Goal: Transaction & Acquisition: Purchase product/service

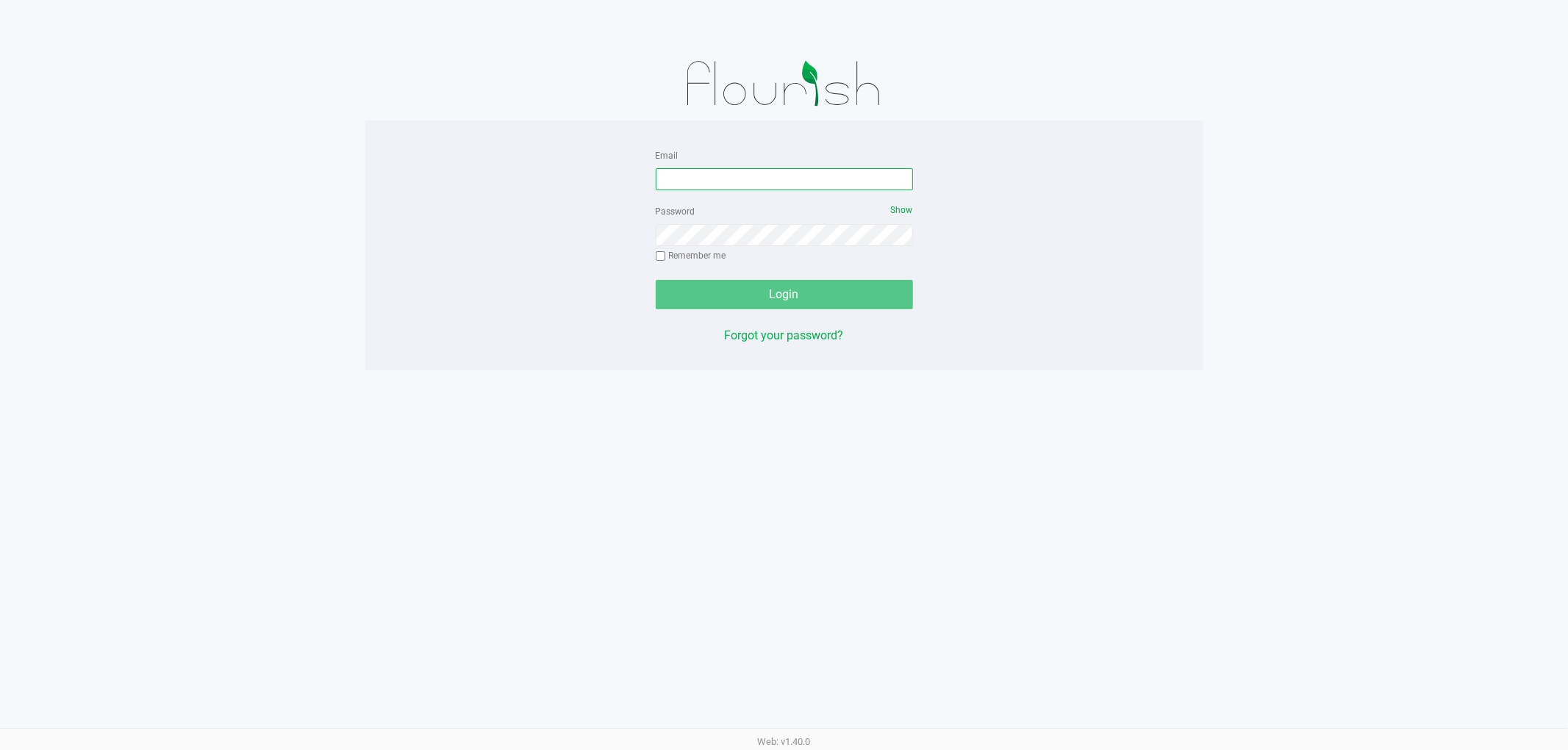
click at [726, 175] on input "Email" at bounding box center [784, 179] width 258 height 22
type input "[EMAIL_ADDRESS][DOMAIN_NAME]"
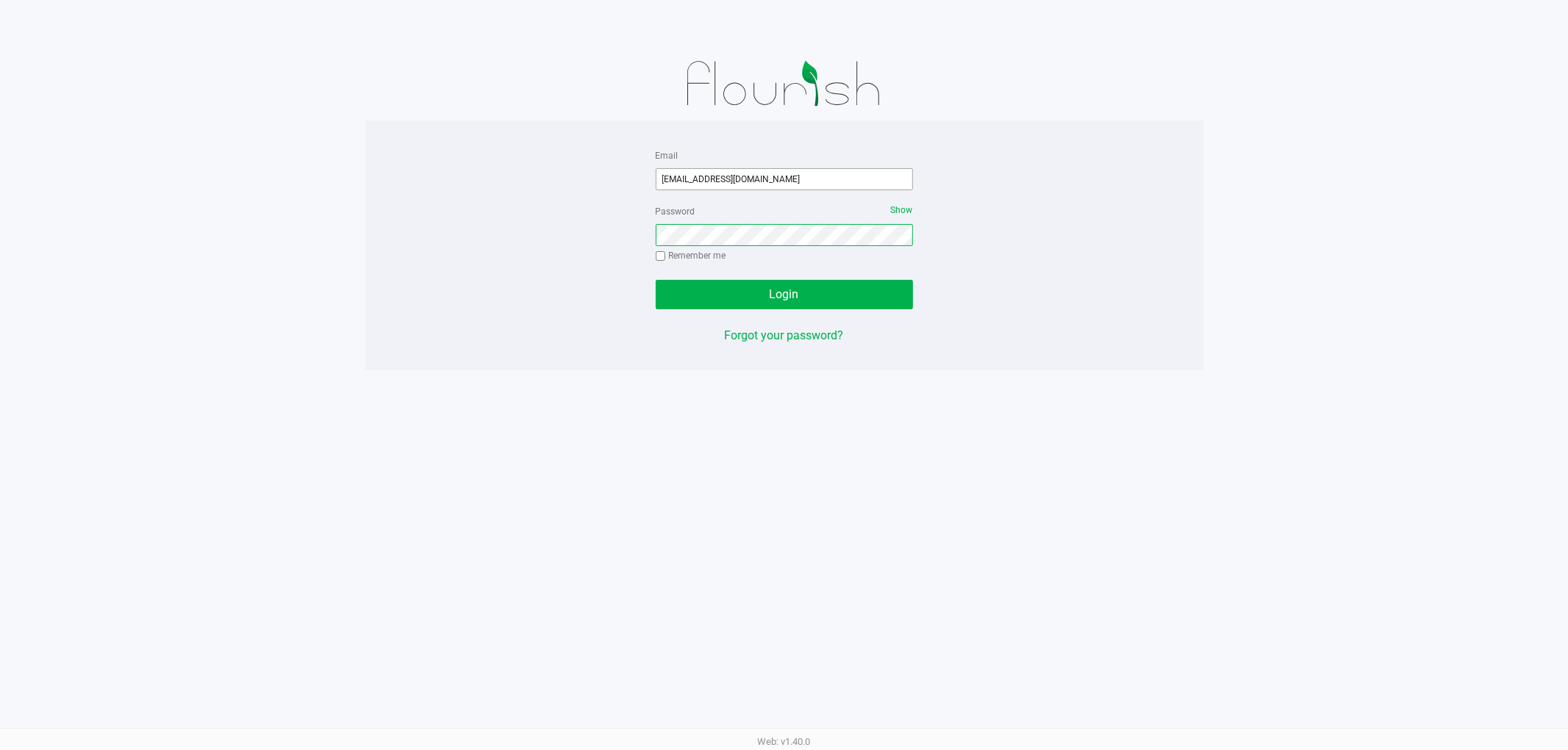
click at [656, 280] on button "Login" at bounding box center [784, 295] width 258 height 30
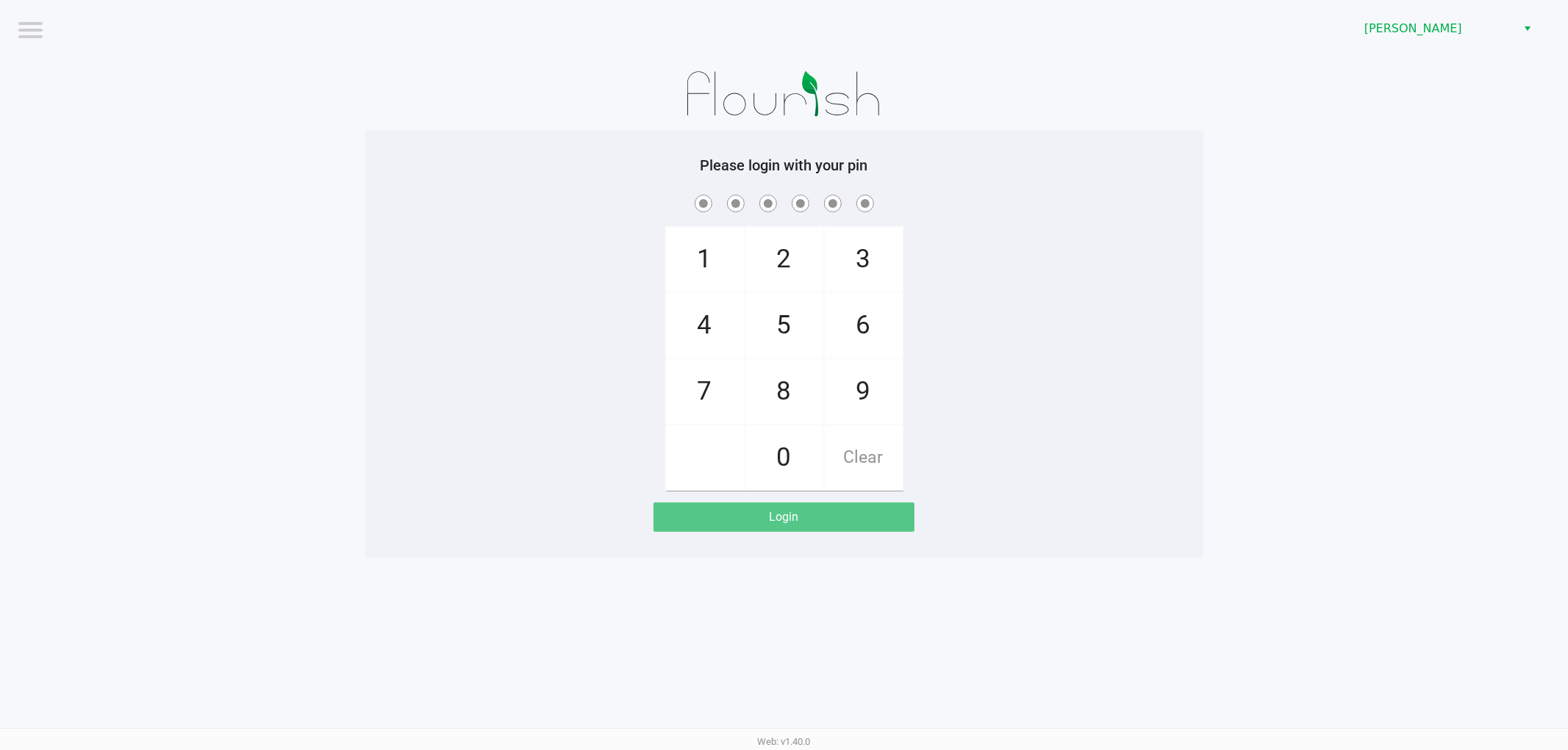
click at [356, 148] on app-pos-login-wrapper "Logout [PERSON_NAME] Please login with your pin 1 4 7 2 5 8 0 3 6 9 Clear Login" at bounding box center [784, 279] width 1568 height 558
checkbox input "true"
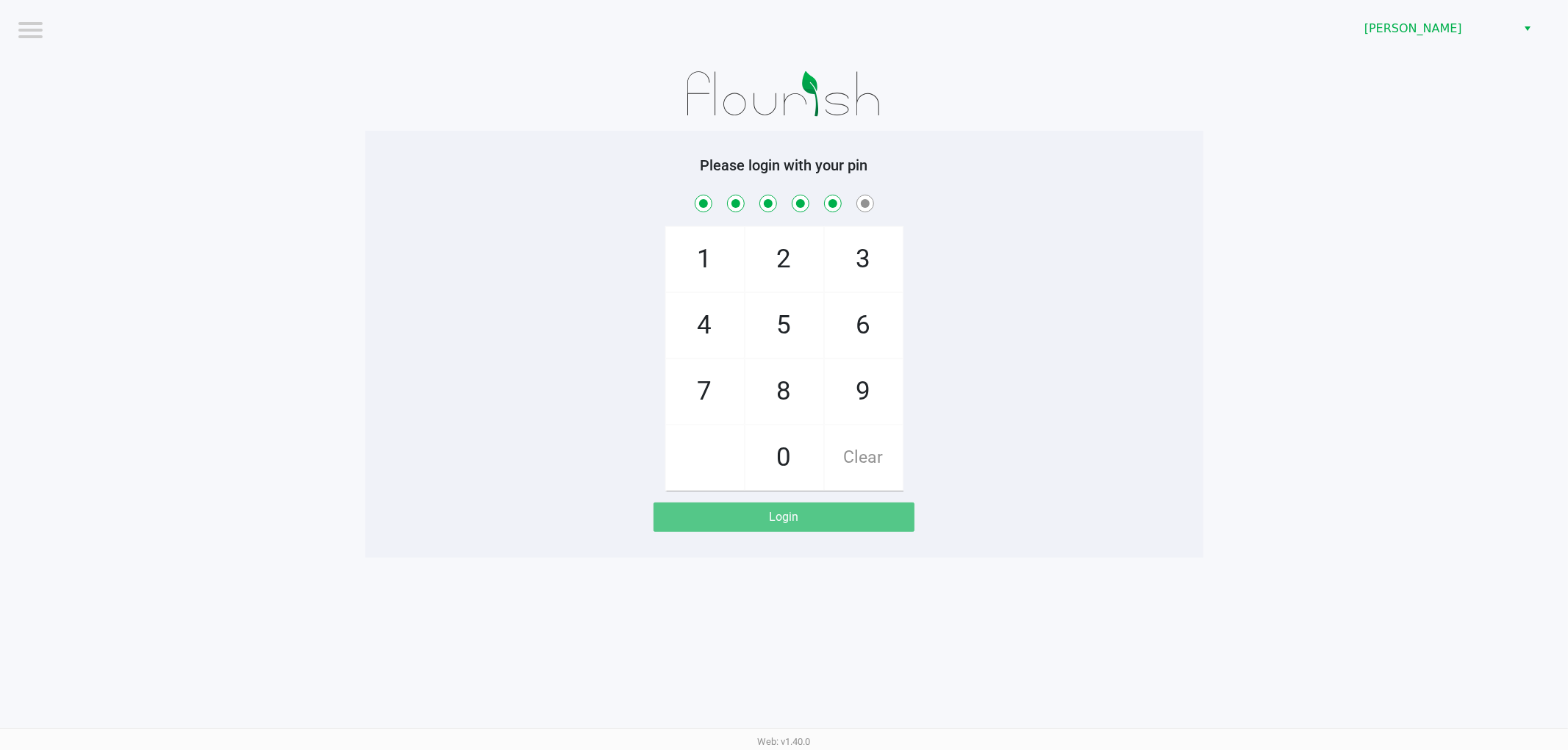
checkbox input "true"
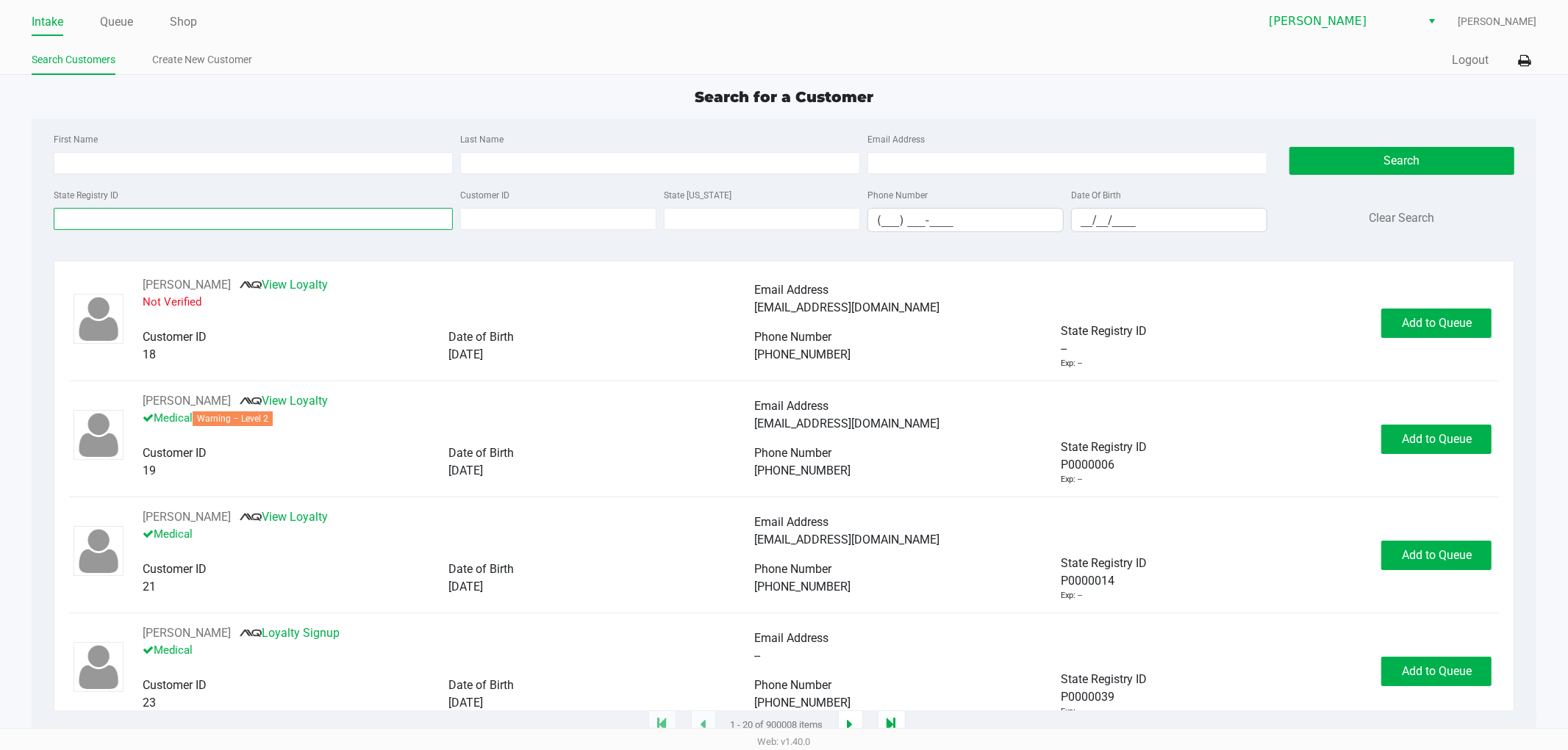
click at [280, 221] on input "State Registry ID" at bounding box center [253, 218] width 400 height 22
click at [236, 160] on input "First Name" at bounding box center [253, 162] width 400 height 22
type input "[PERSON_NAME]"
click at [685, 165] on input "Last Name" at bounding box center [660, 162] width 400 height 22
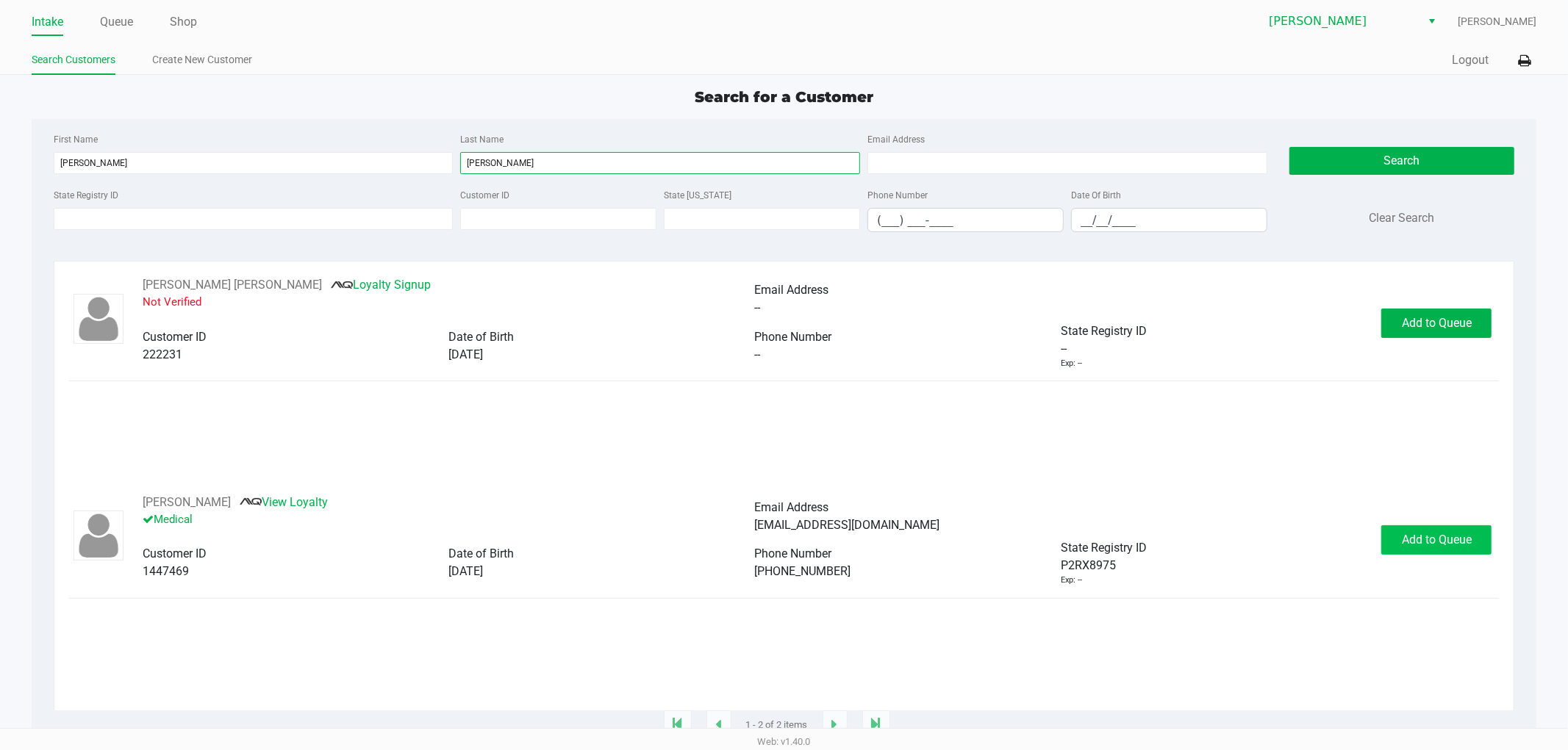
type input "[PERSON_NAME]"
click at [1412, 537] on span "Add to Queue" at bounding box center [1437, 540] width 70 height 14
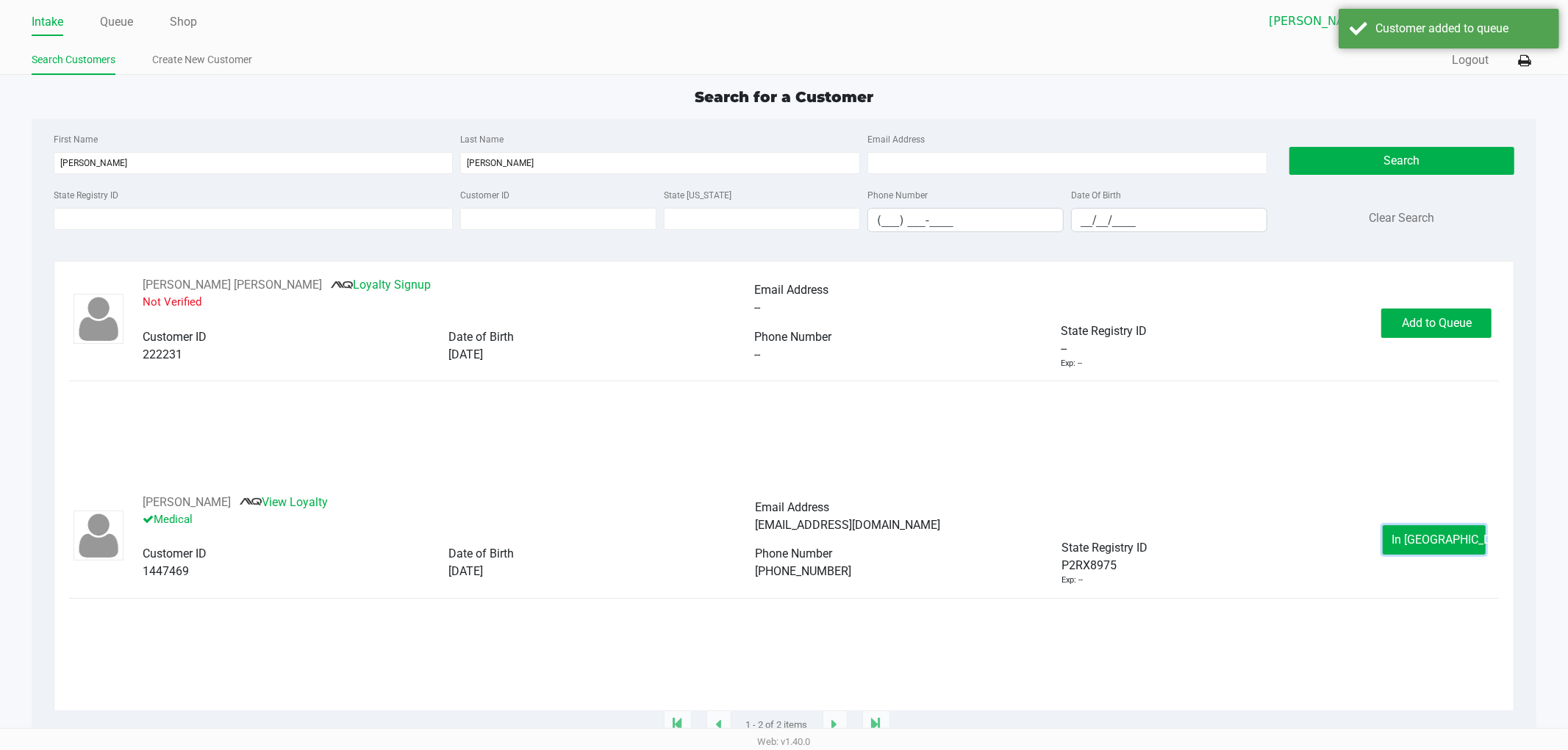
click at [1412, 537] on span "In [GEOGRAPHIC_DATA]" at bounding box center [1454, 540] width 123 height 14
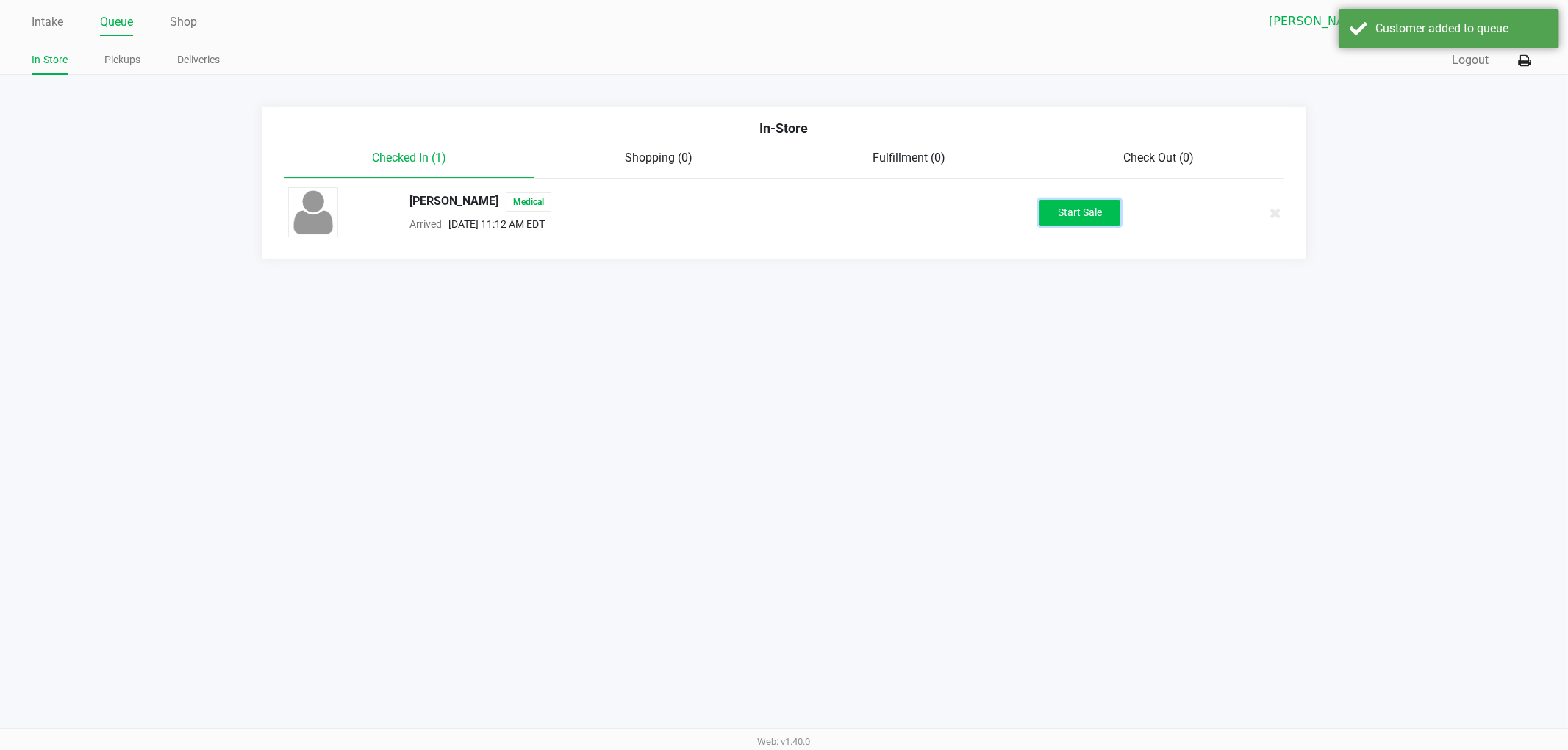
click at [1094, 210] on button "Start Sale" at bounding box center [1080, 212] width 81 height 25
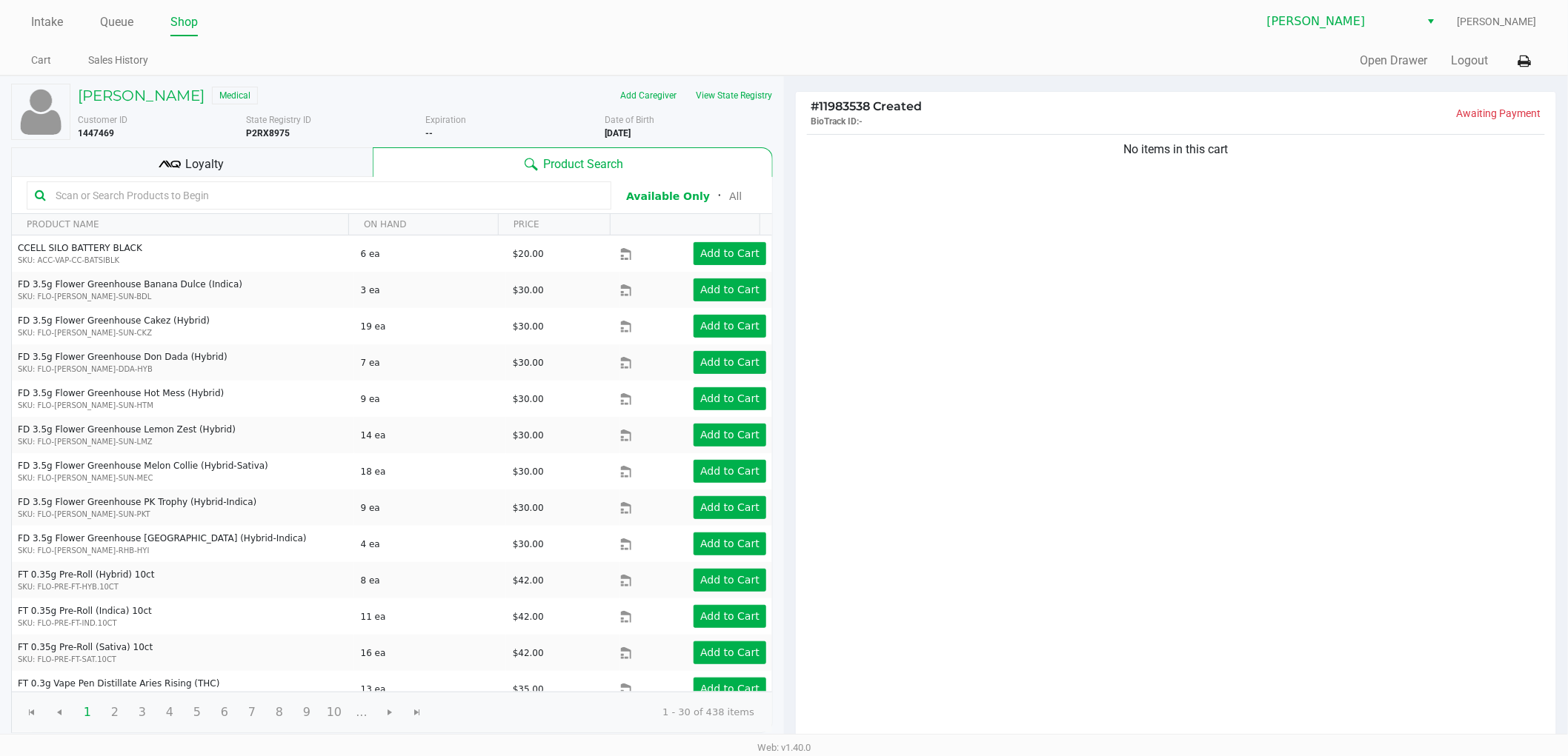
click at [1080, 390] on div "No items in this cart" at bounding box center [1176, 437] width 761 height 613
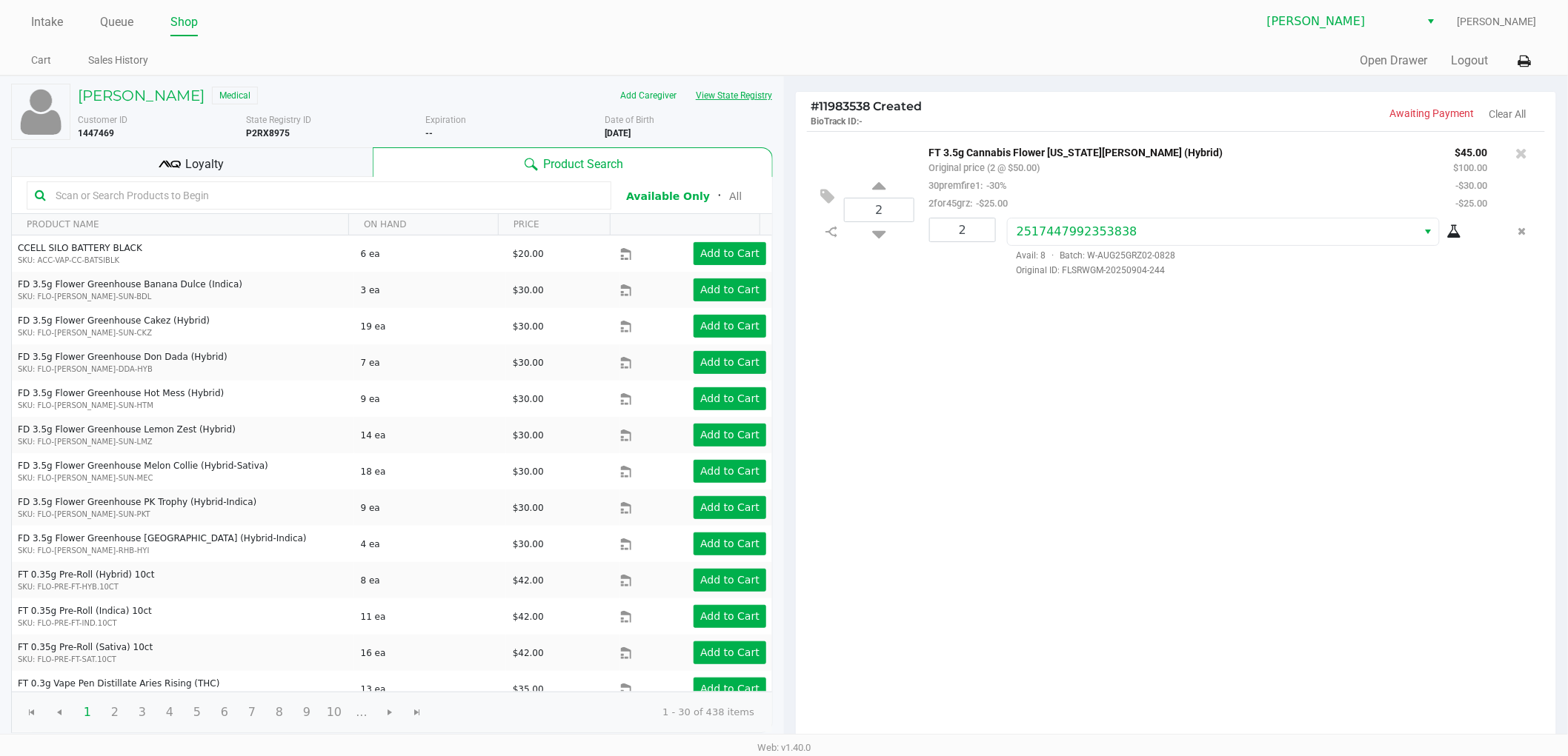
click at [752, 104] on button "View State Registry" at bounding box center [729, 95] width 86 height 24
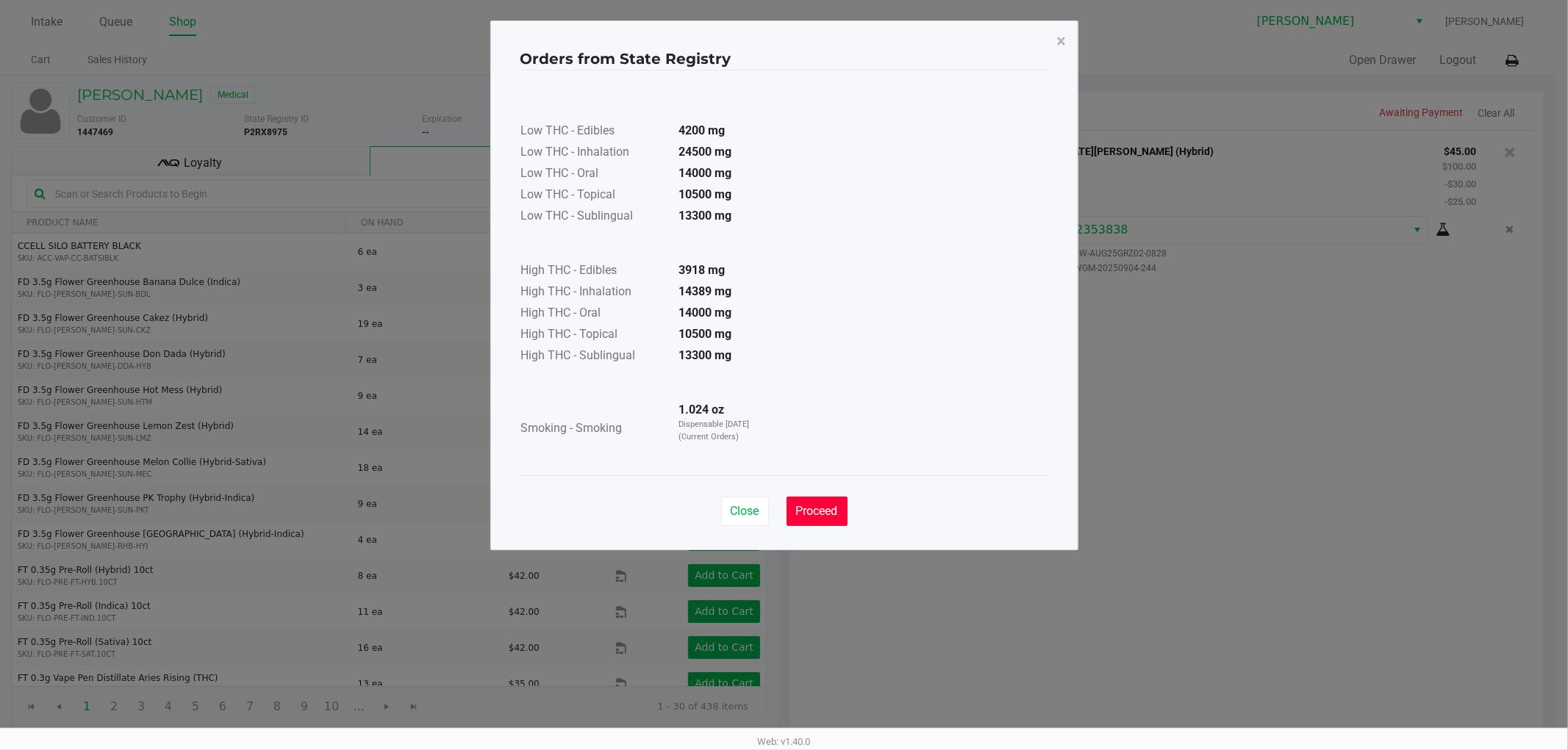
click at [834, 512] on span "Proceed" at bounding box center [818, 511] width 42 height 14
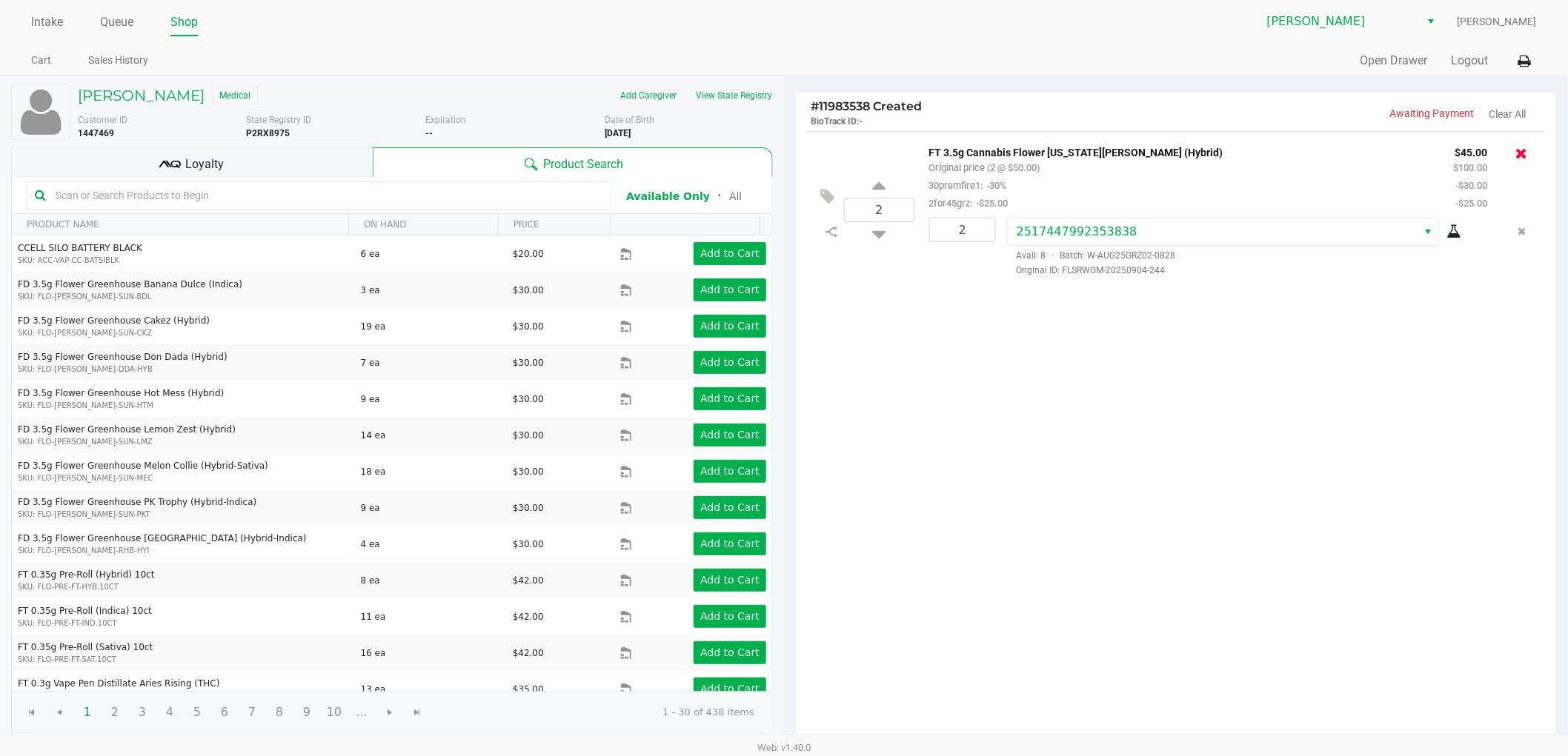
click at [1522, 150] on icon at bounding box center [1521, 153] width 11 height 15
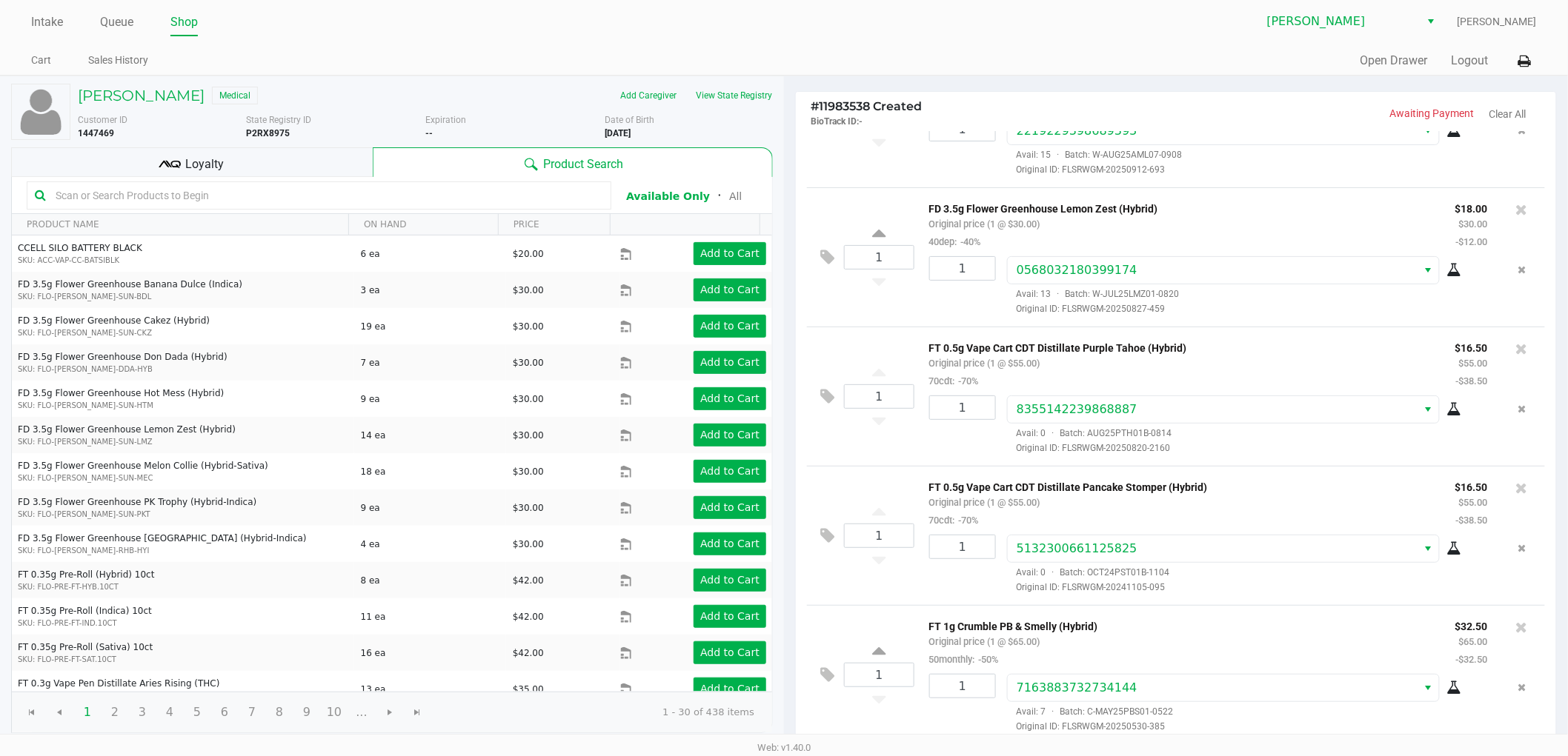
scroll to position [152, 0]
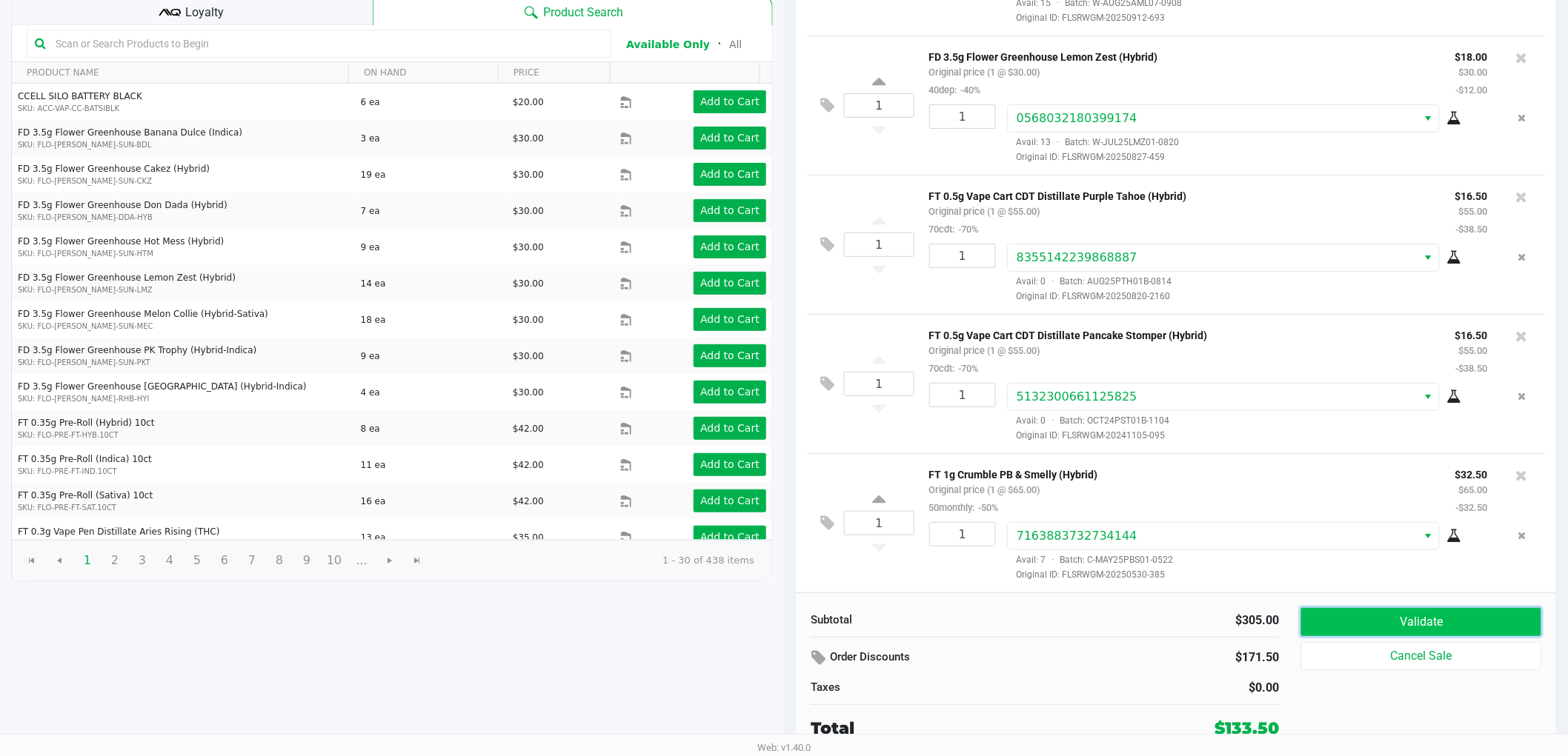
click at [1352, 610] on button "Validate" at bounding box center [1421, 622] width 240 height 28
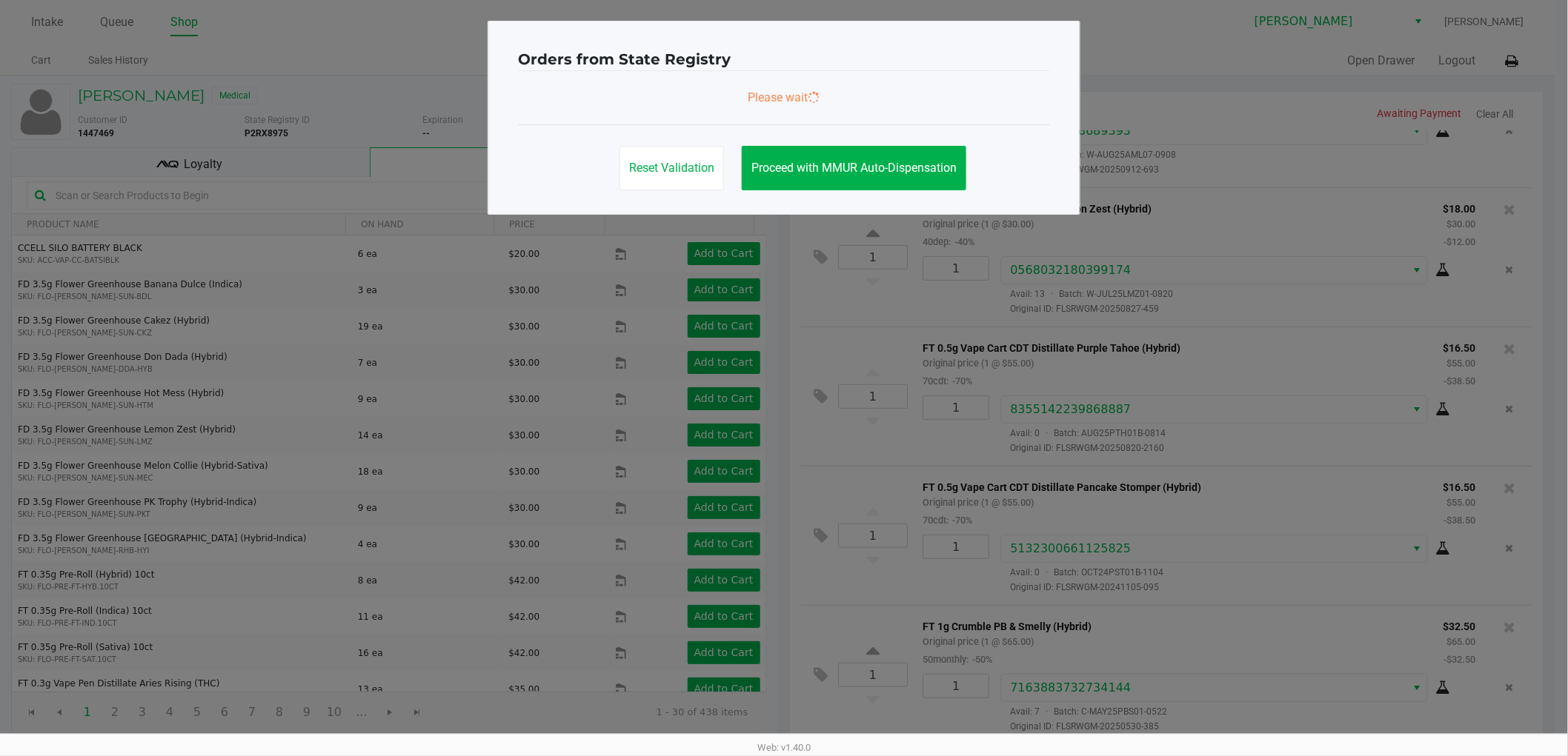
scroll to position [0, 0]
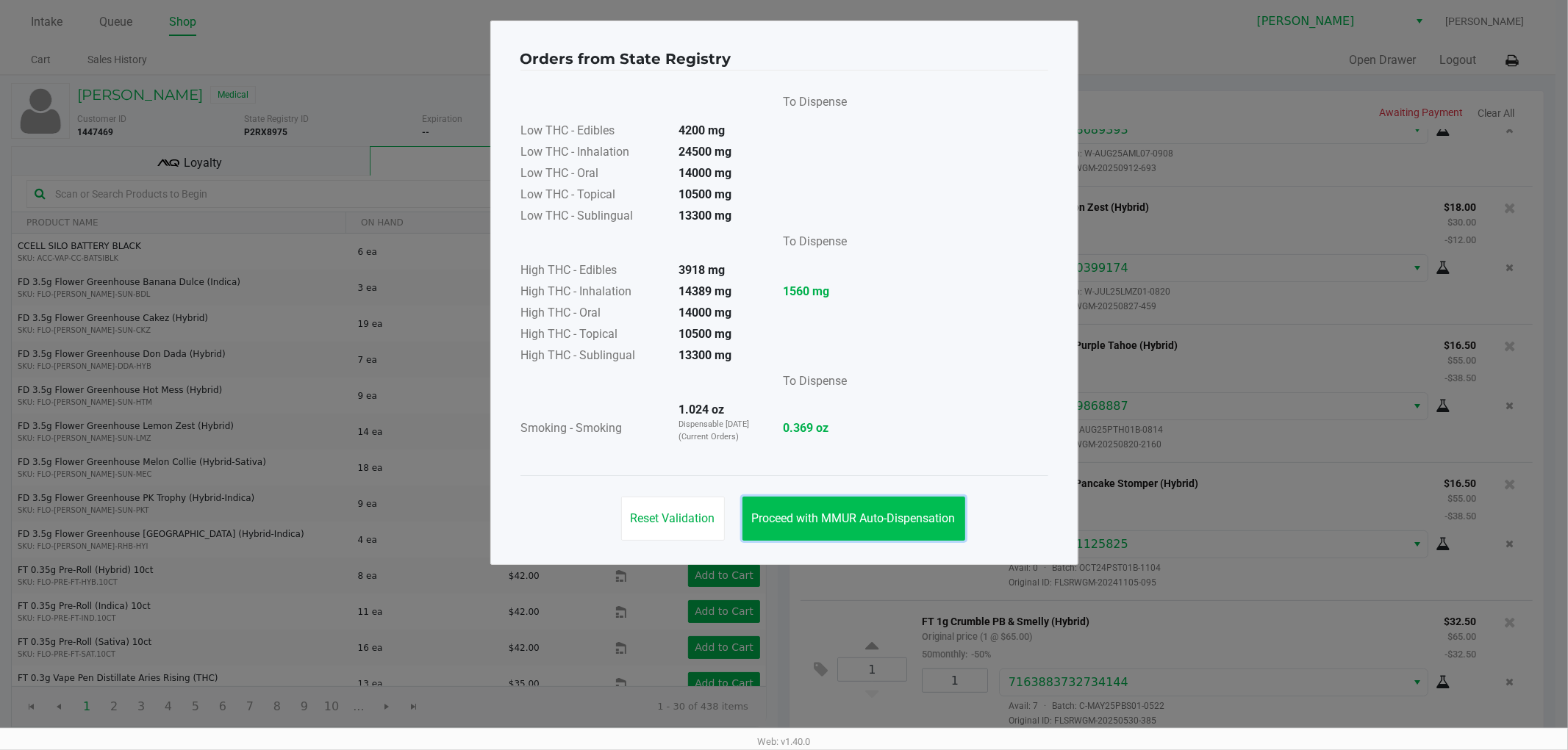
click at [914, 508] on button "Proceed with MMUR Auto-Dispensation" at bounding box center [853, 519] width 223 height 45
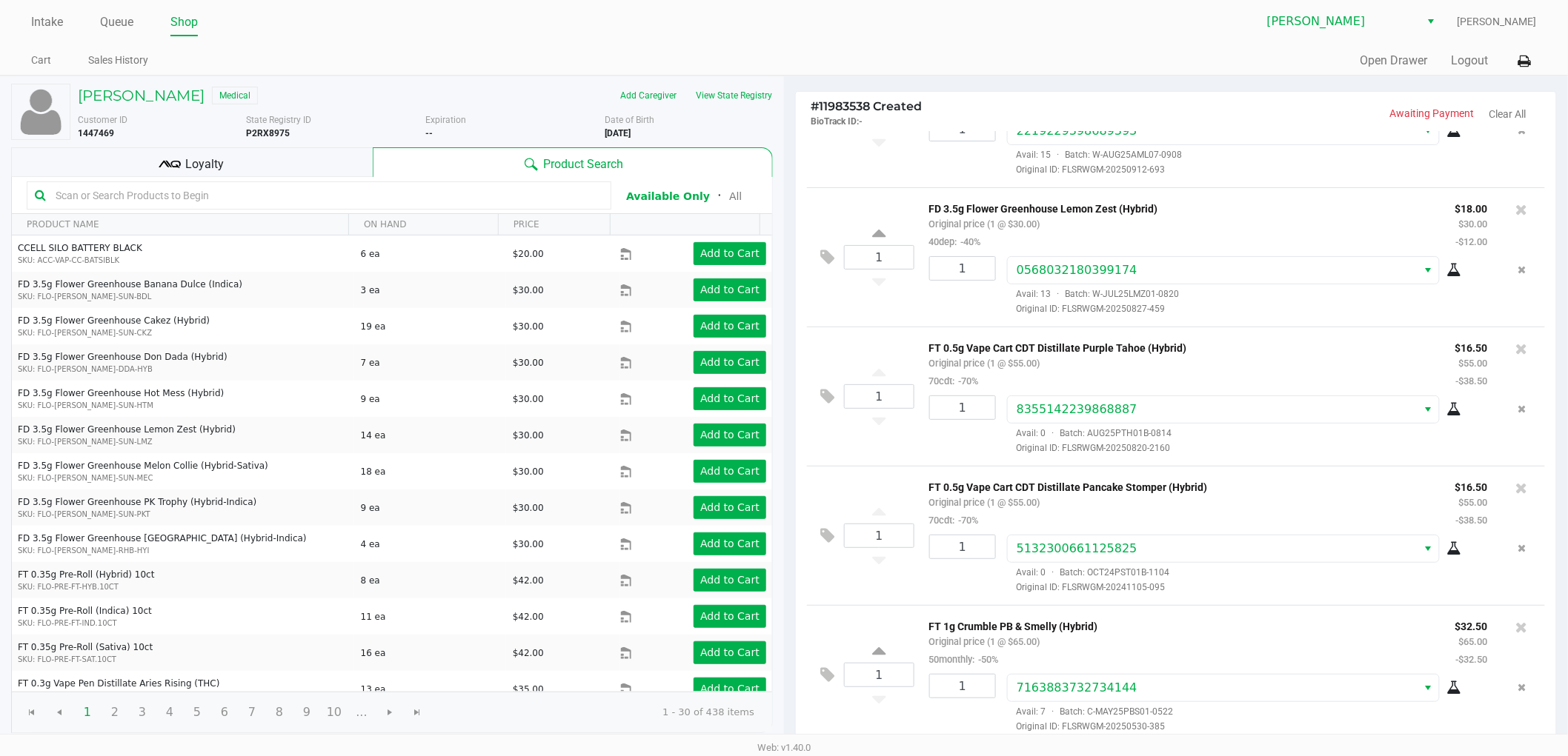
click at [223, 163] on span "Loyalty" at bounding box center [205, 165] width 39 height 18
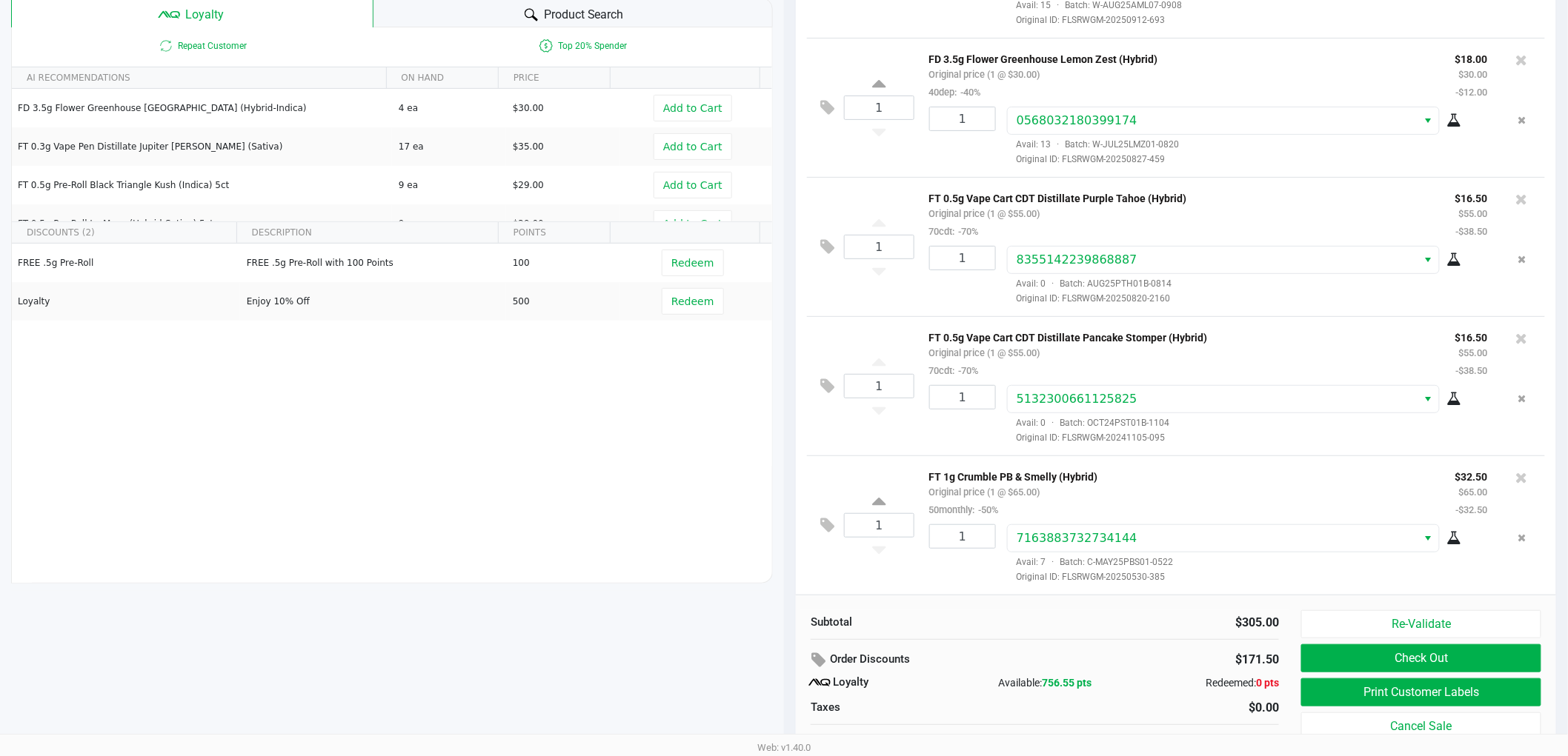
scroll to position [171, 0]
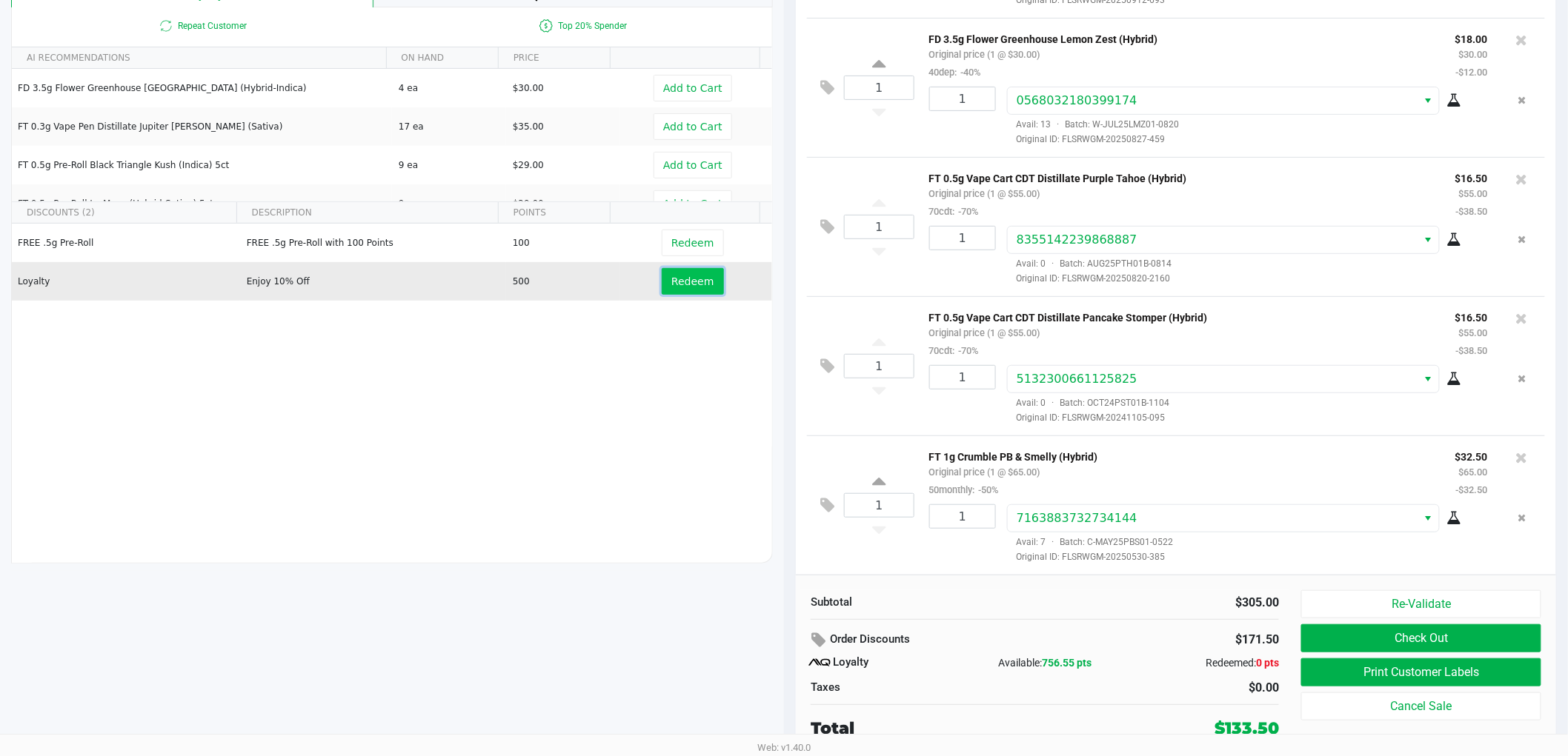
click at [672, 278] on span "Redeem" at bounding box center [693, 281] width 42 height 11
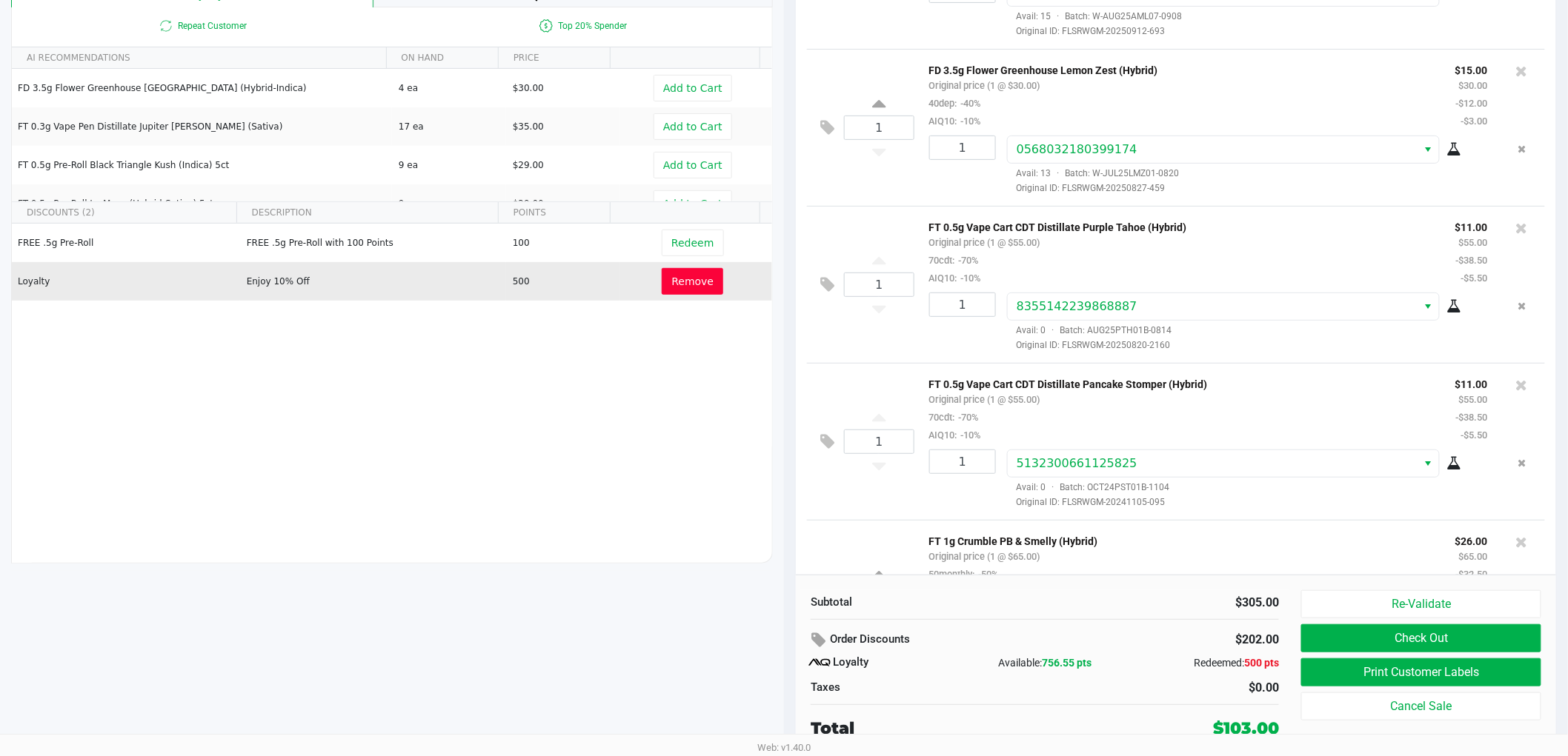
scroll to position [334, 0]
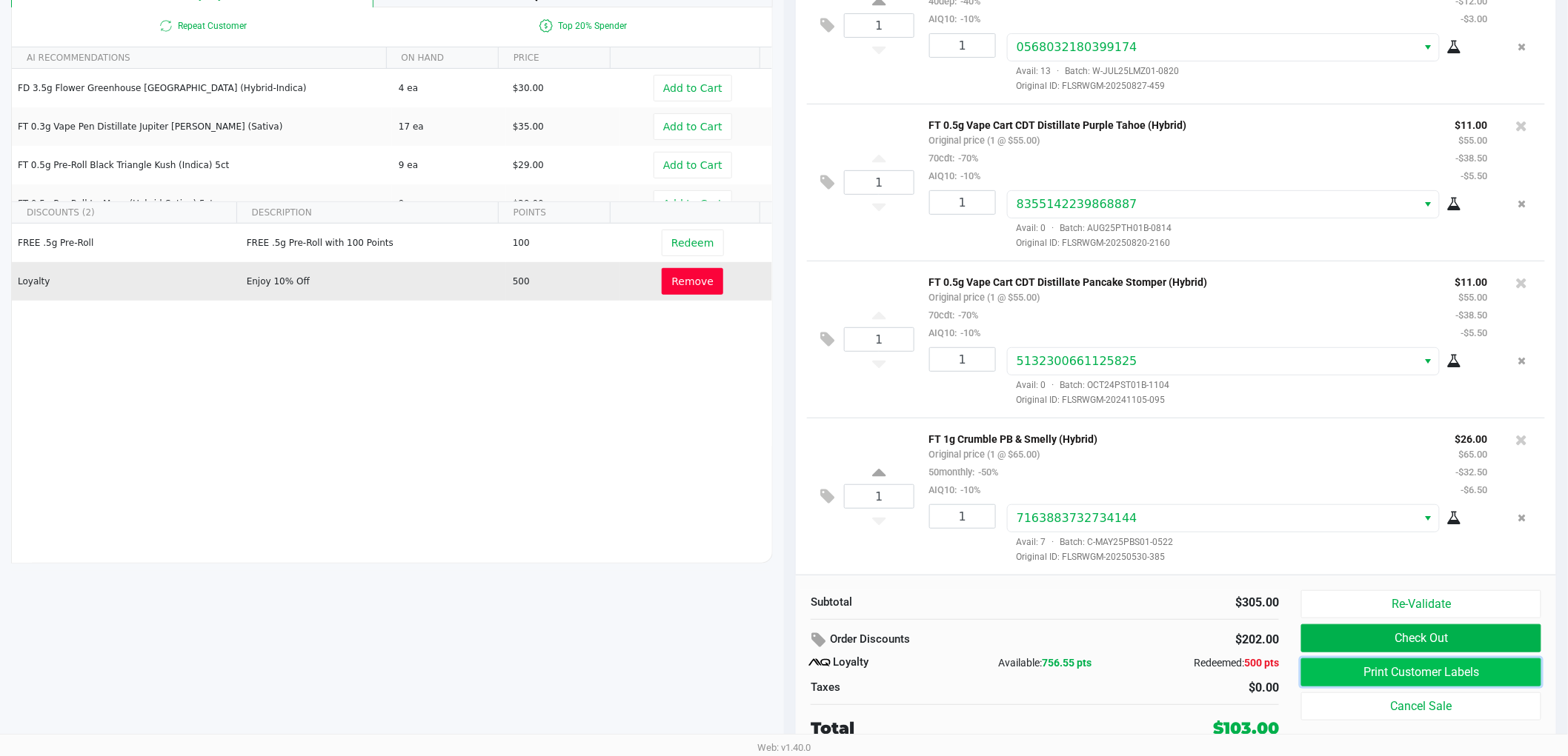
click at [1349, 670] on button "Print Customer Labels" at bounding box center [1421, 672] width 240 height 28
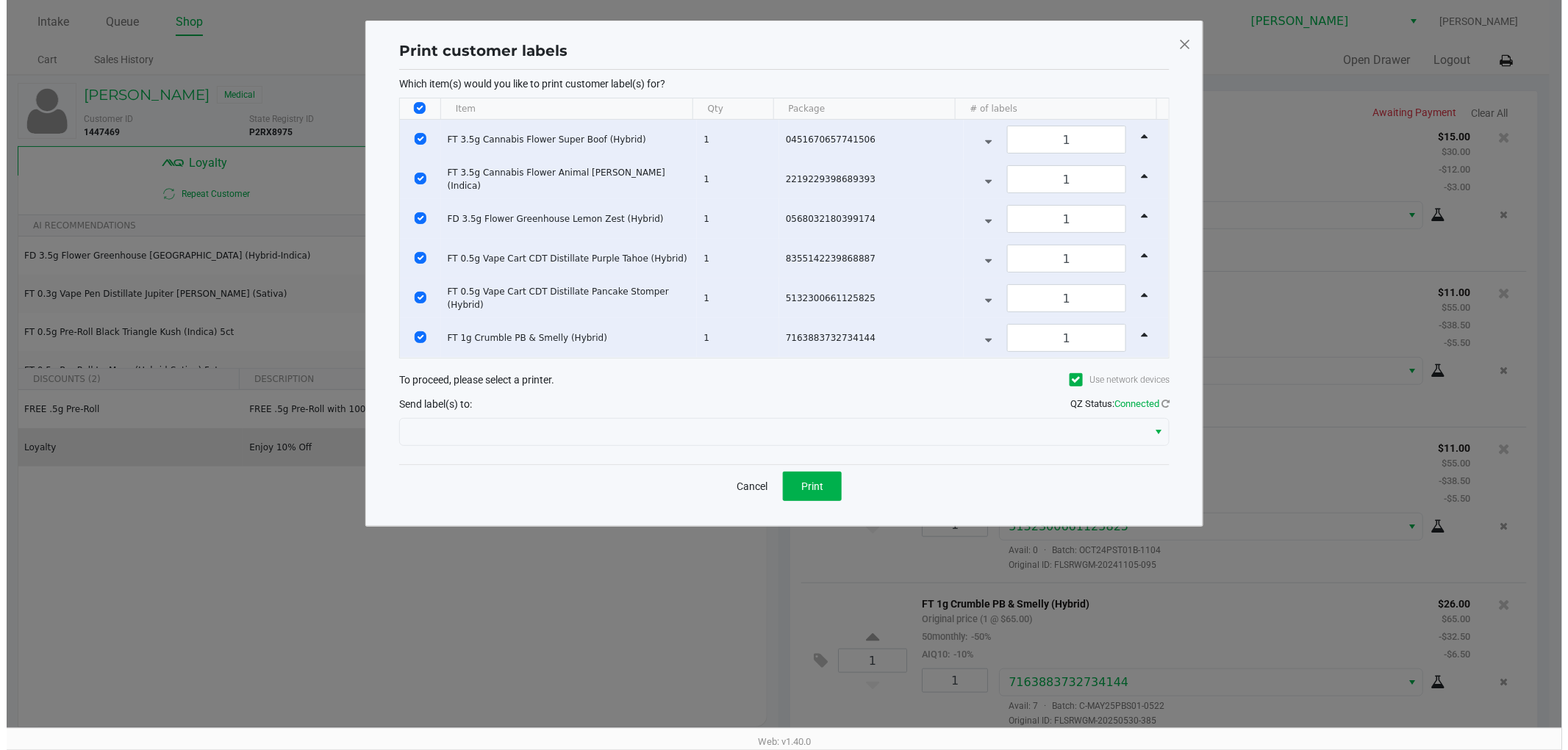
scroll to position [0, 0]
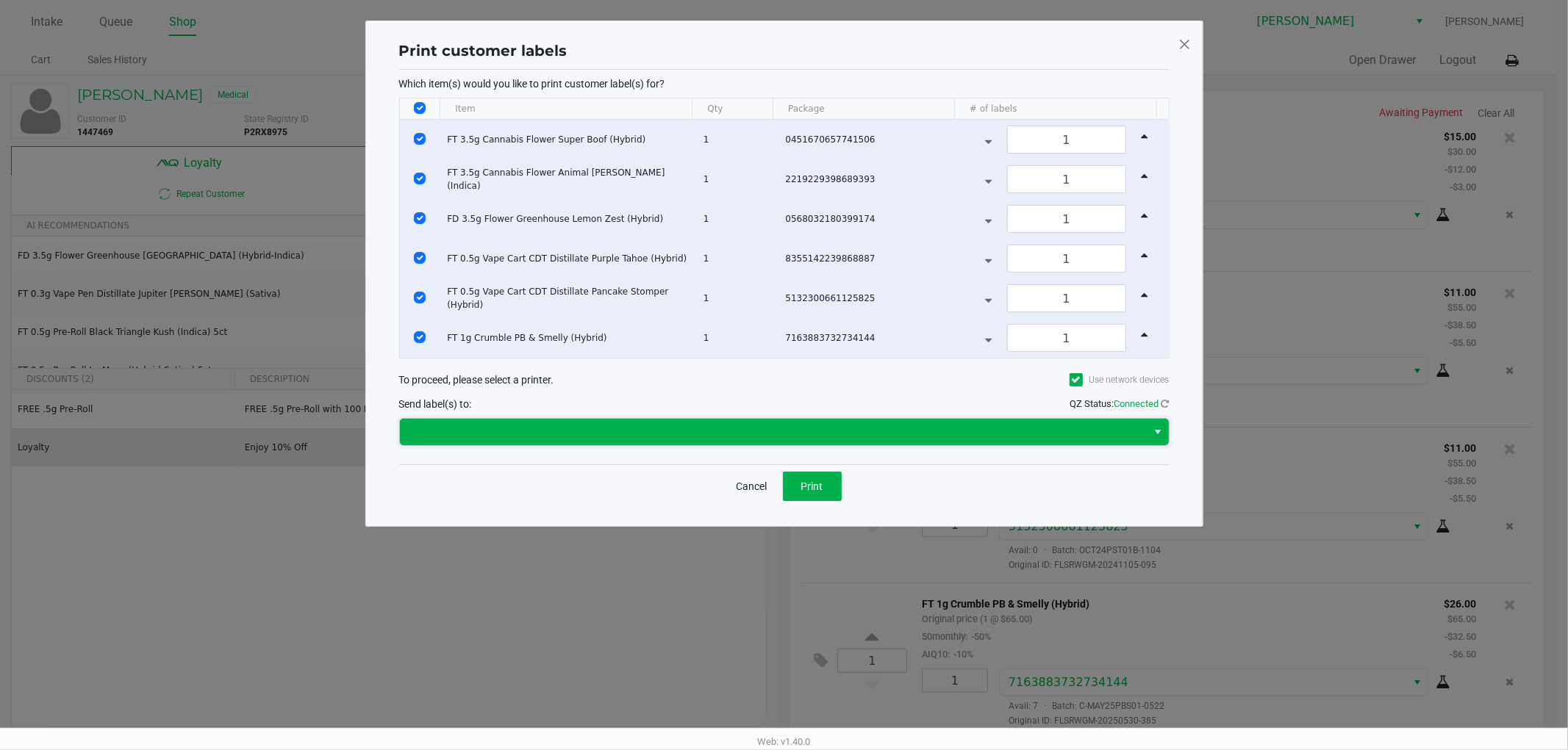
click at [769, 420] on span at bounding box center [774, 432] width 748 height 26
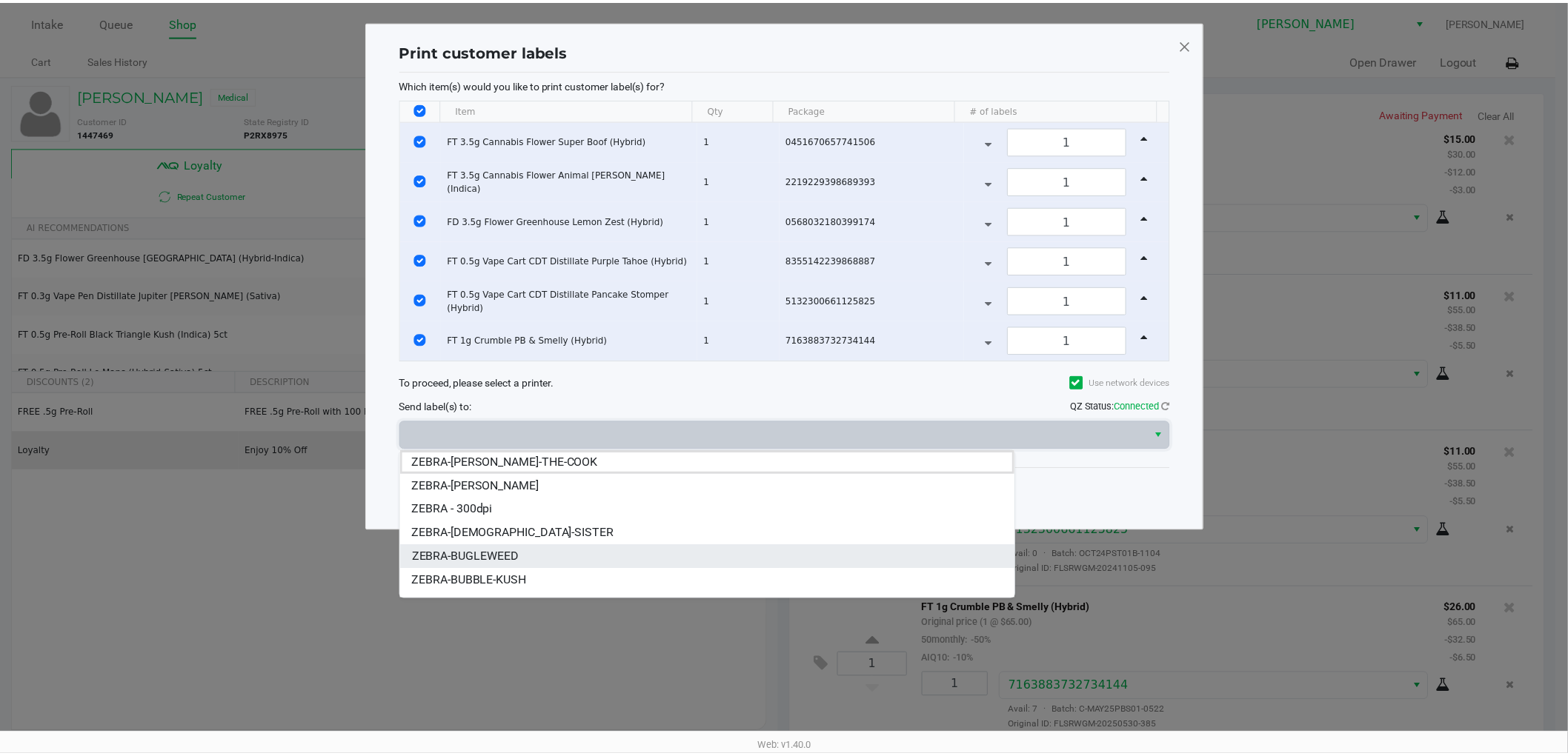
scroll to position [18, 0]
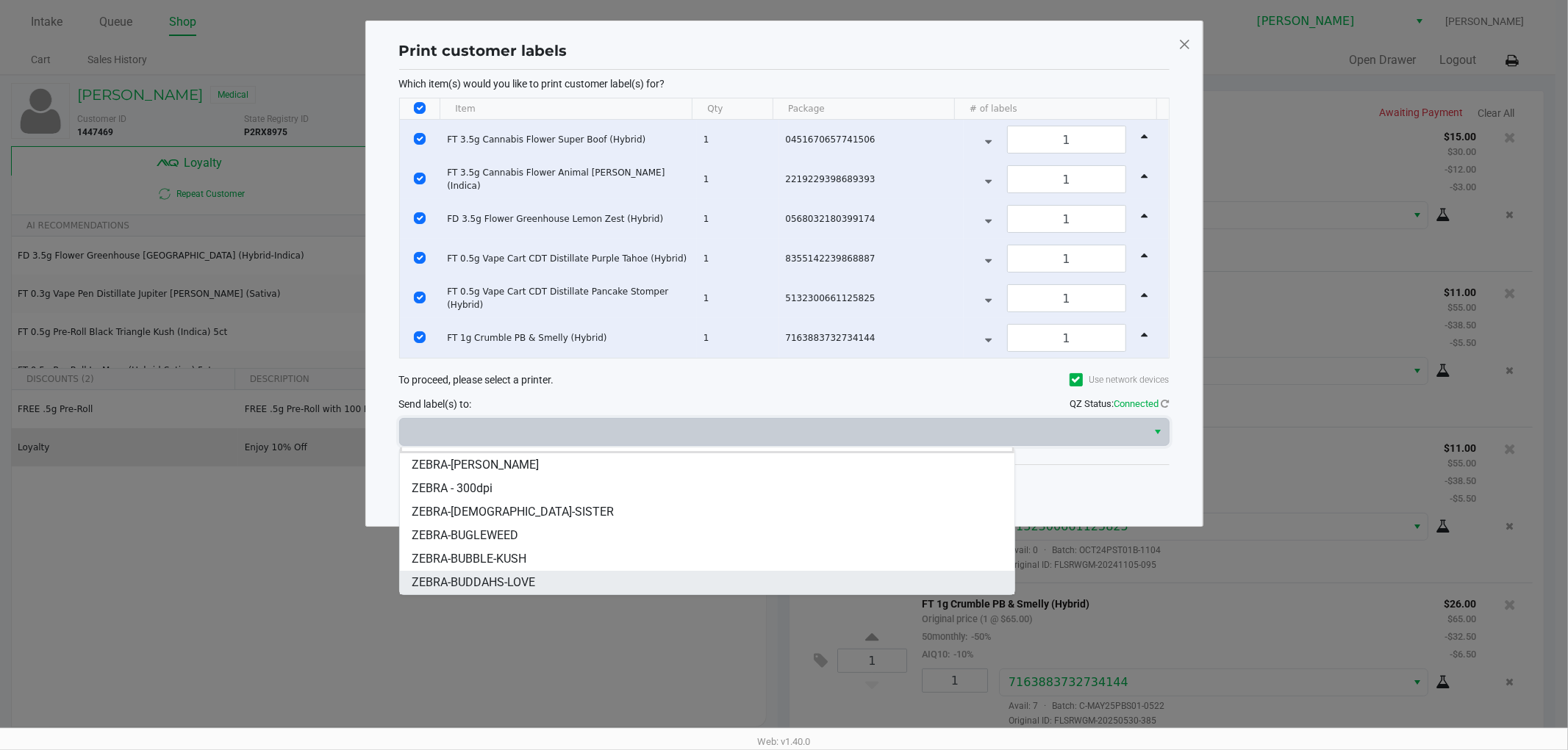
click at [483, 582] on span "ZEBRA-BUDDAHS-LOVE" at bounding box center [473, 582] width 123 height 17
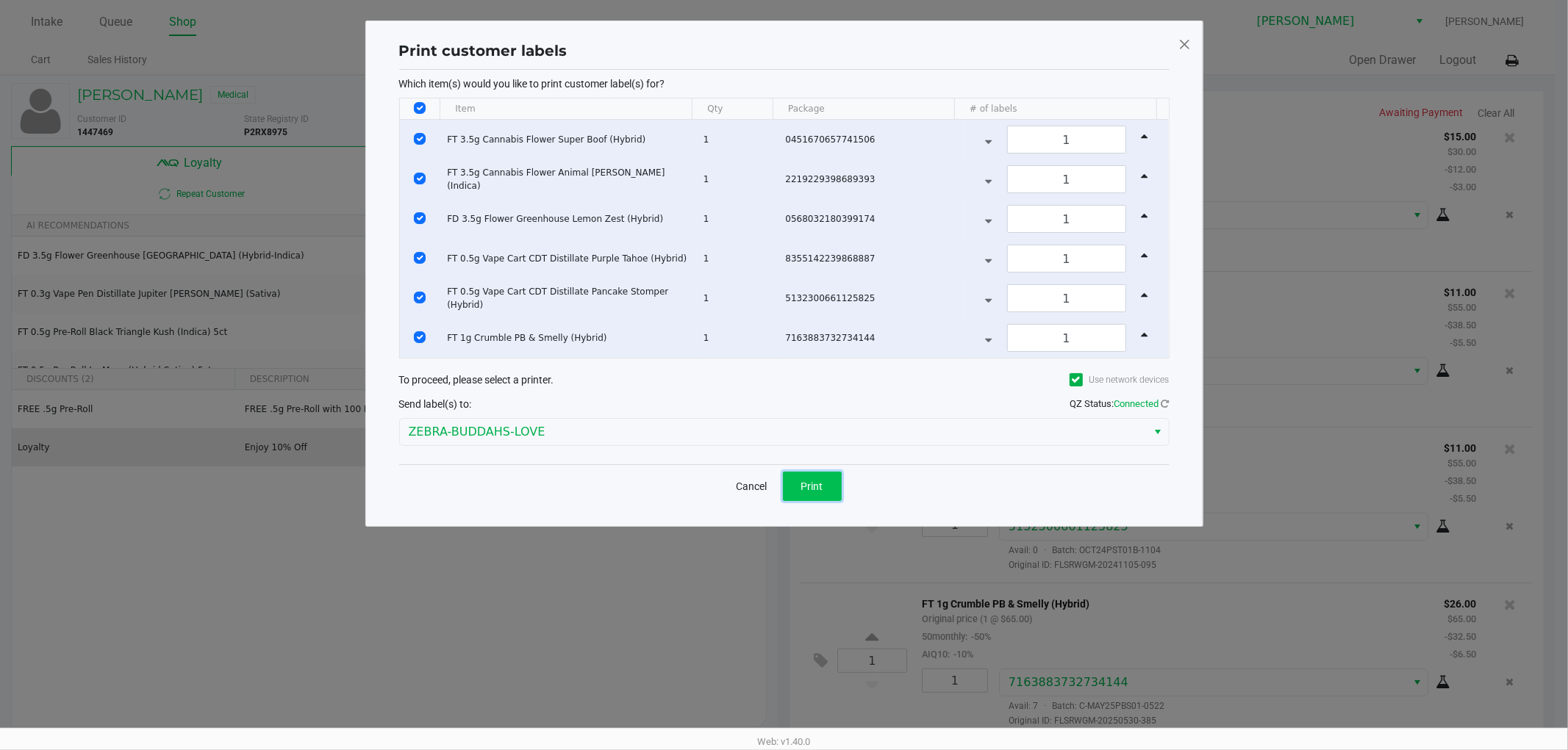
click at [812, 490] on span "Print" at bounding box center [812, 485] width 22 height 11
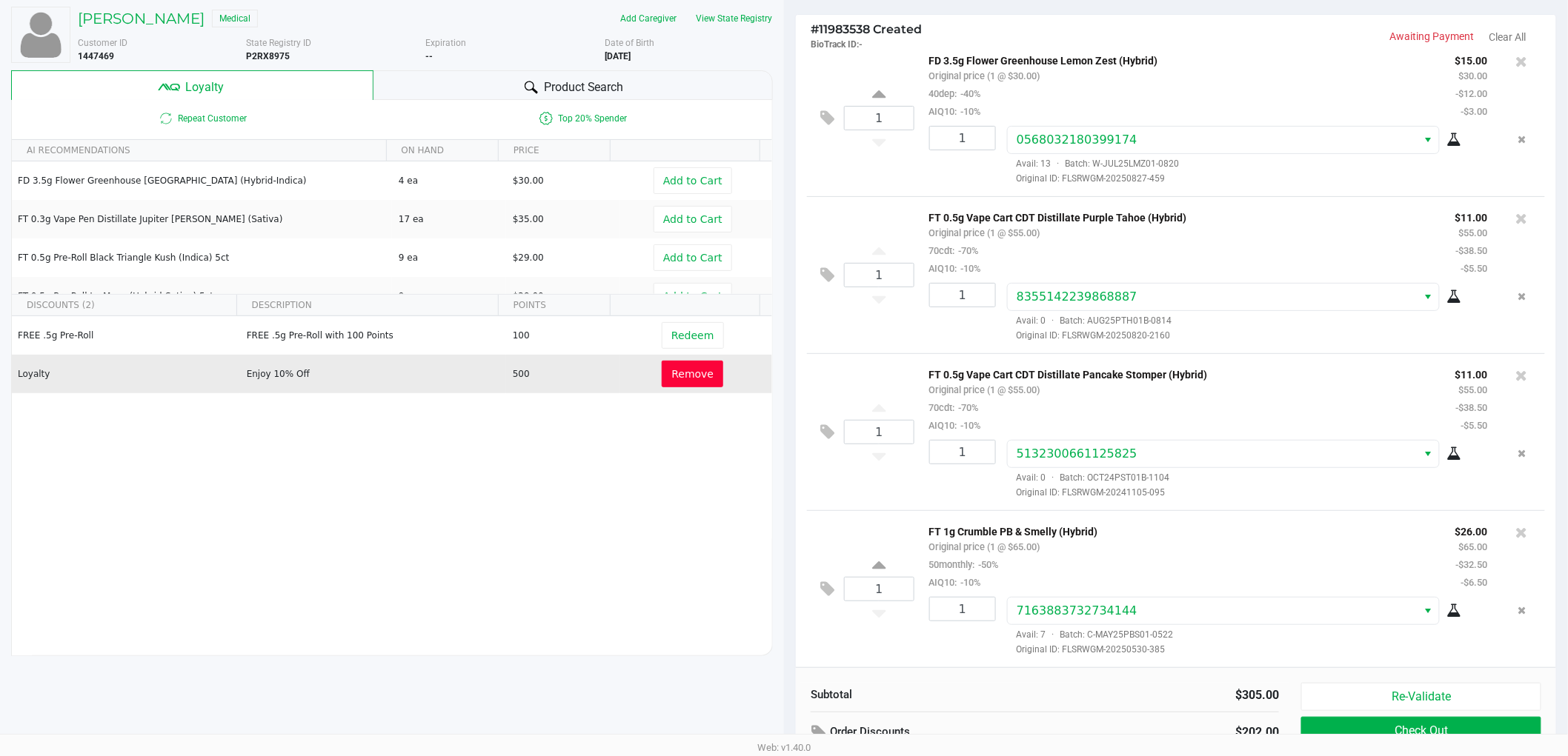
scroll to position [0, 0]
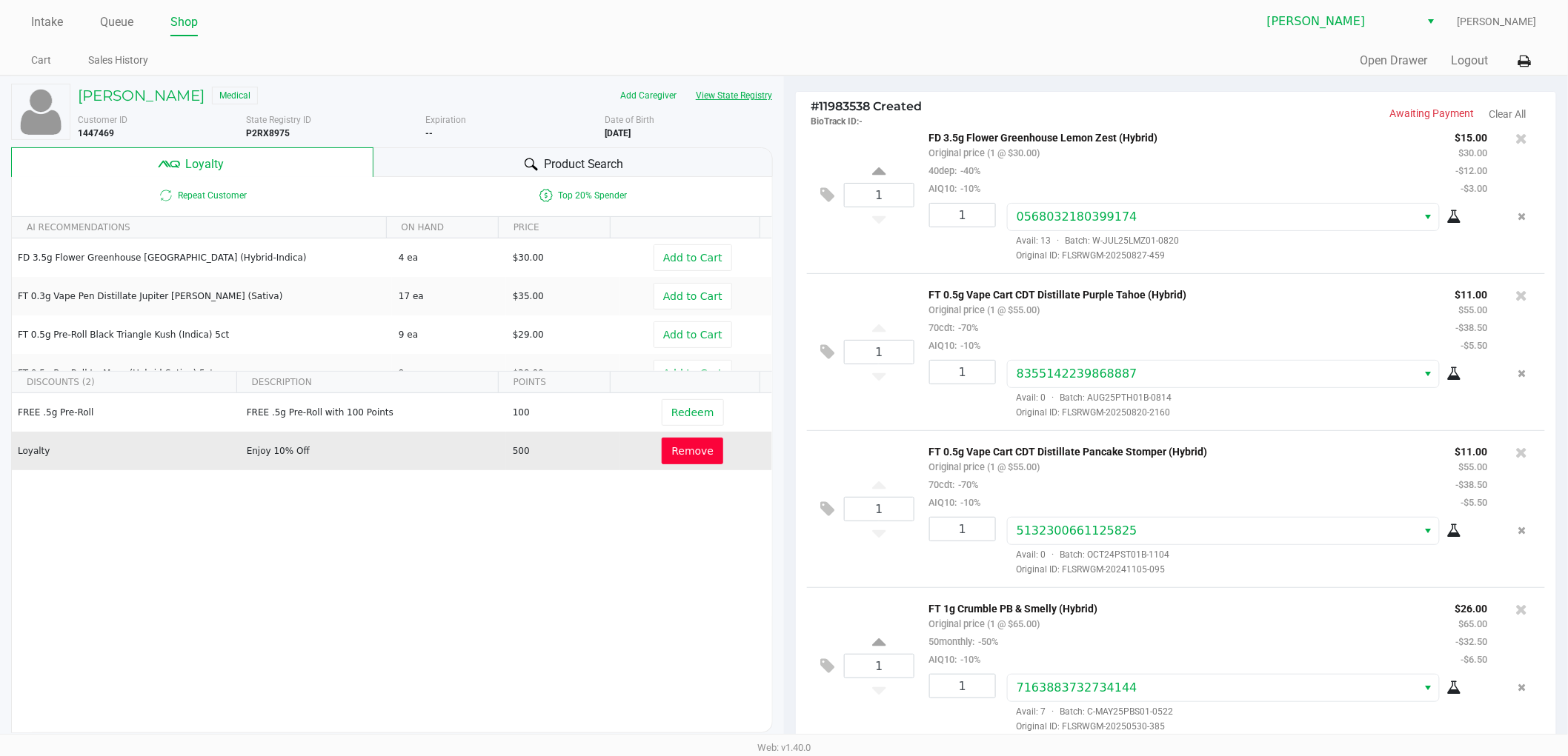
click at [758, 99] on button "View State Registry" at bounding box center [729, 95] width 86 height 24
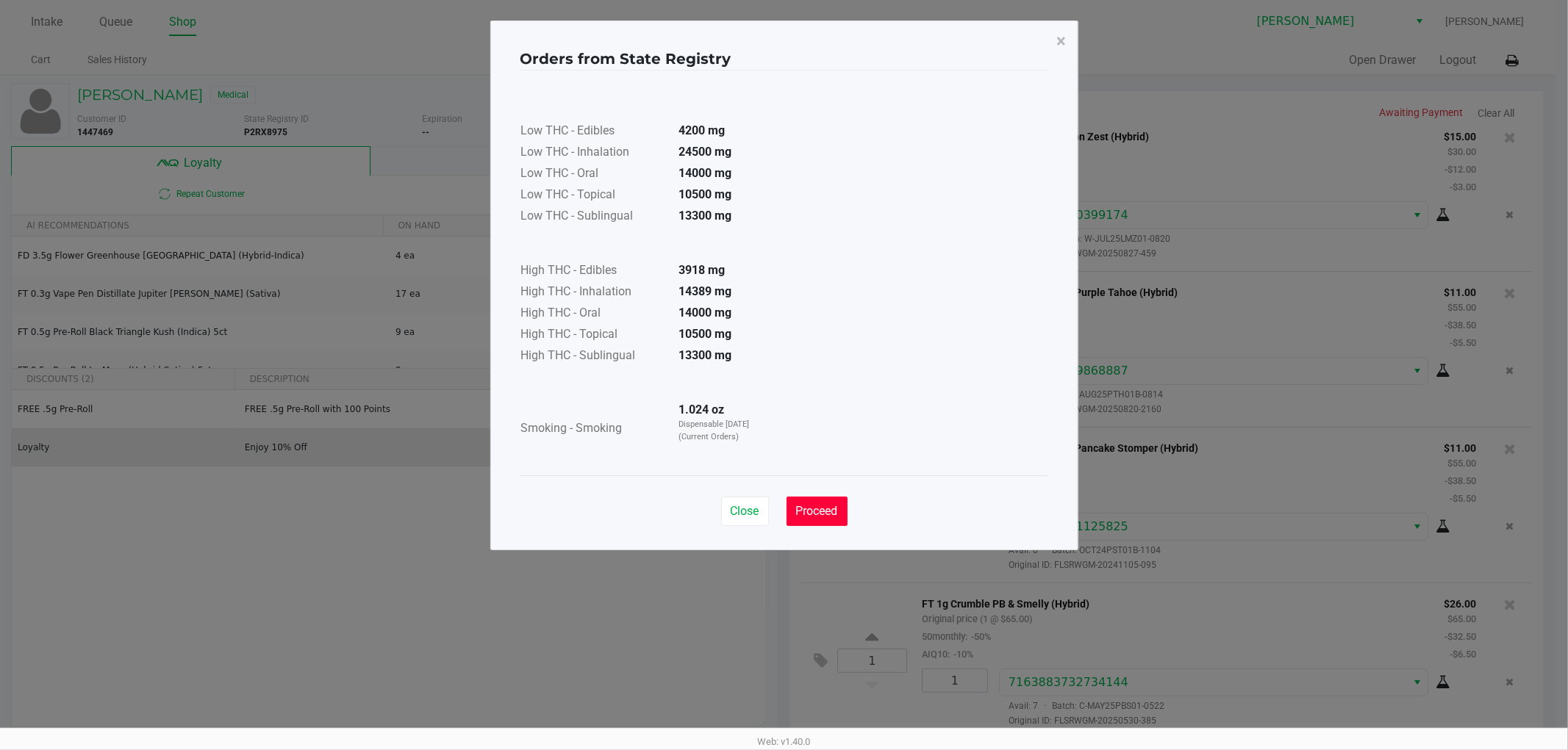
click at [839, 507] on span "Proceed" at bounding box center [818, 511] width 42 height 14
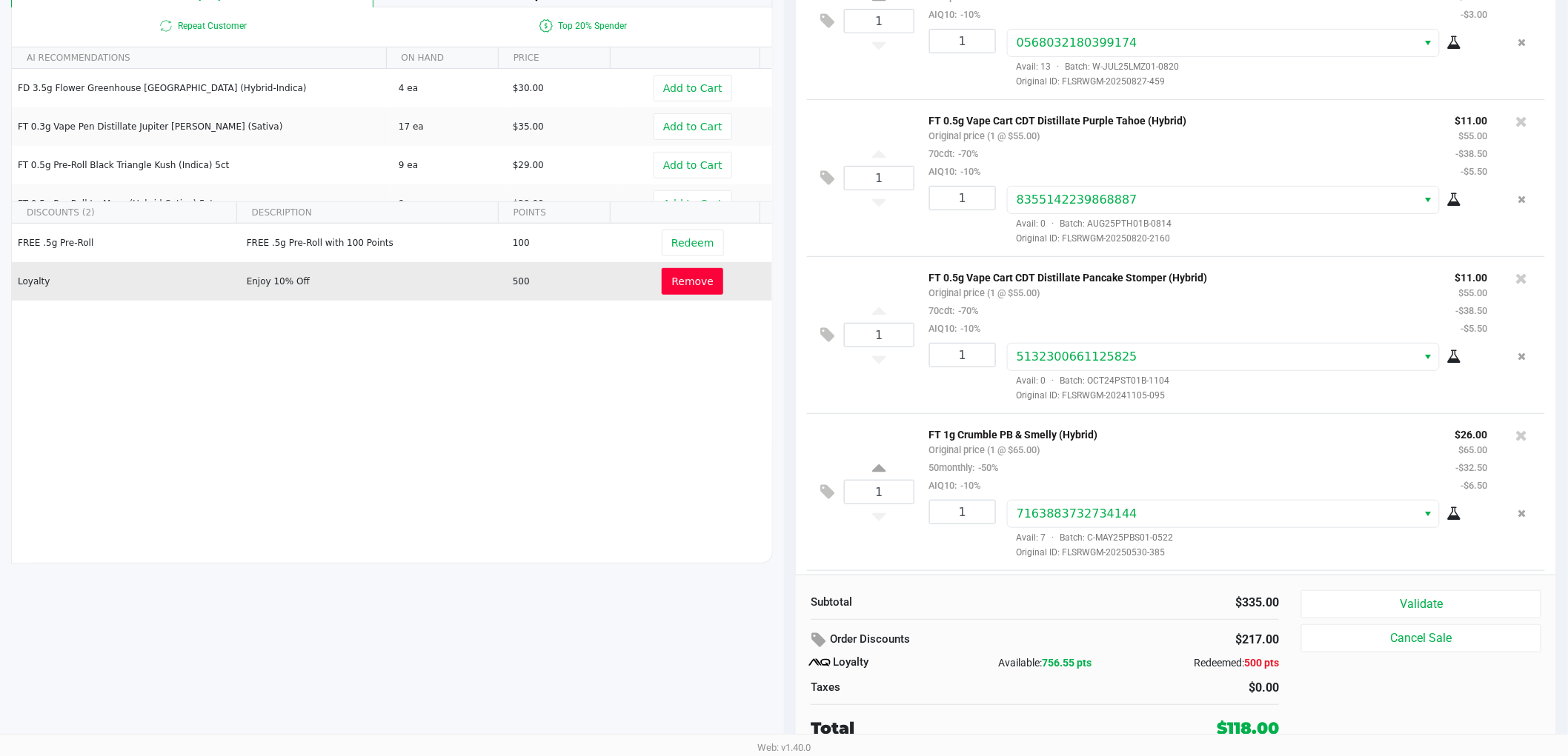
scroll to position [491, 0]
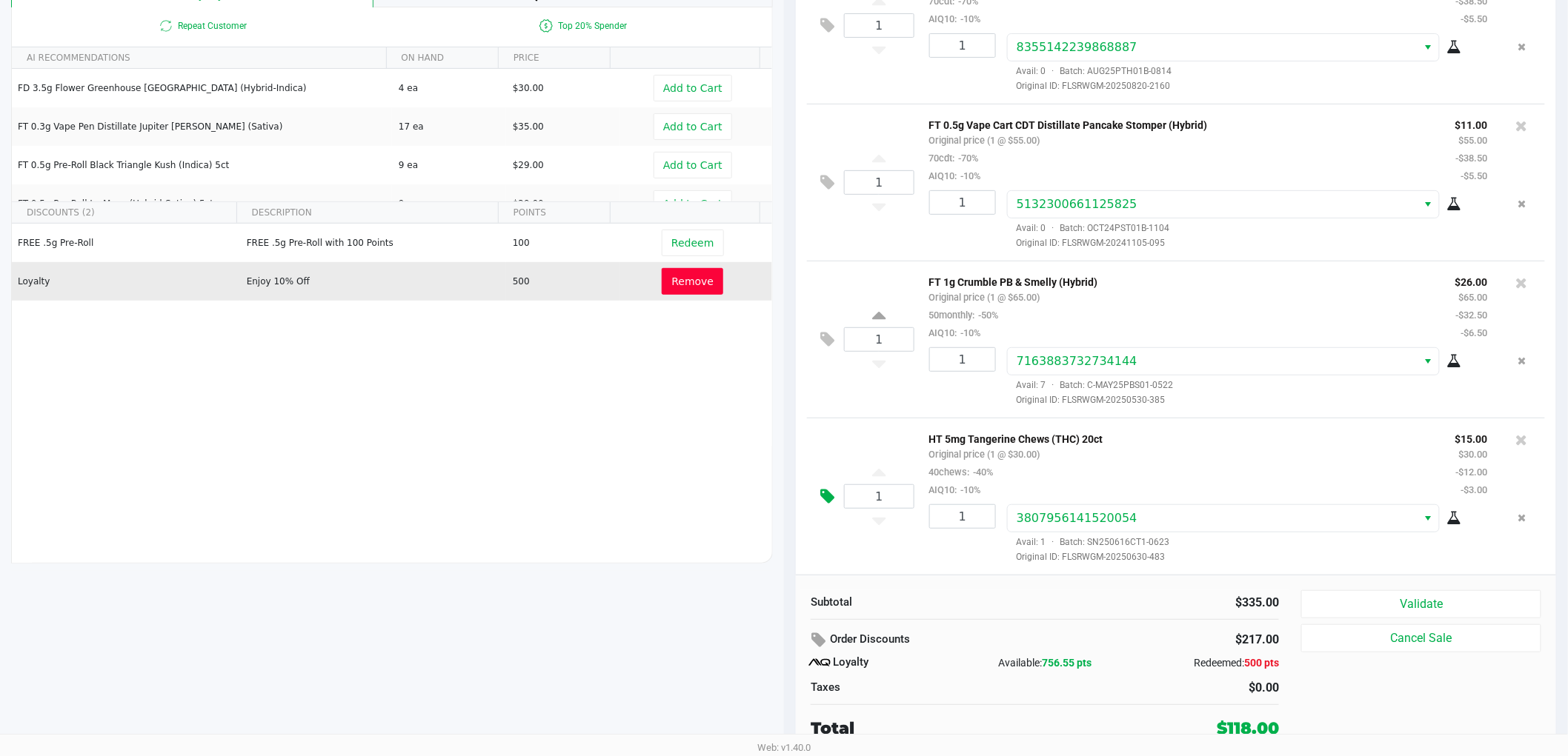
click at [826, 498] on icon at bounding box center [828, 496] width 14 height 17
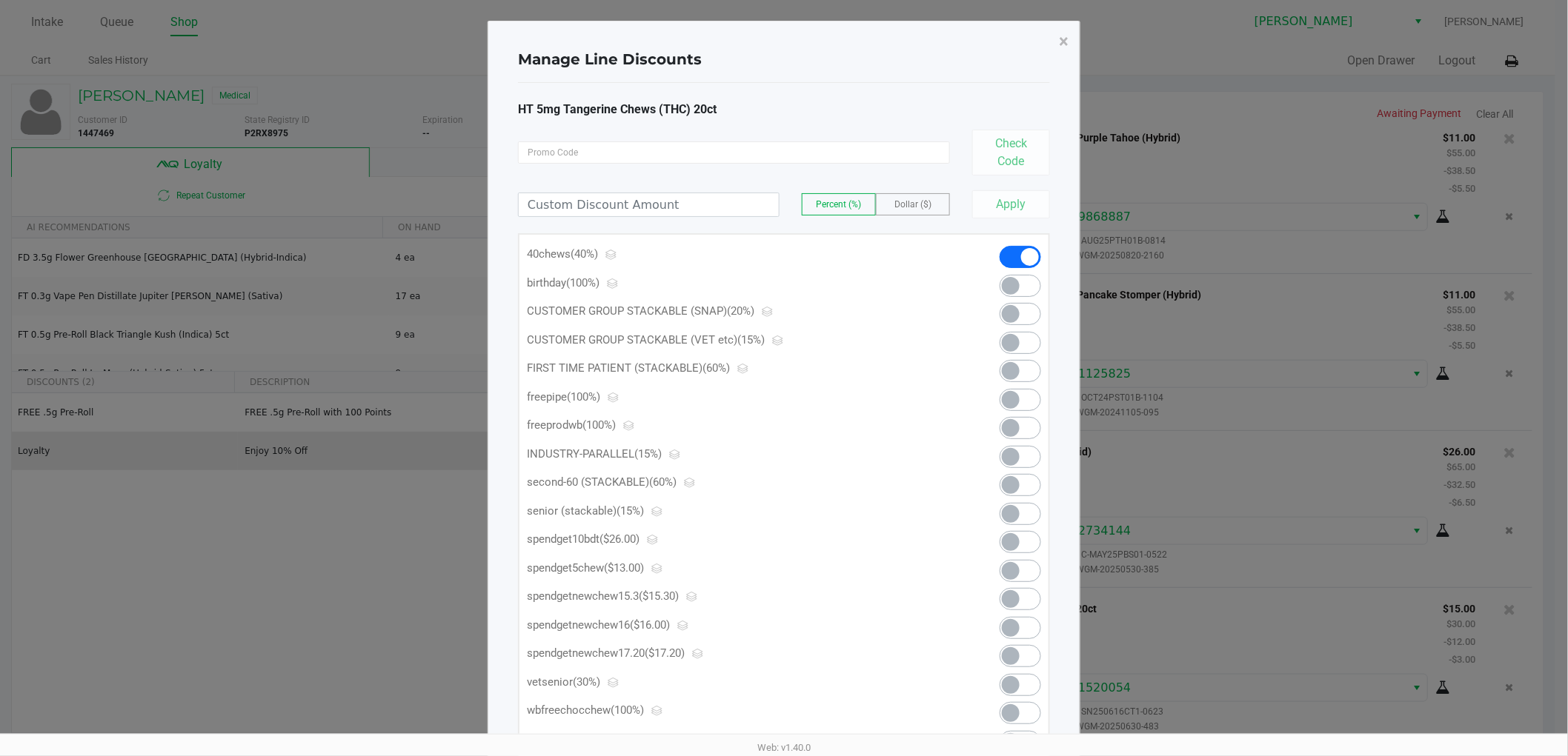
scroll to position [0, 0]
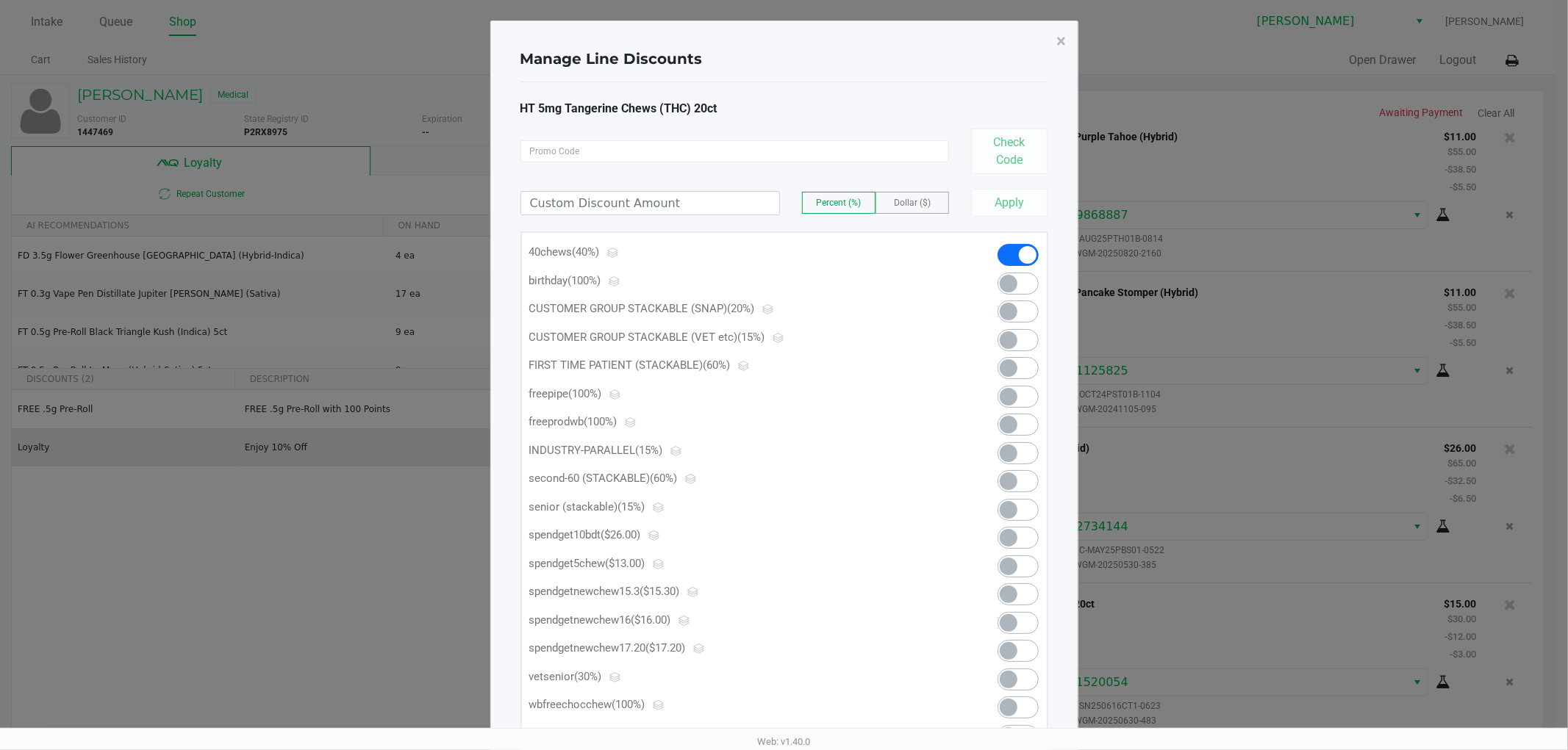
click at [1020, 556] on span at bounding box center [1018, 566] width 41 height 22
click at [1059, 35] on span "×" at bounding box center [1061, 41] width 10 height 21
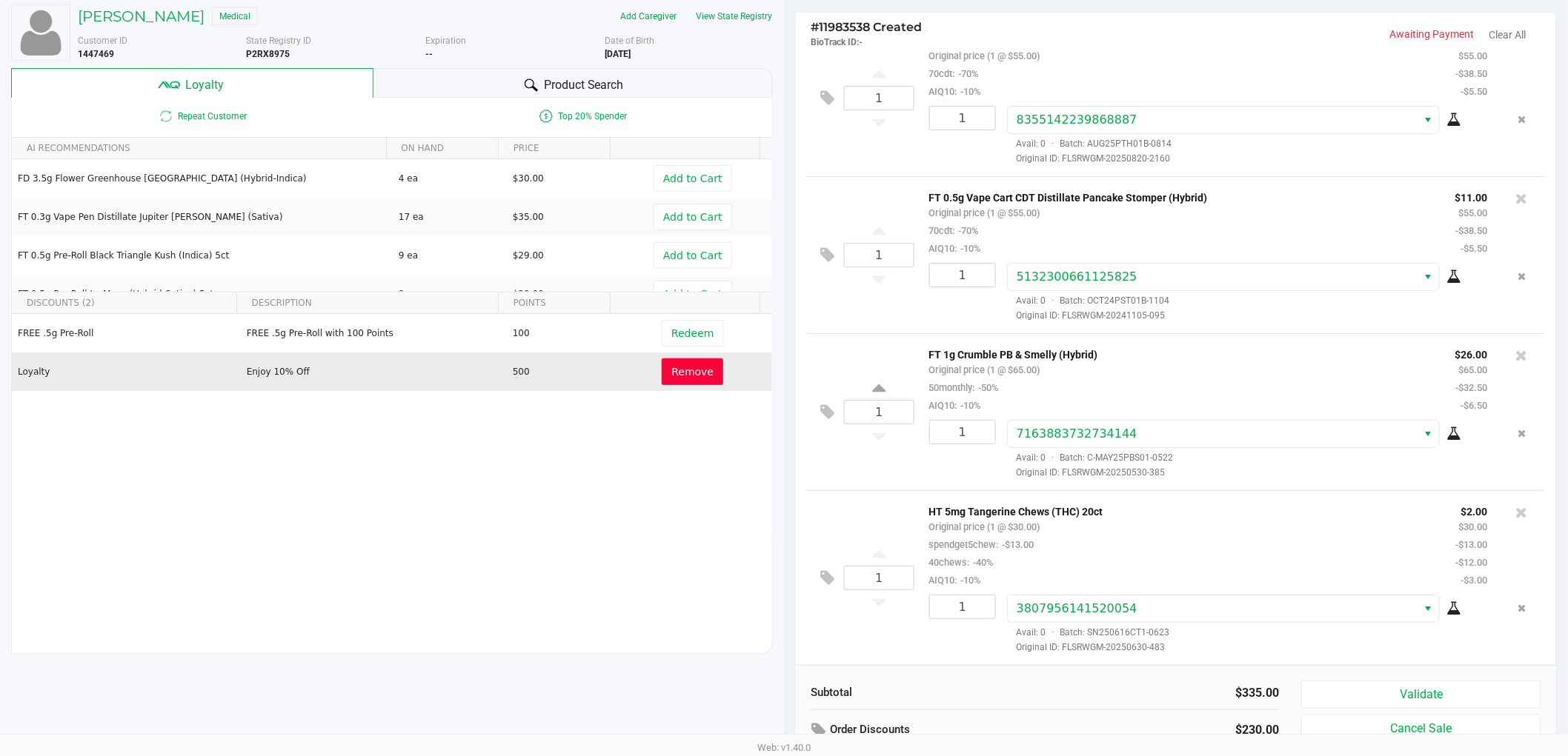
scroll to position [171, 0]
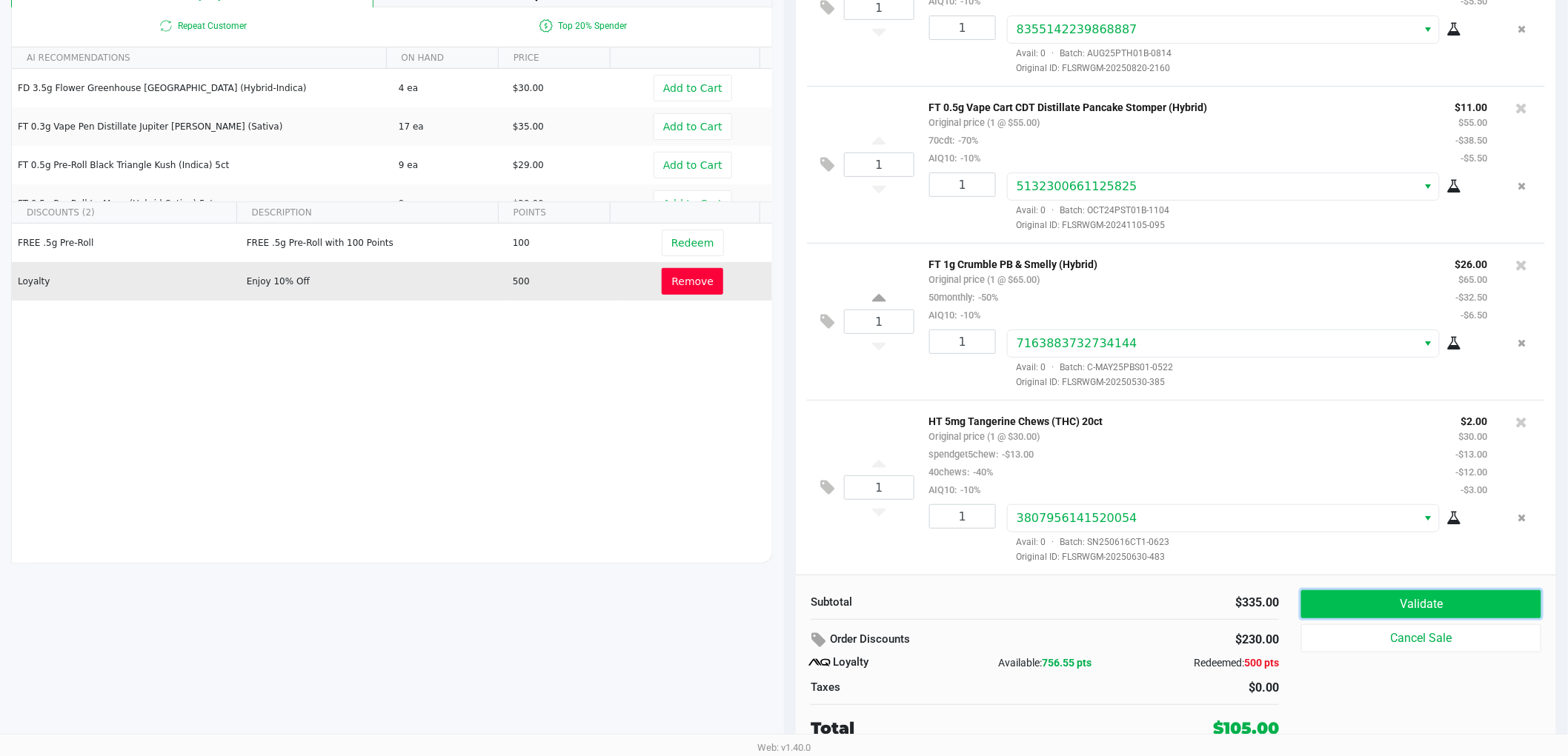
click at [1386, 607] on button "Validate" at bounding box center [1421, 605] width 240 height 28
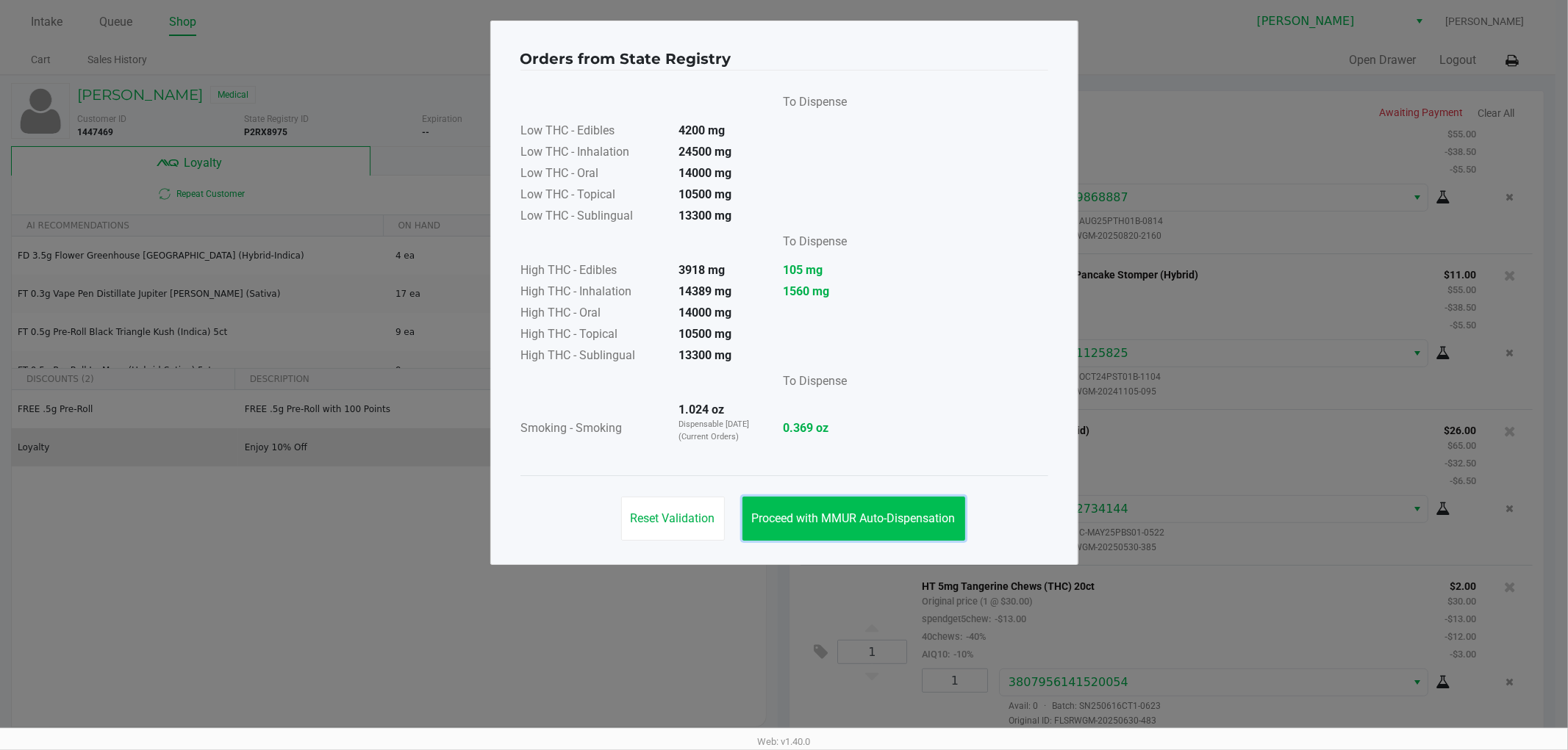
click at [835, 516] on span "Proceed with MMUR Auto-Dispensation" at bounding box center [853, 519] width 204 height 14
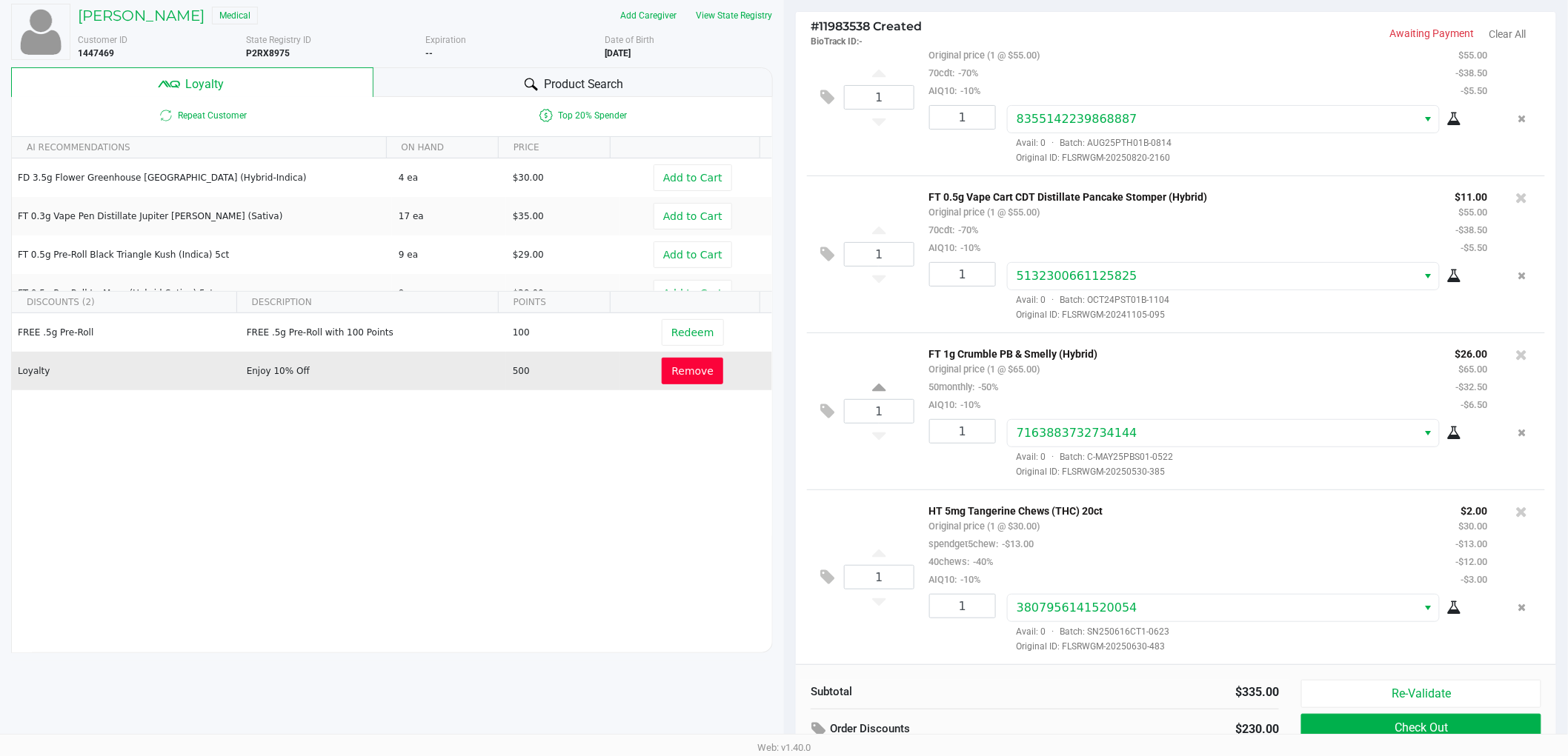
scroll to position [171, 0]
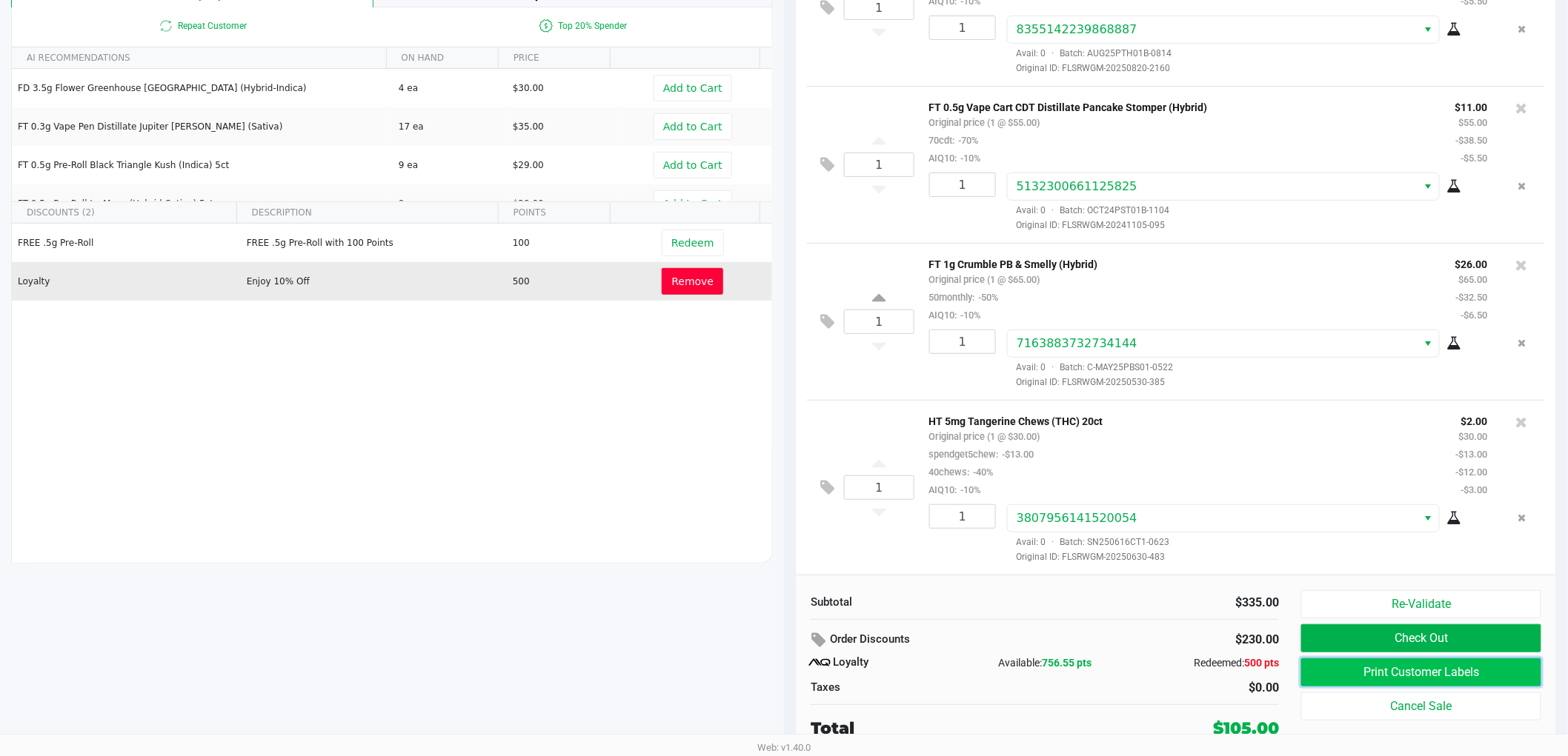
click at [1381, 674] on button "Print Customer Labels" at bounding box center [1421, 672] width 240 height 28
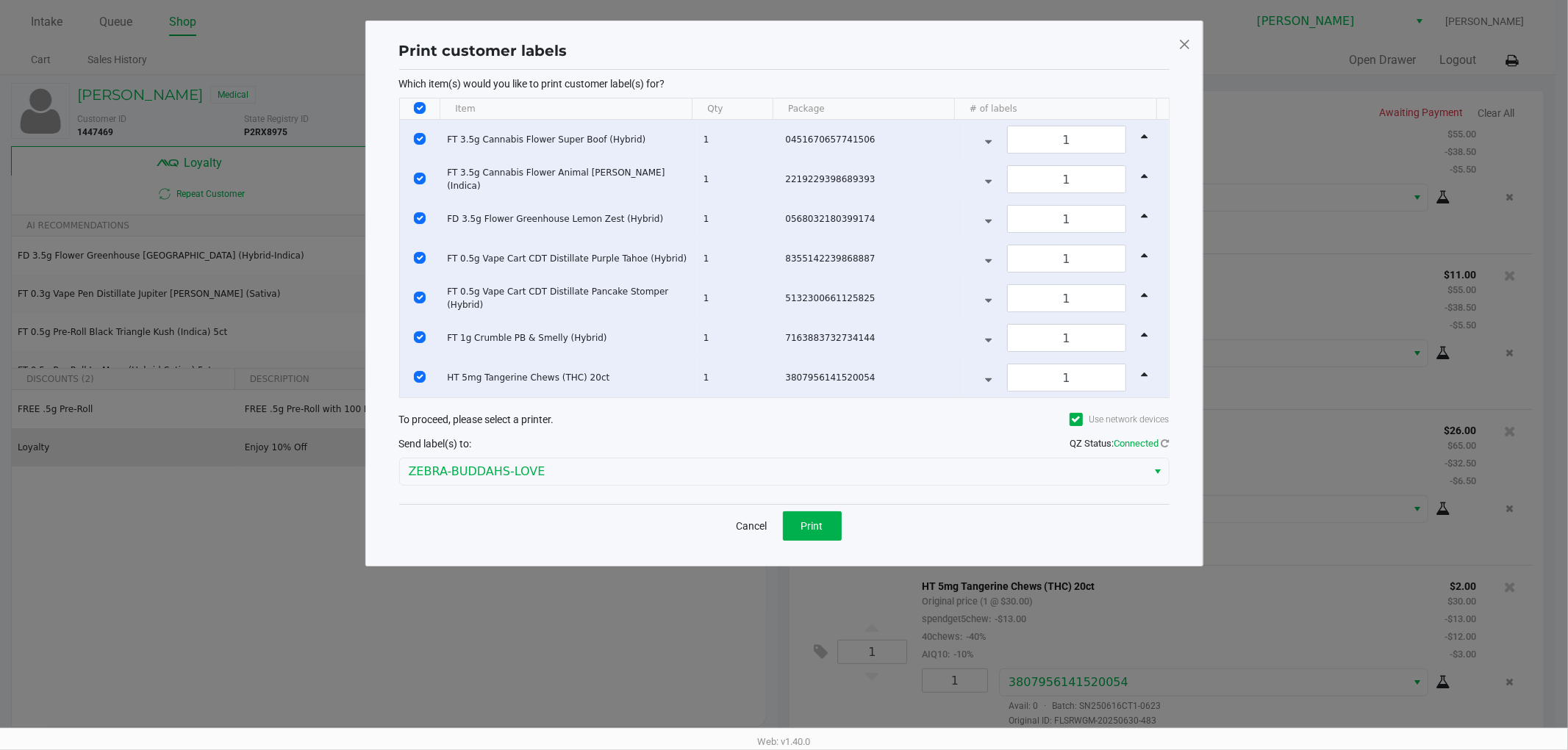
click at [420, 110] on input "Select All Rows" at bounding box center [419, 107] width 11 height 11
checkbox input "false"
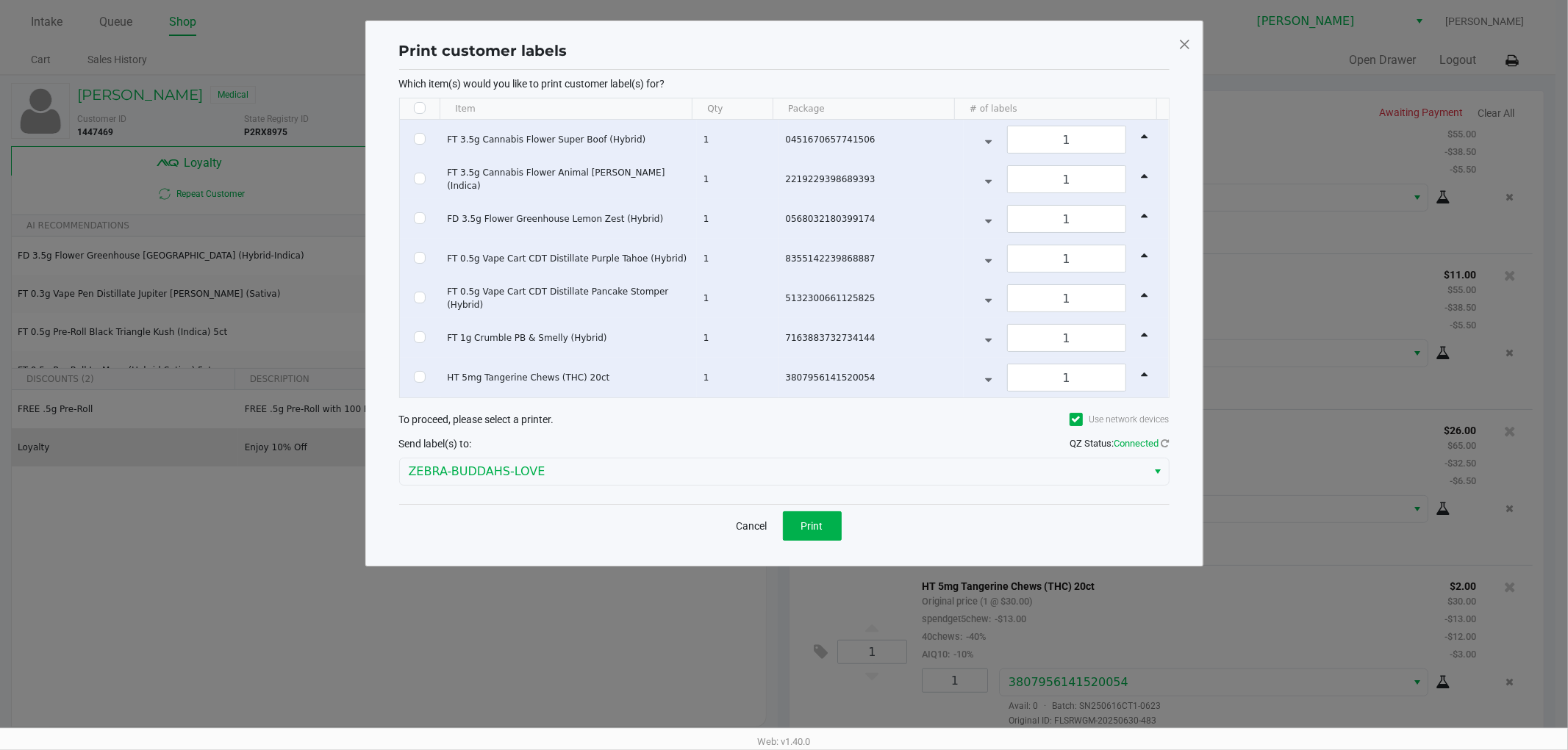
checkbox input "false"
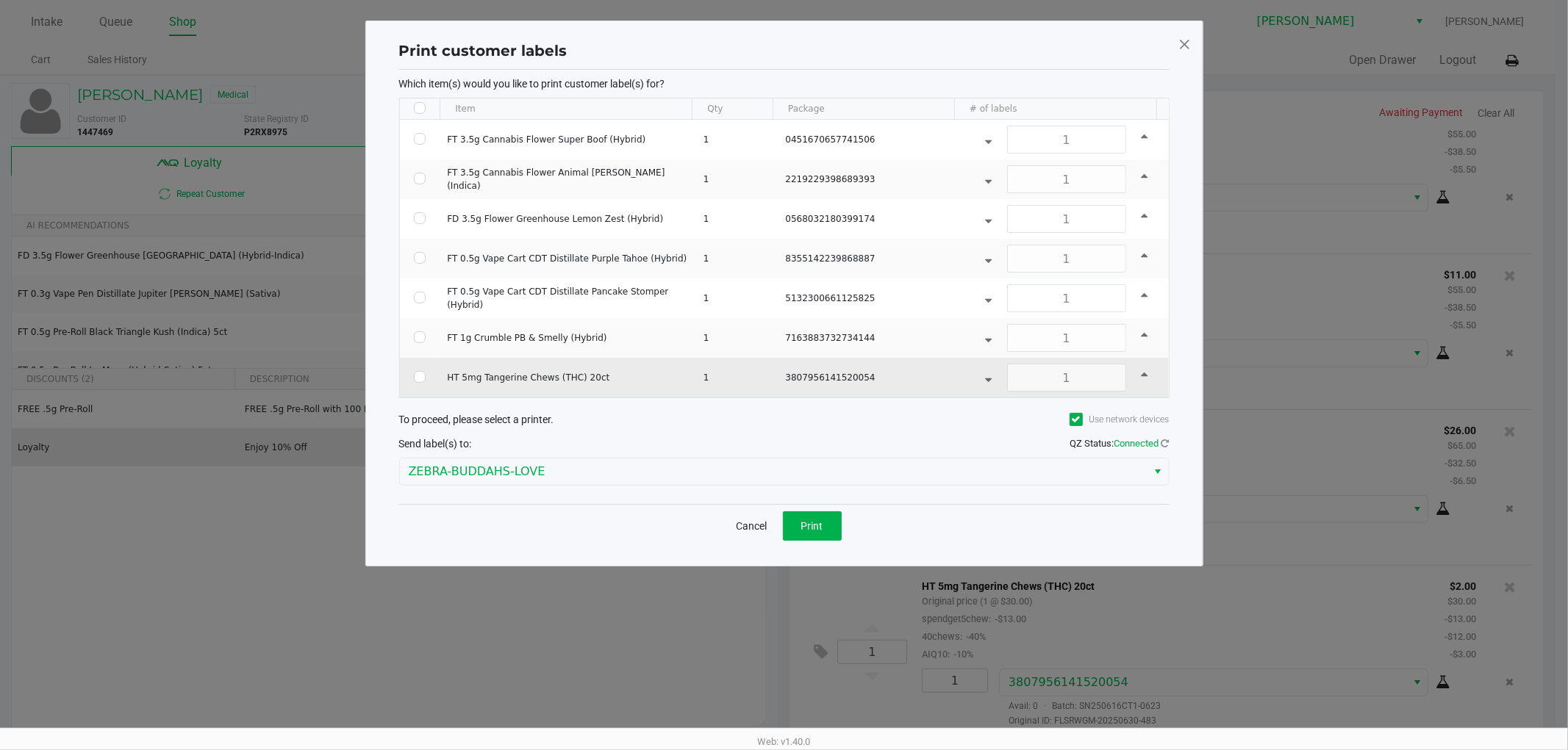
click at [420, 370] on td "Data table" at bounding box center [420, 377] width 41 height 39
click at [415, 380] on input "Select Row" at bounding box center [419, 376] width 11 height 11
checkbox input "true"
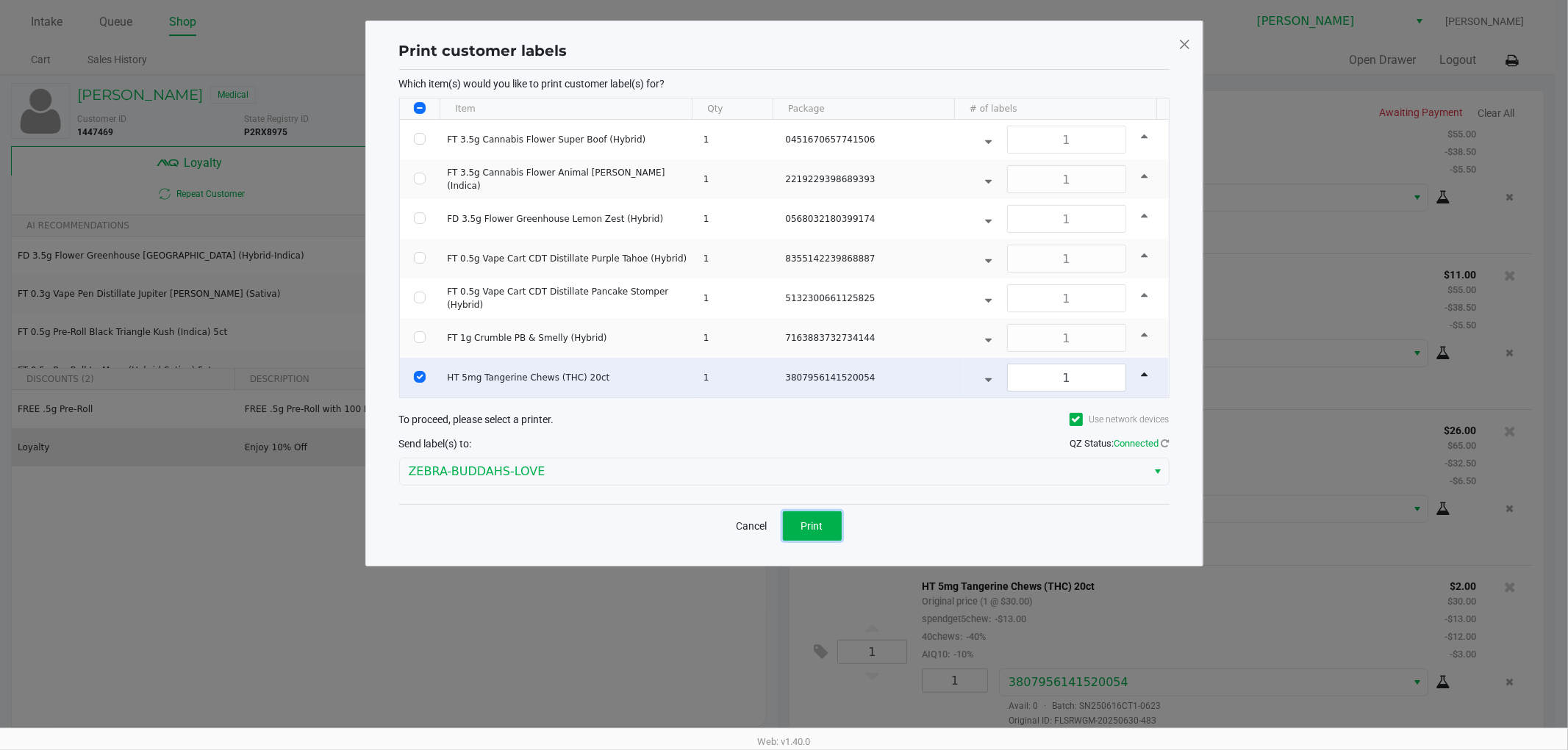
click at [799, 532] on button "Print" at bounding box center [812, 526] width 59 height 30
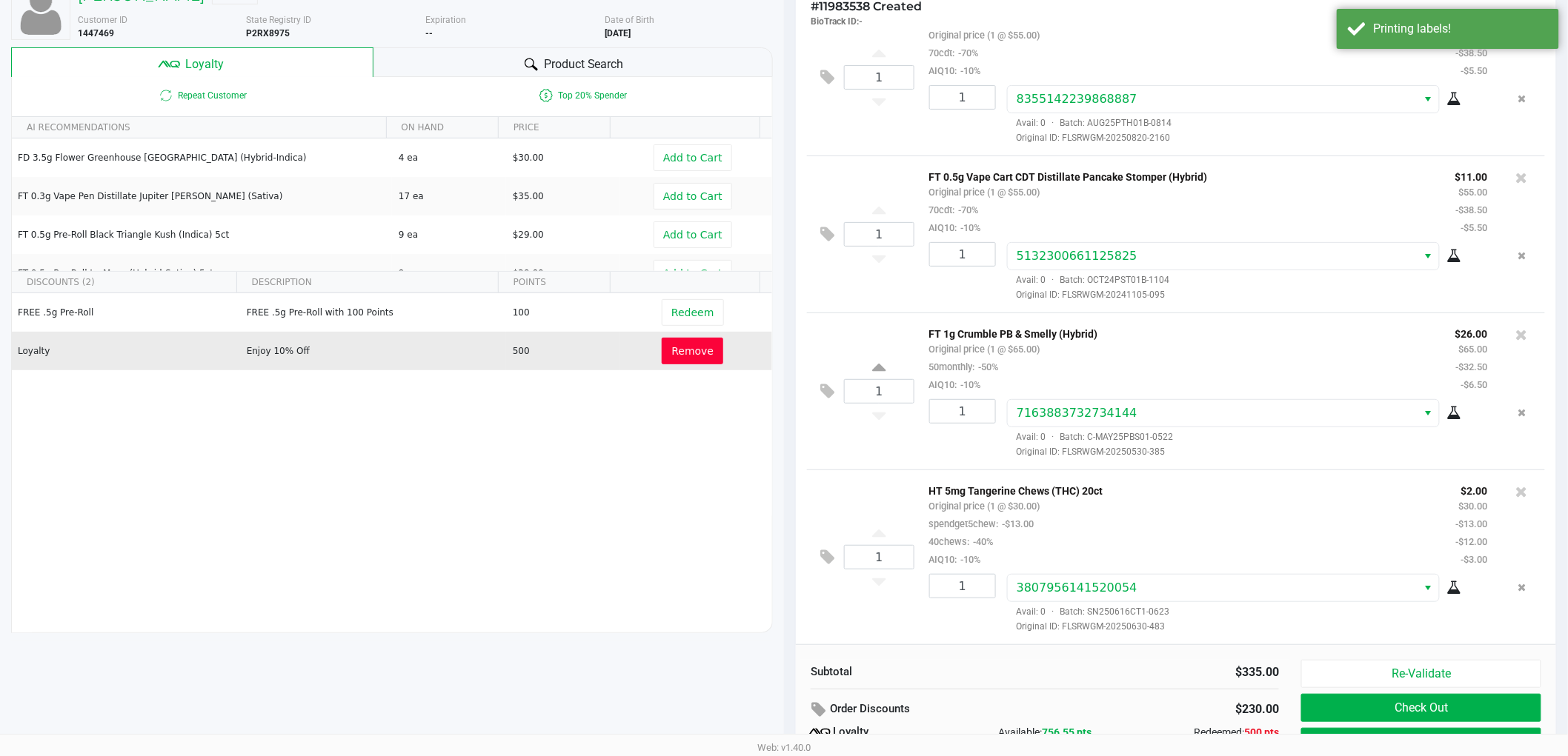
scroll to position [171, 0]
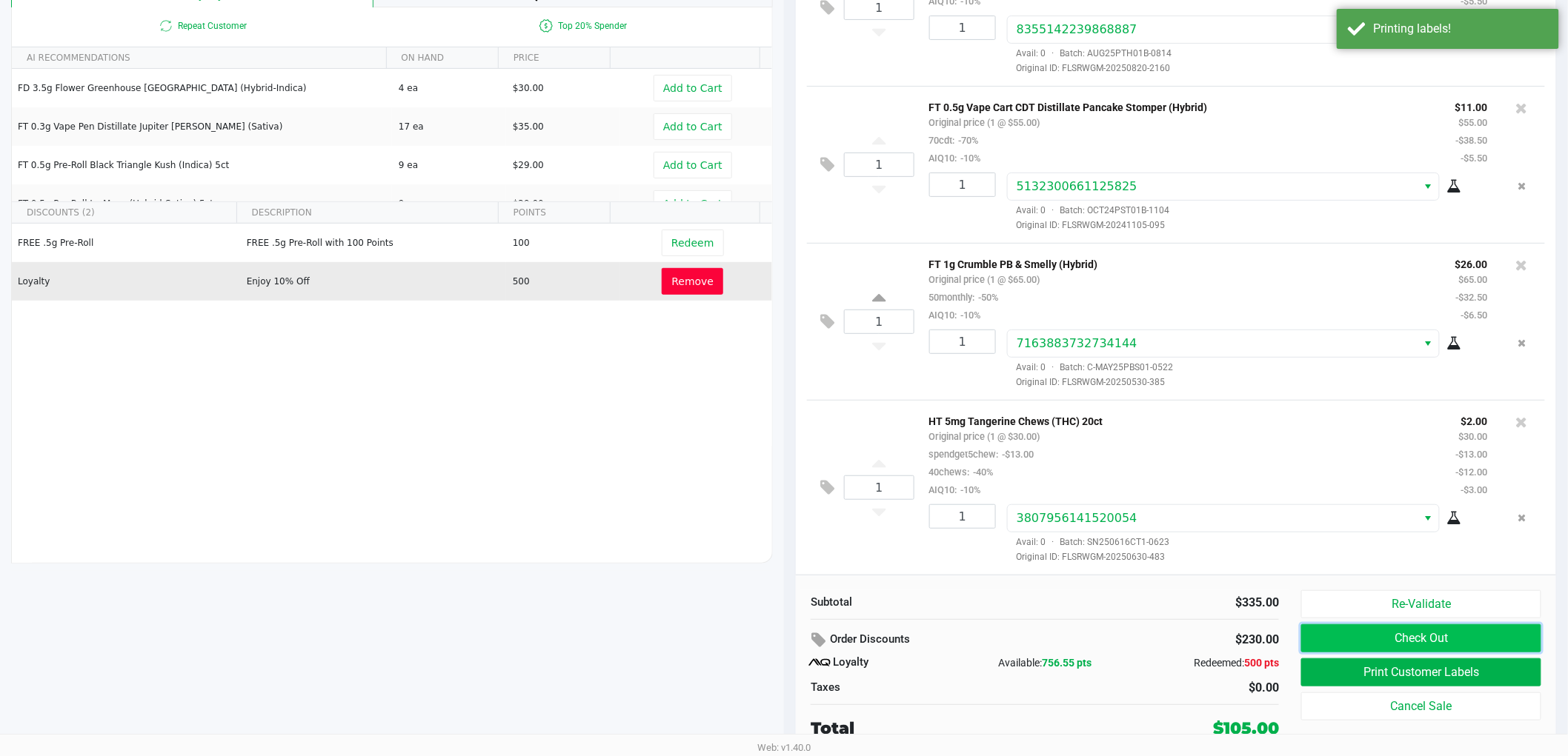
click at [1397, 644] on button "Check Out" at bounding box center [1421, 639] width 240 height 28
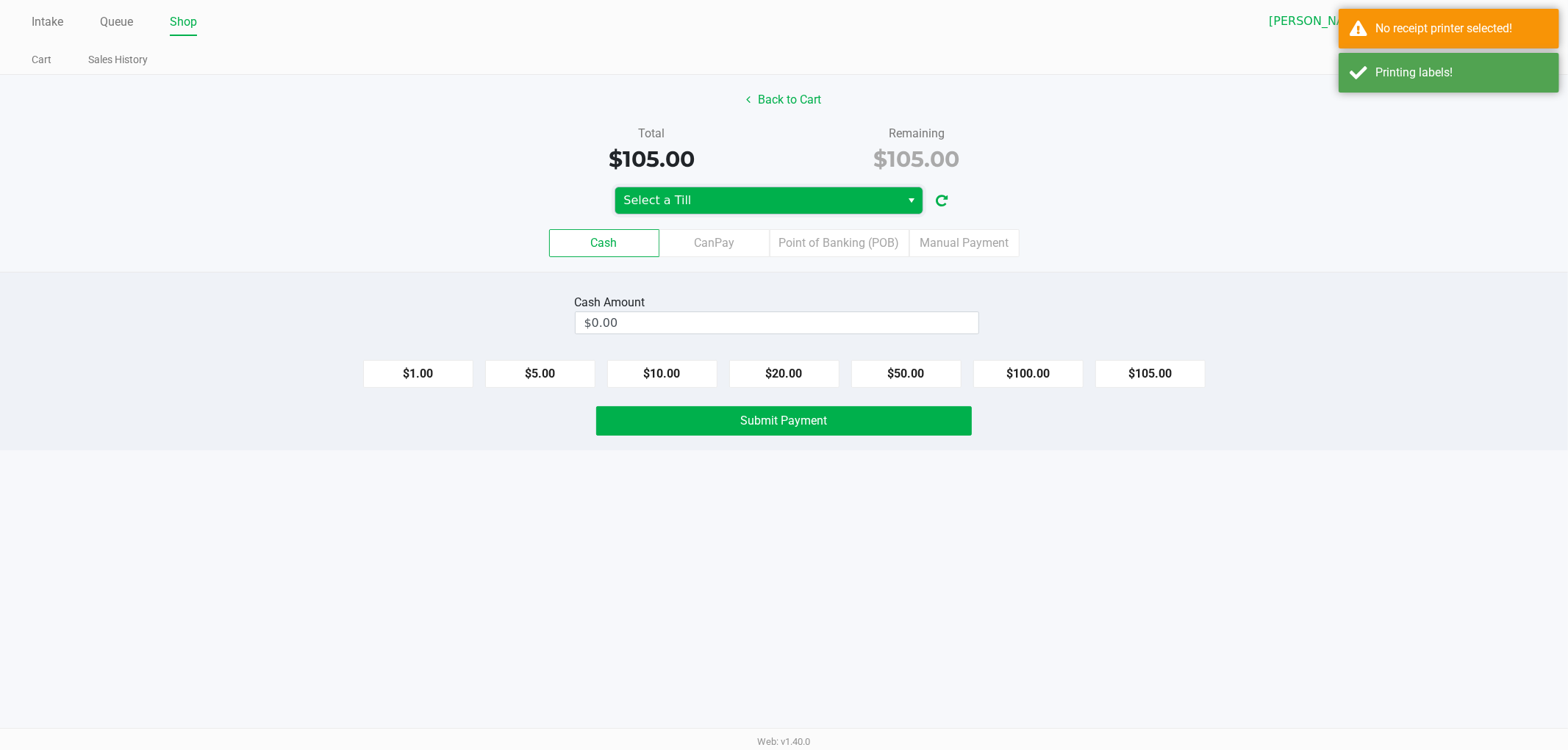
click at [745, 203] on span "Select a Till" at bounding box center [758, 201] width 268 height 17
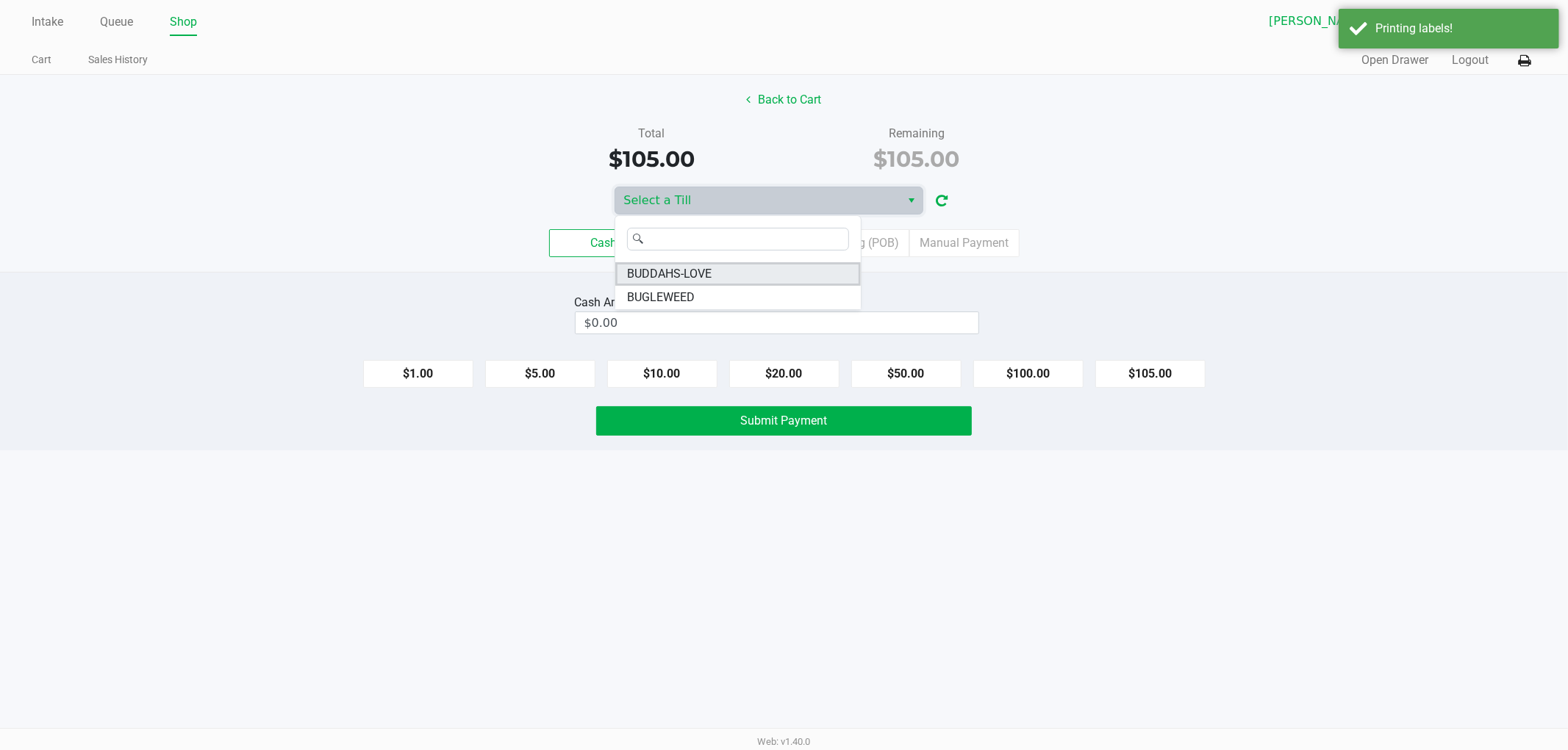
click at [684, 276] on span "BUDDAHS-LOVE" at bounding box center [669, 274] width 85 height 17
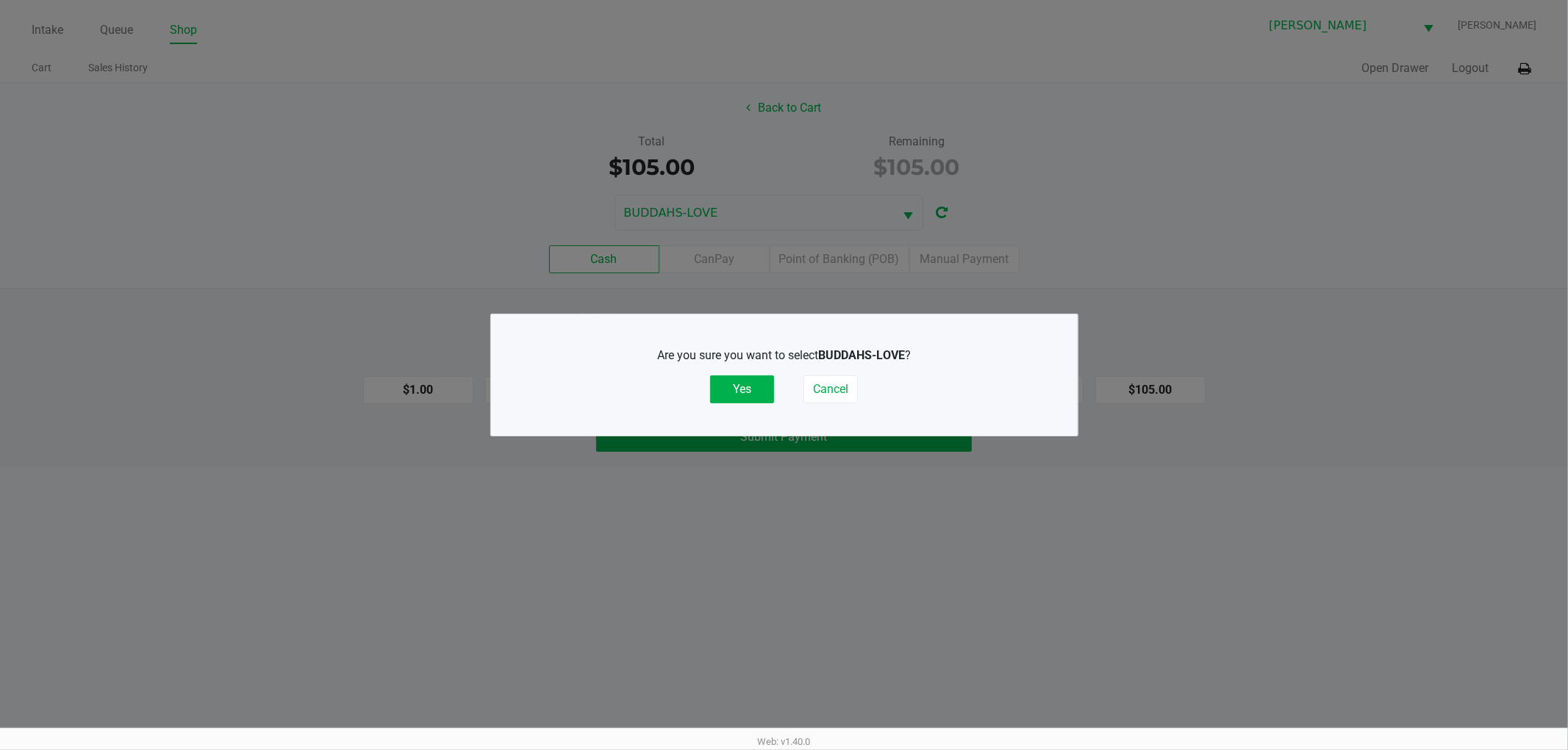
drag, startPoint x: 736, startPoint y: 391, endPoint x: 929, endPoint y: 296, distance: 215.1
click at [738, 391] on button "Yes" at bounding box center [742, 389] width 64 height 28
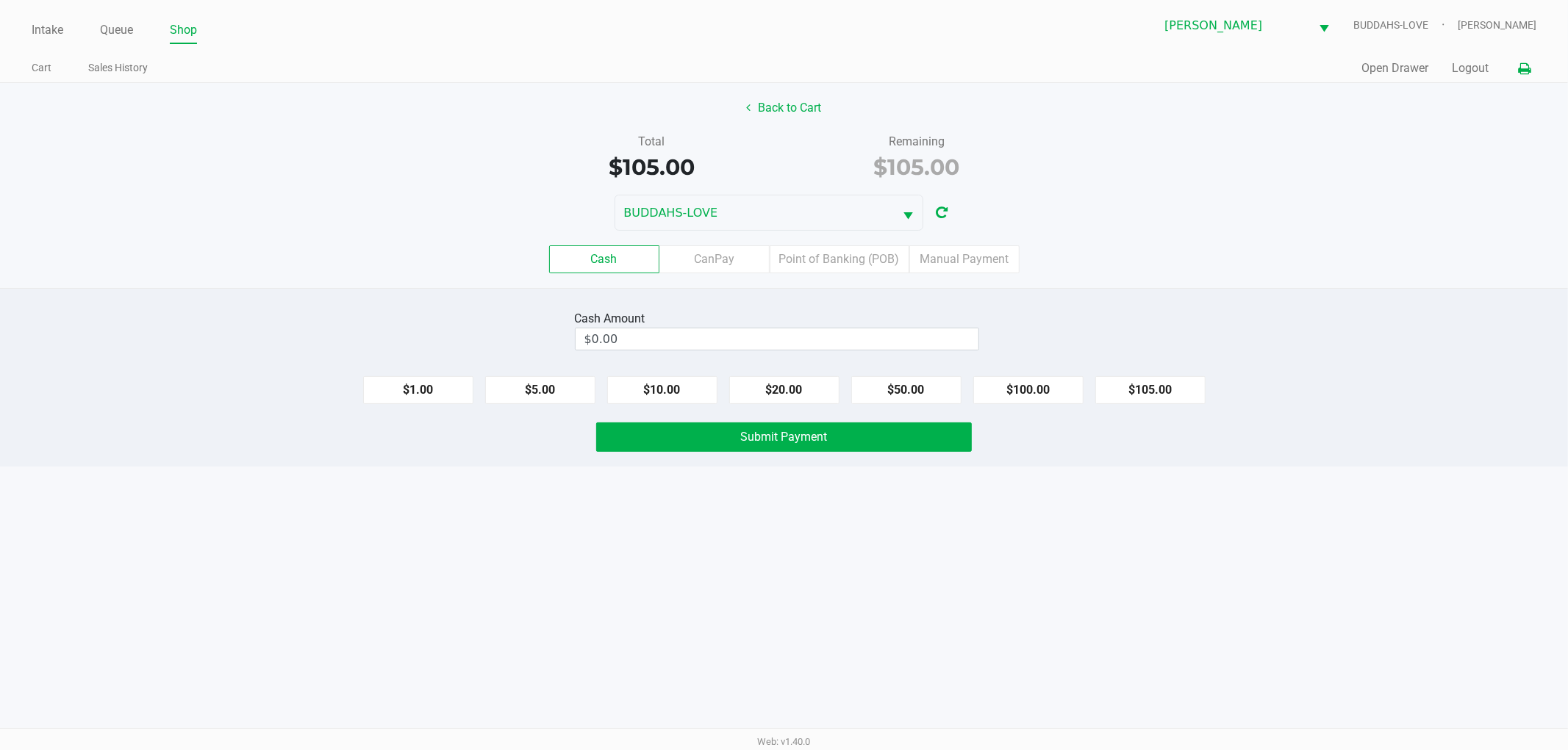
click at [1524, 78] on button at bounding box center [1524, 68] width 24 height 27
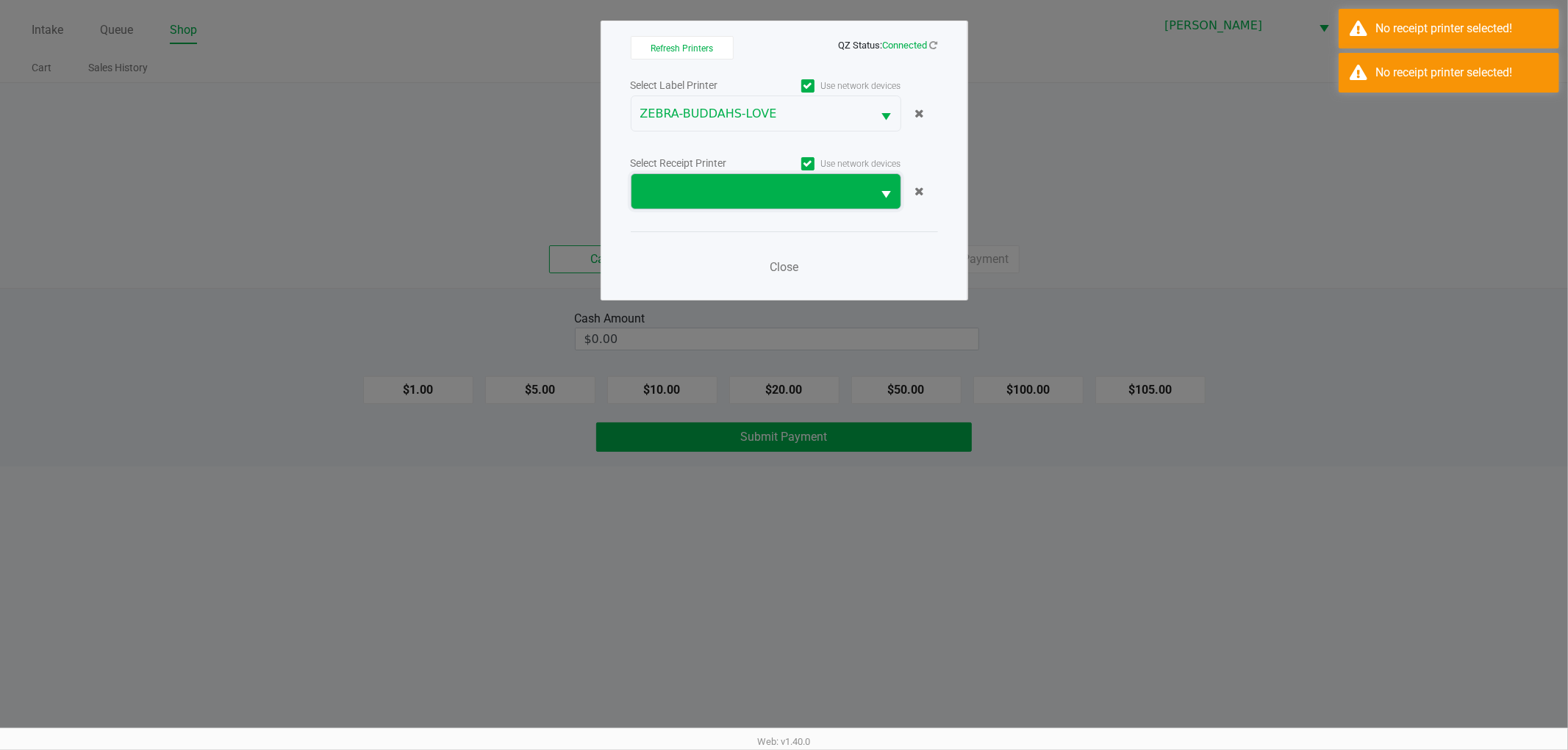
click at [757, 188] on span at bounding box center [752, 192] width 224 height 17
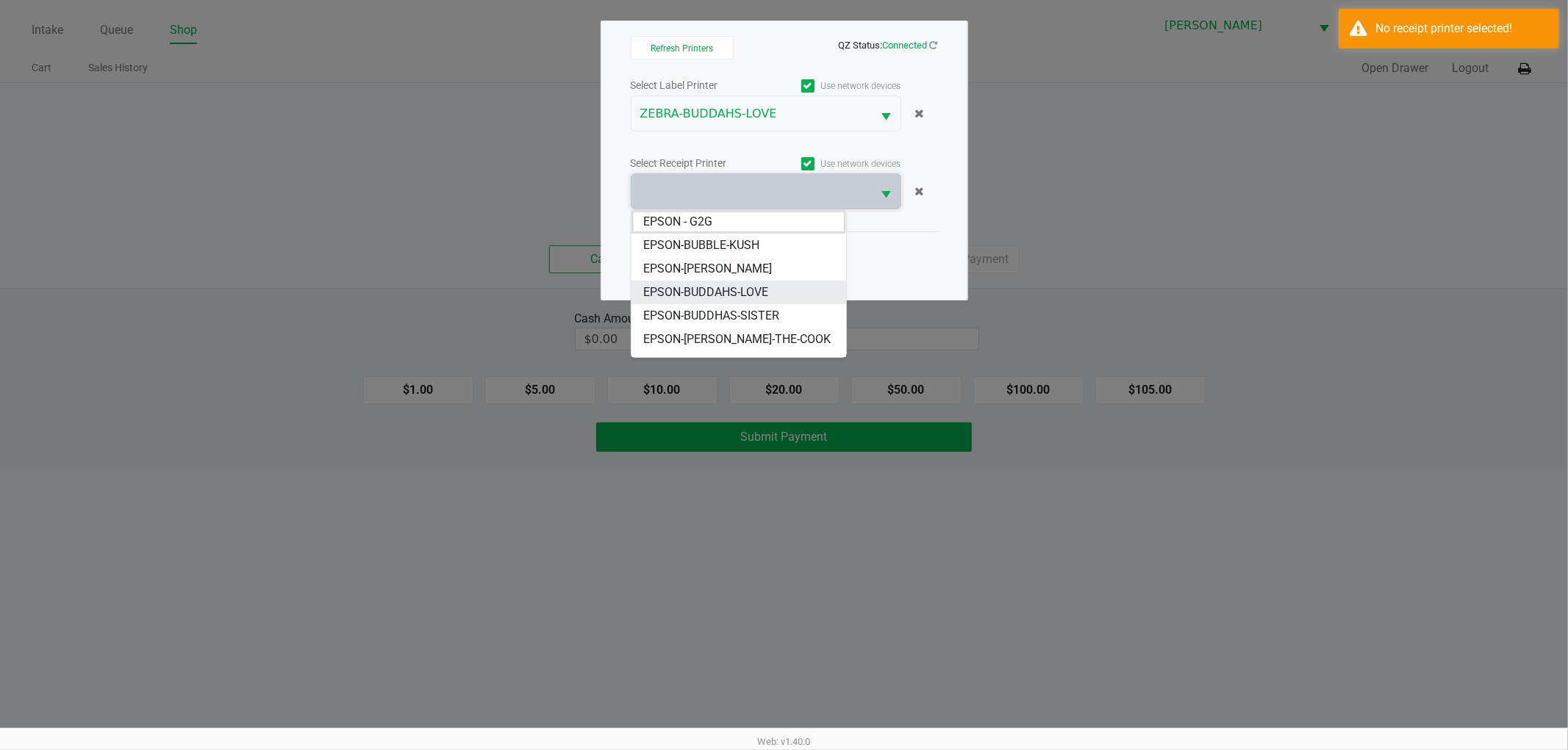
click at [754, 298] on span "EPSON-BUDDAHS-LOVE" at bounding box center [705, 292] width 125 height 17
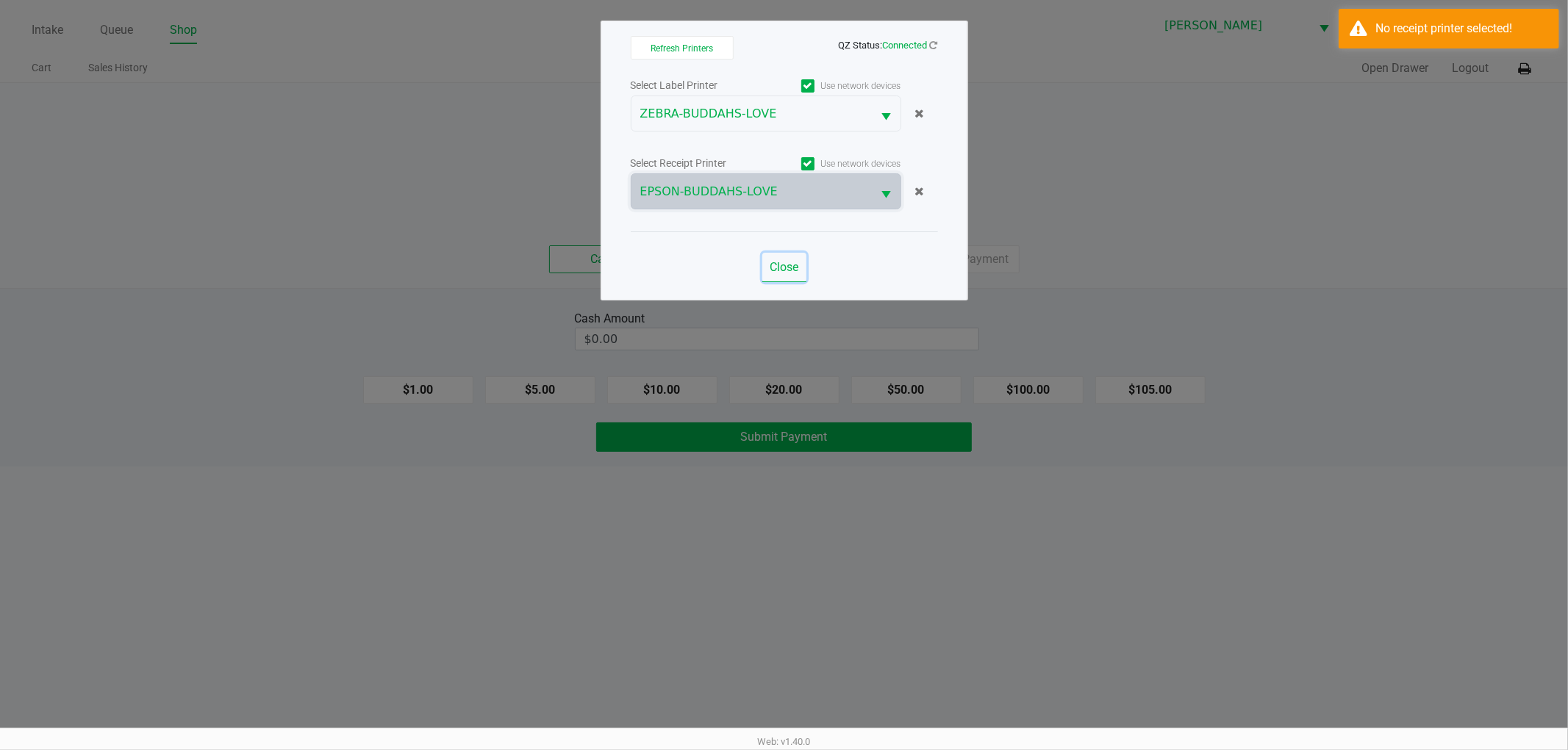
click at [784, 272] on span "Close" at bounding box center [784, 267] width 29 height 14
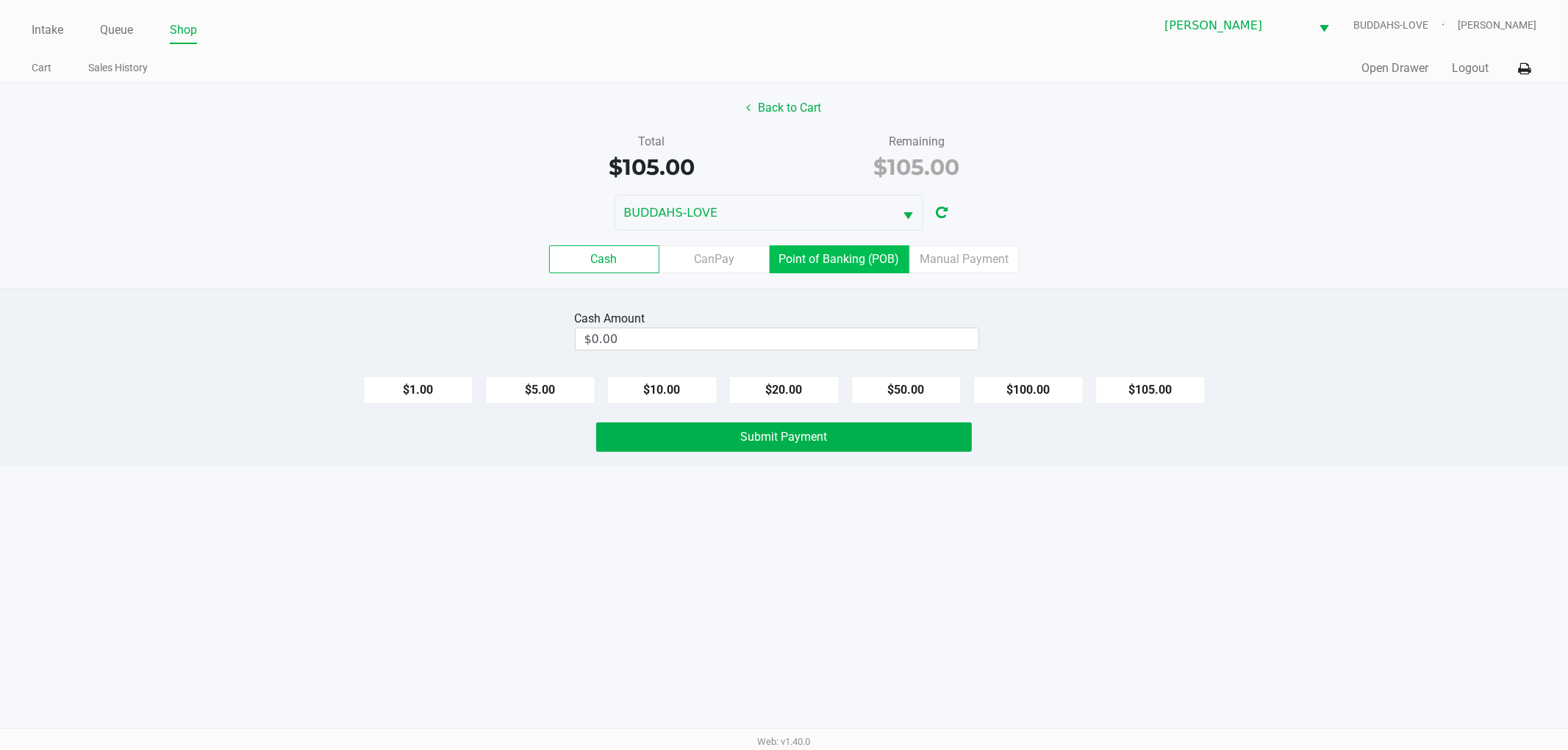
click at [843, 263] on label "Point of Banking (POB)" at bounding box center [839, 259] width 140 height 28
click at [0, 0] on 7 "Point of Banking (POB)" at bounding box center [0, 0] width 0 height 0
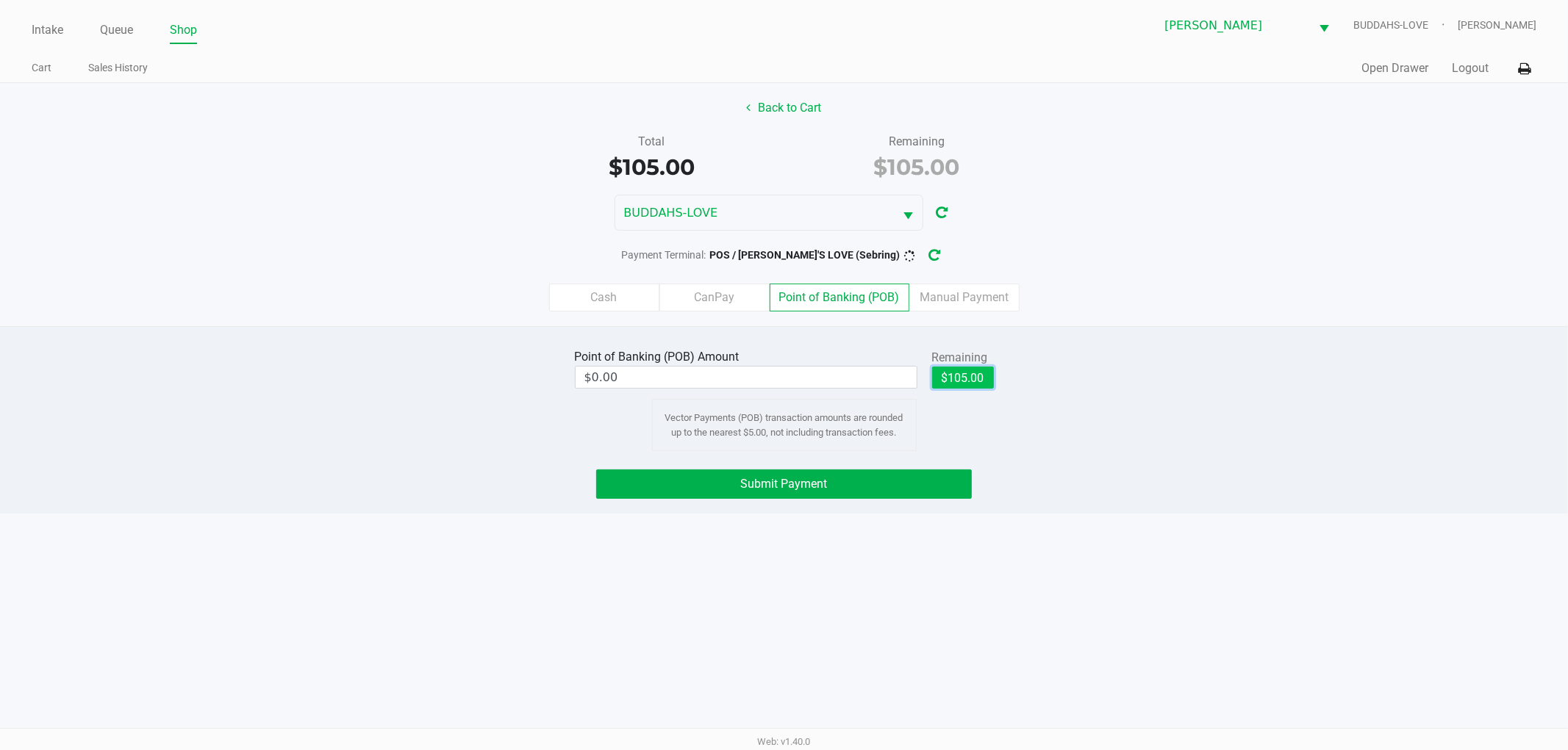
click at [964, 377] on button "$105.00" at bounding box center [963, 377] width 62 height 22
type input "$105.00"
click at [927, 489] on button "Submit Payment" at bounding box center [784, 485] width 376 height 30
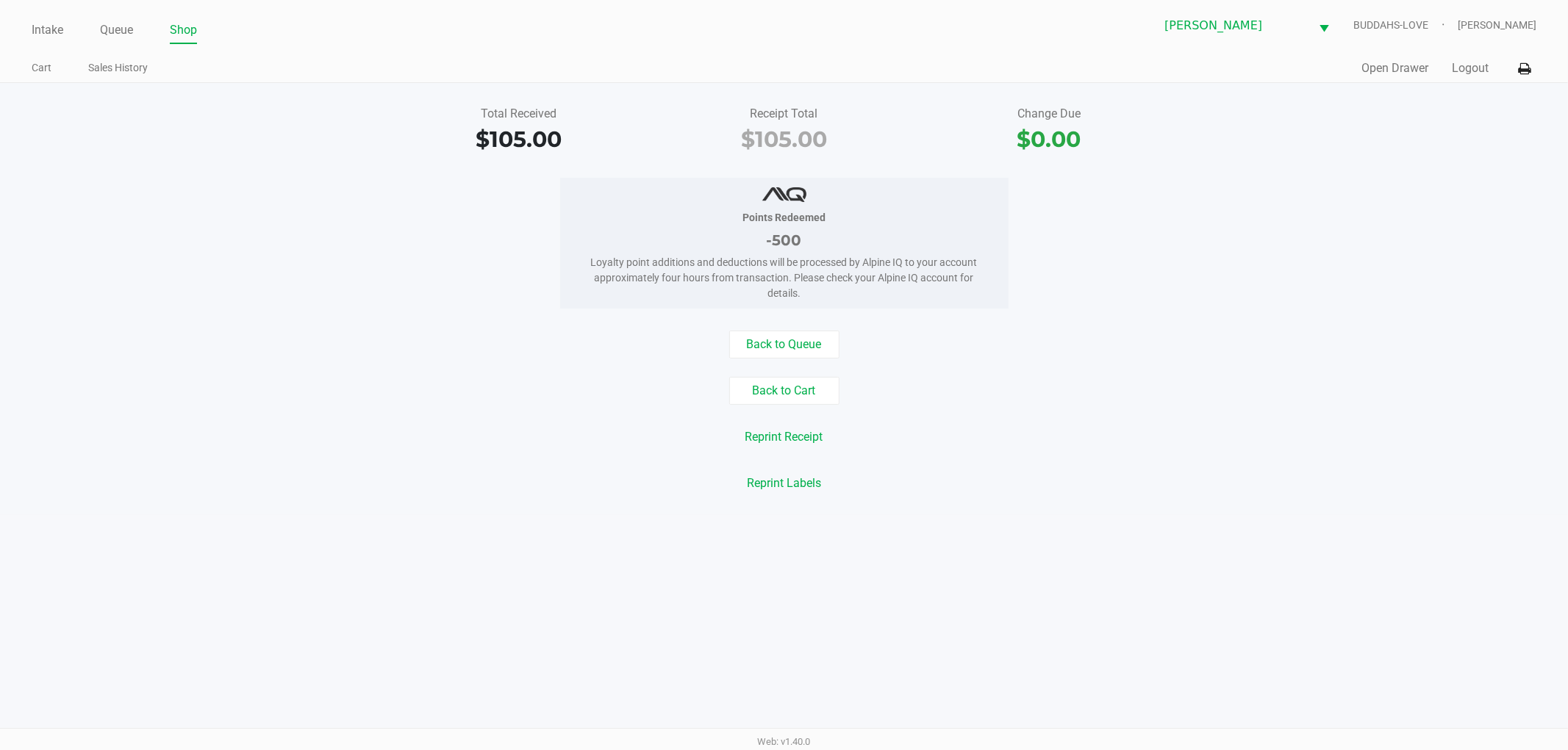
click at [402, 471] on div "Reprint Labels" at bounding box center [784, 484] width 1591 height 28
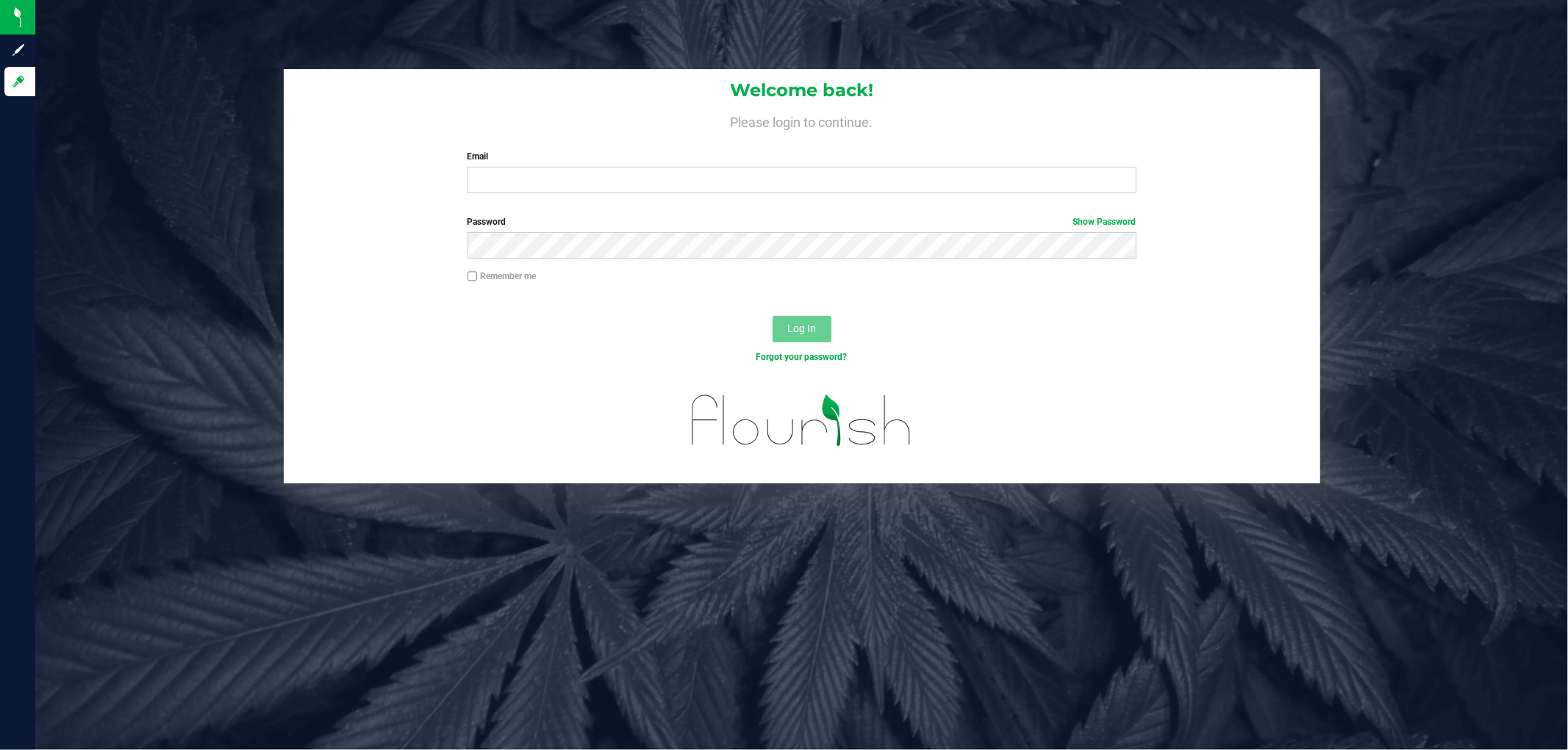
click at [553, 164] on div "Email Required Please format your email correctly." at bounding box center [802, 172] width 691 height 44
click at [553, 169] on input "Email" at bounding box center [802, 180] width 669 height 26
type input "[EMAIL_ADDRESS][DOMAIN_NAME]"
click at [773, 316] on button "Log In" at bounding box center [802, 329] width 59 height 26
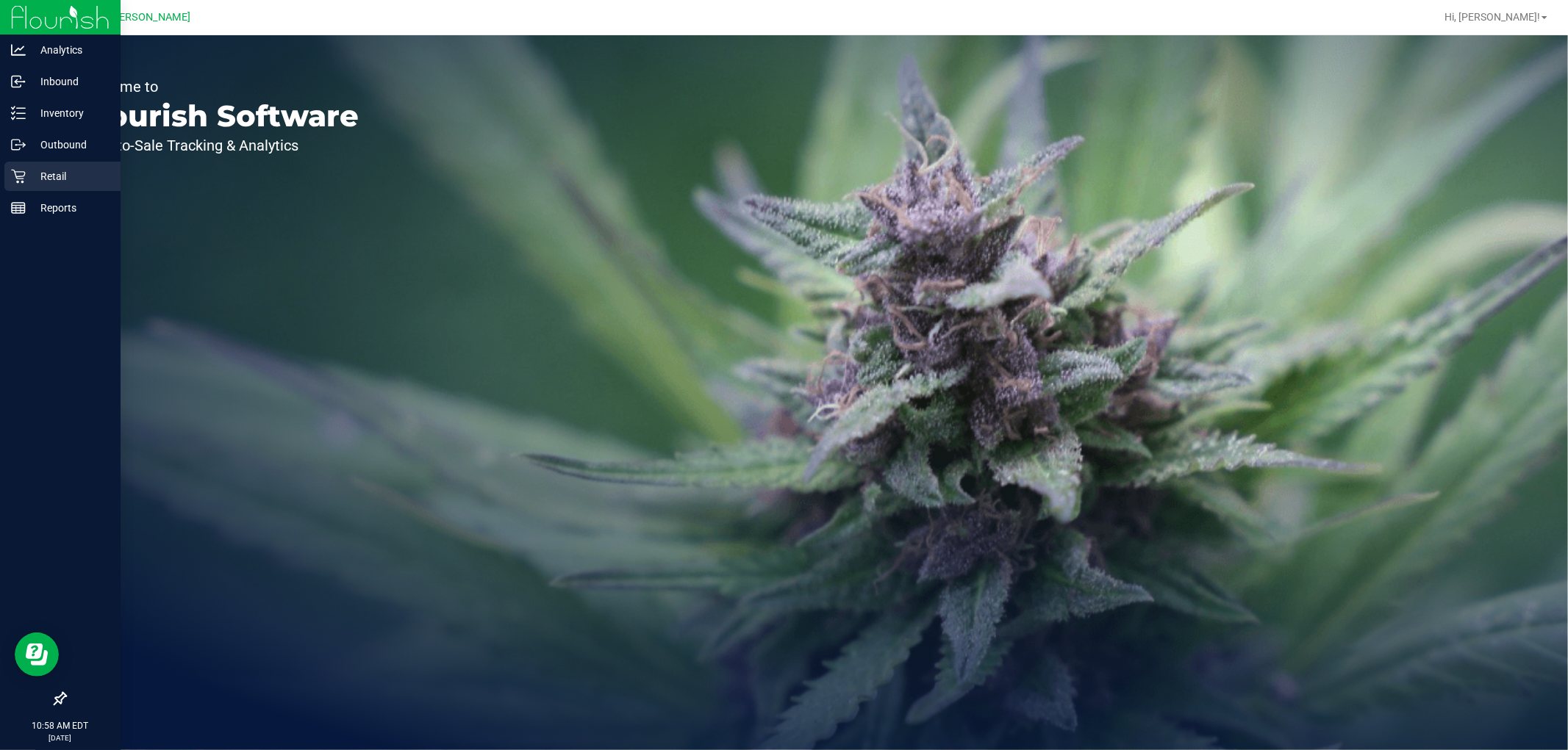
click at [31, 176] on p "Retail" at bounding box center [69, 176] width 88 height 17
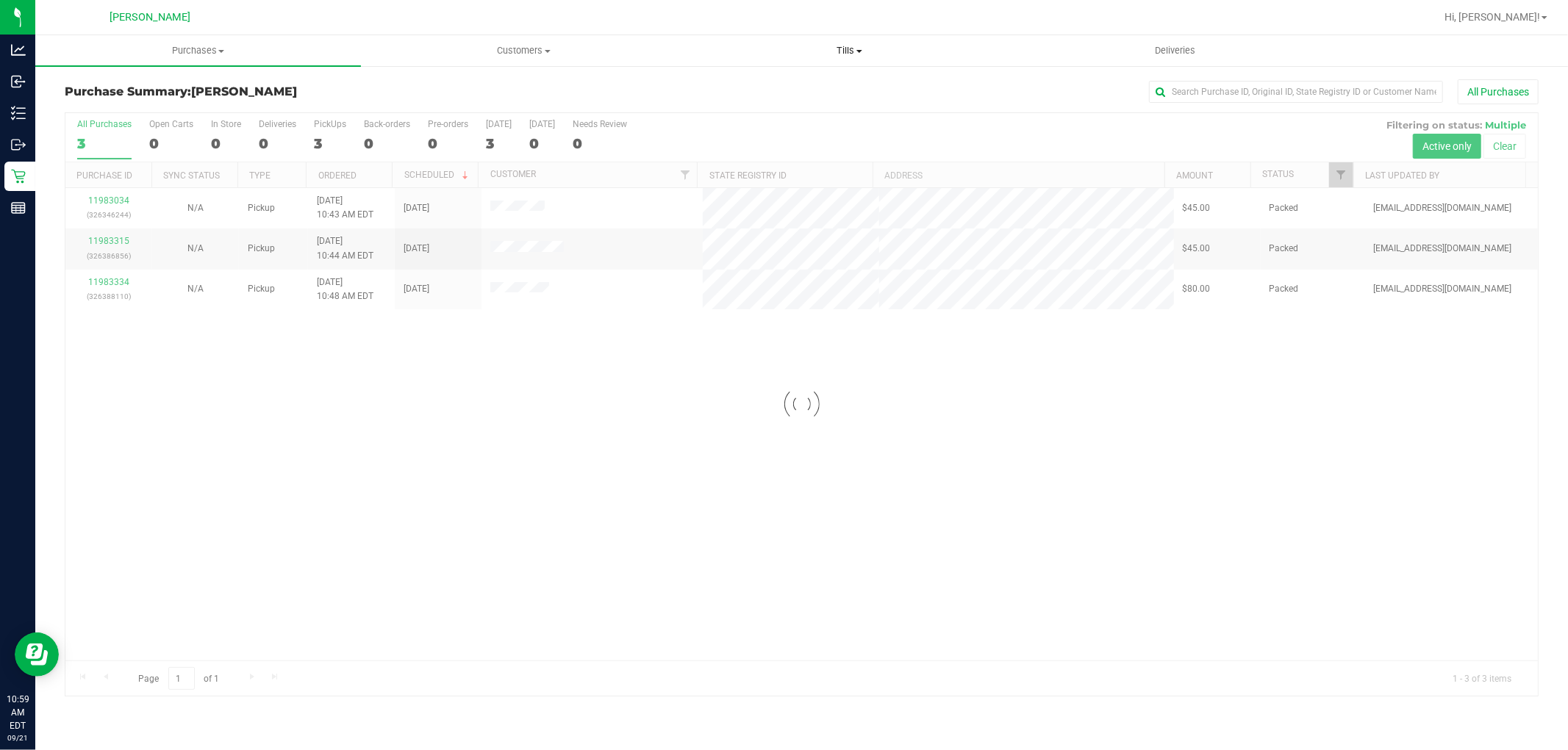
click at [854, 45] on span "Tills" at bounding box center [849, 51] width 324 height 13
click at [772, 91] on span "Manage tills" at bounding box center [736, 88] width 100 height 12
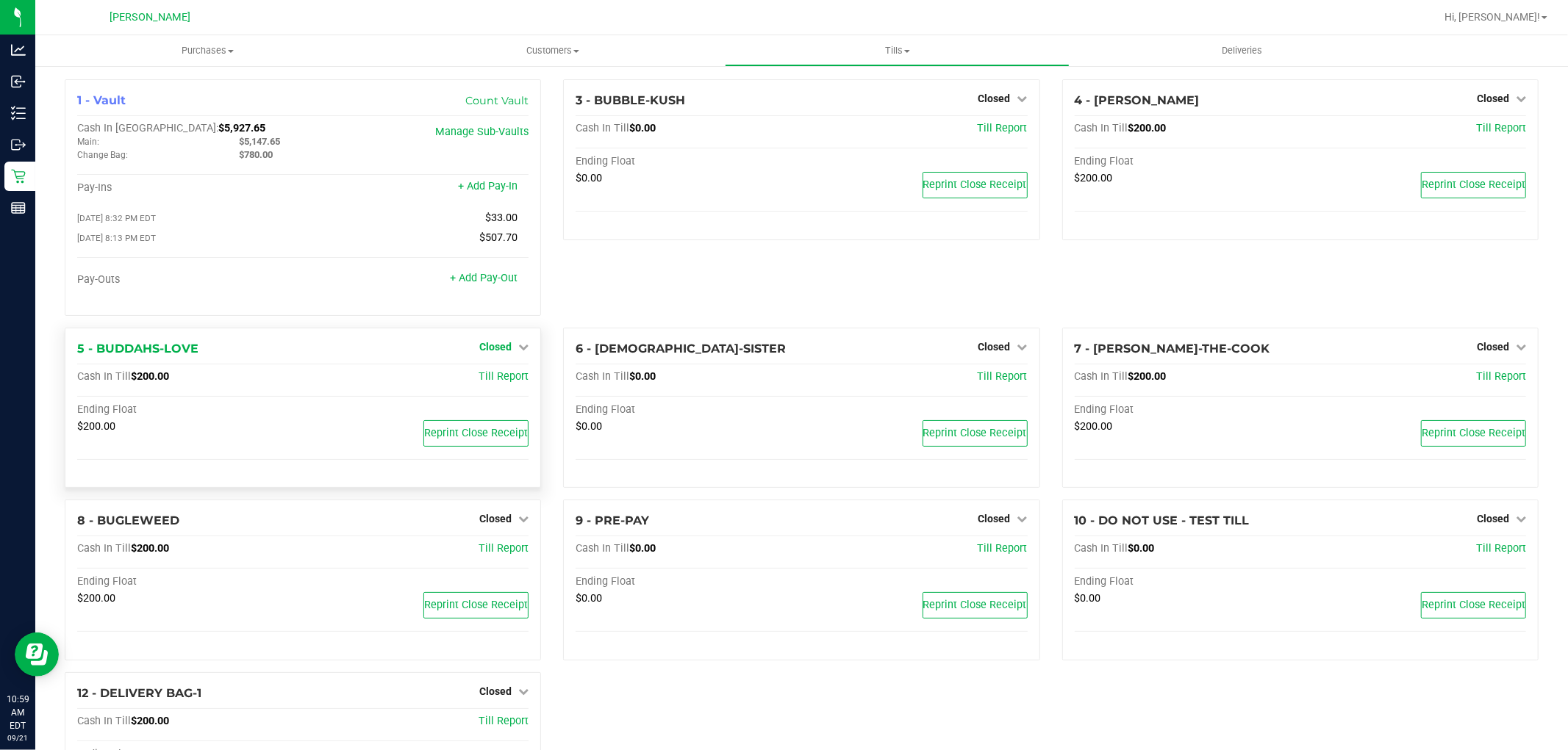
click at [505, 350] on span "Closed" at bounding box center [495, 347] width 32 height 11
click at [510, 378] on link "Open Till" at bounding box center [495, 376] width 39 height 11
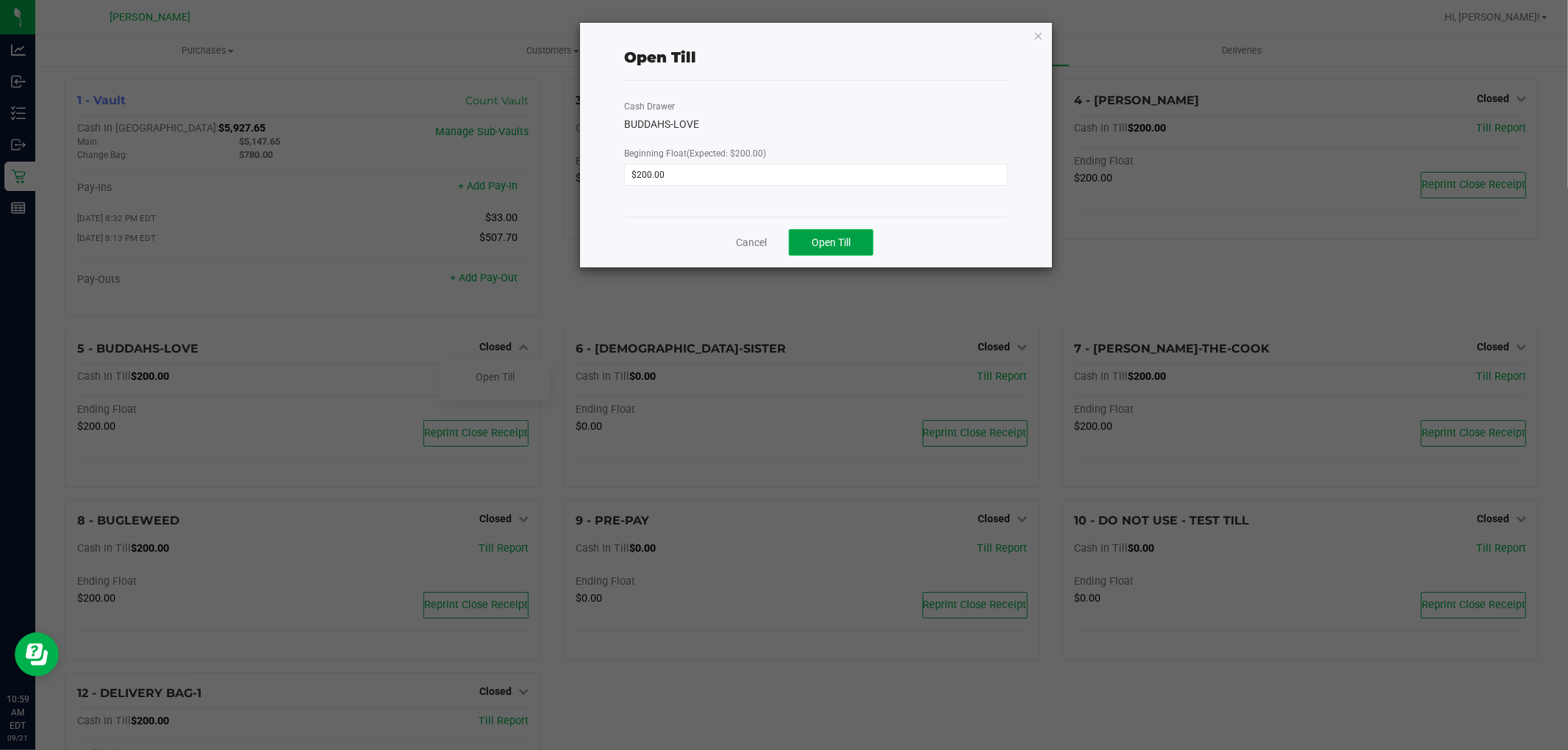
click at [863, 250] on button "Open Till" at bounding box center [831, 243] width 85 height 26
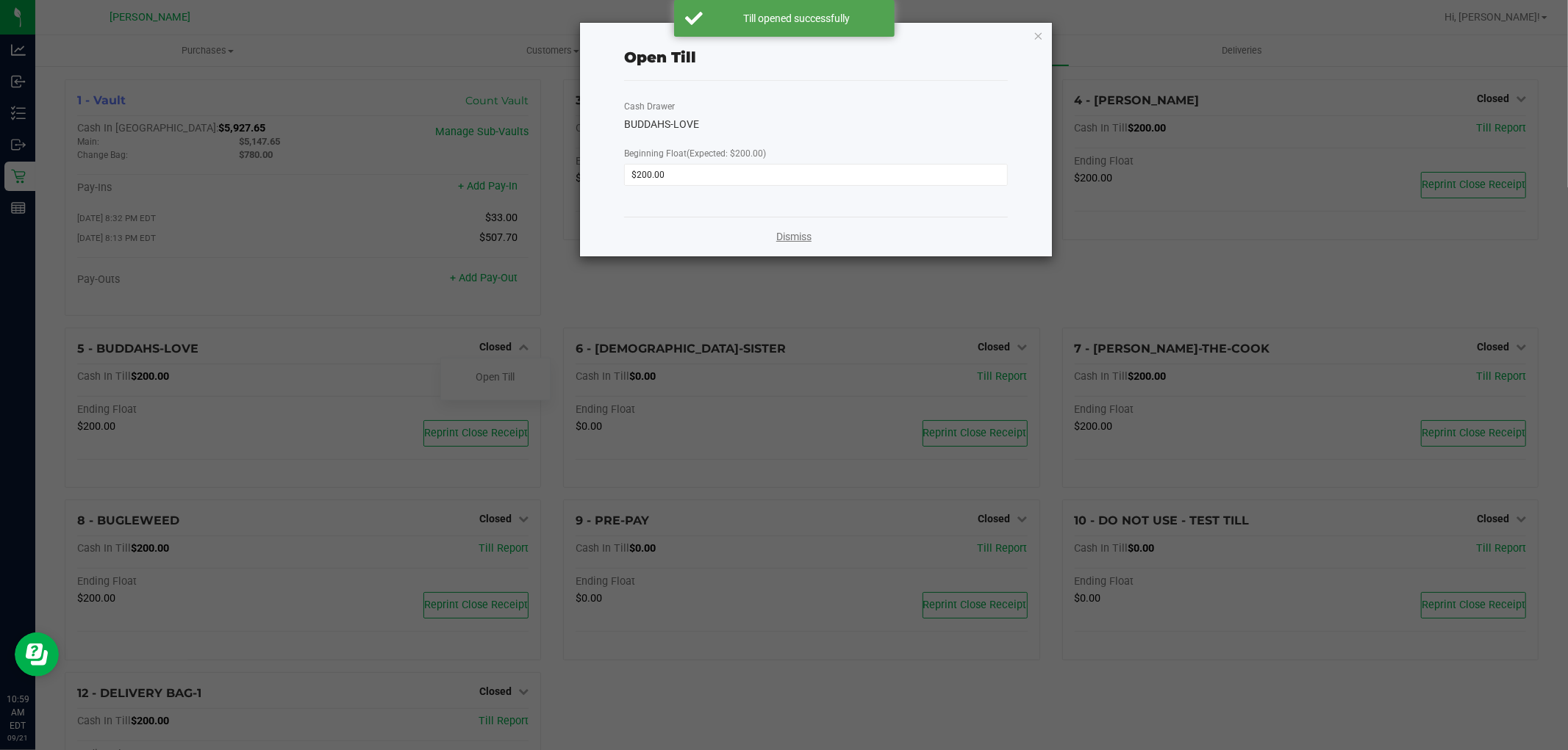
click at [802, 234] on link "Dismiss" at bounding box center [794, 237] width 35 height 16
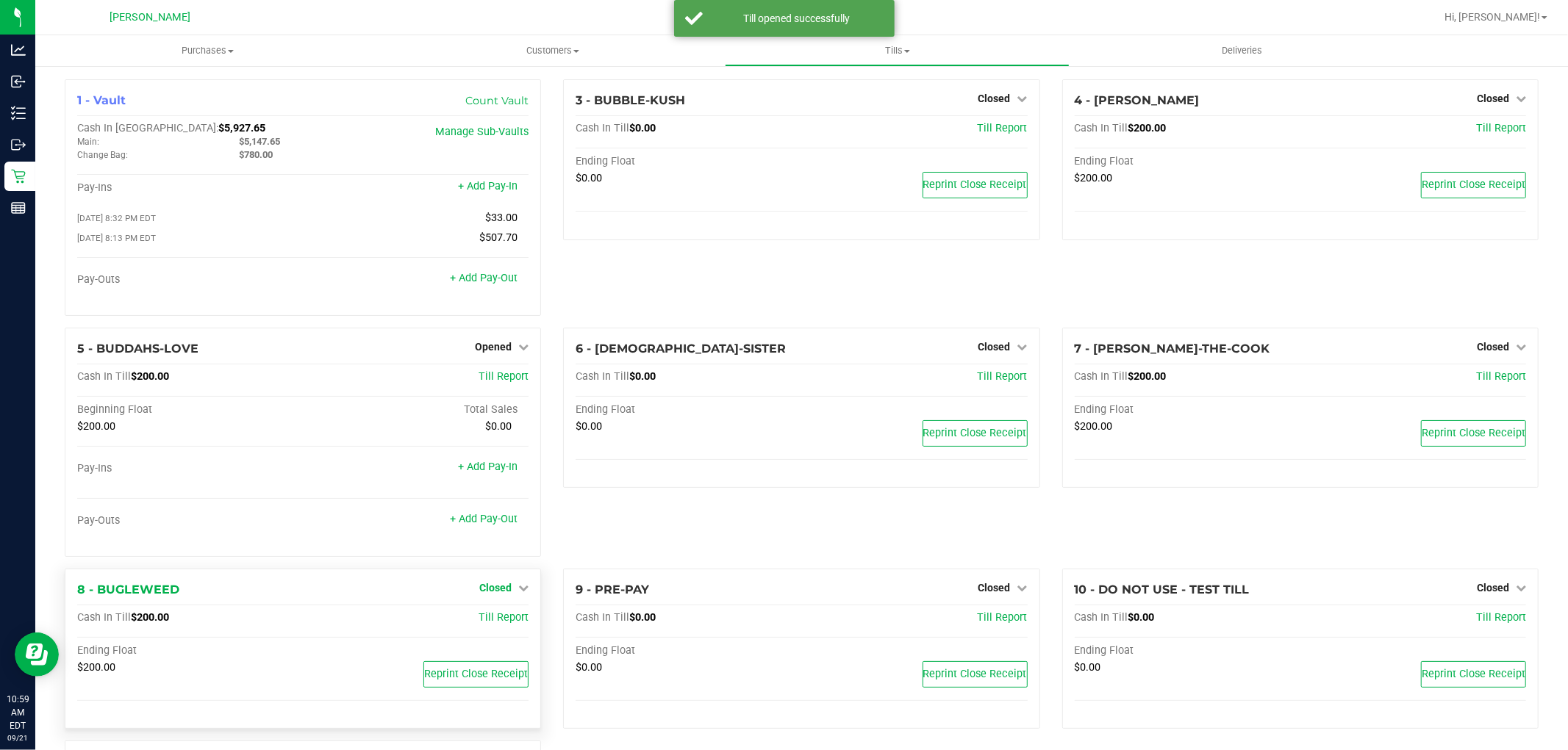
click at [486, 588] on span "Closed" at bounding box center [495, 588] width 32 height 11
click at [489, 621] on link "Open Till" at bounding box center [495, 617] width 39 height 11
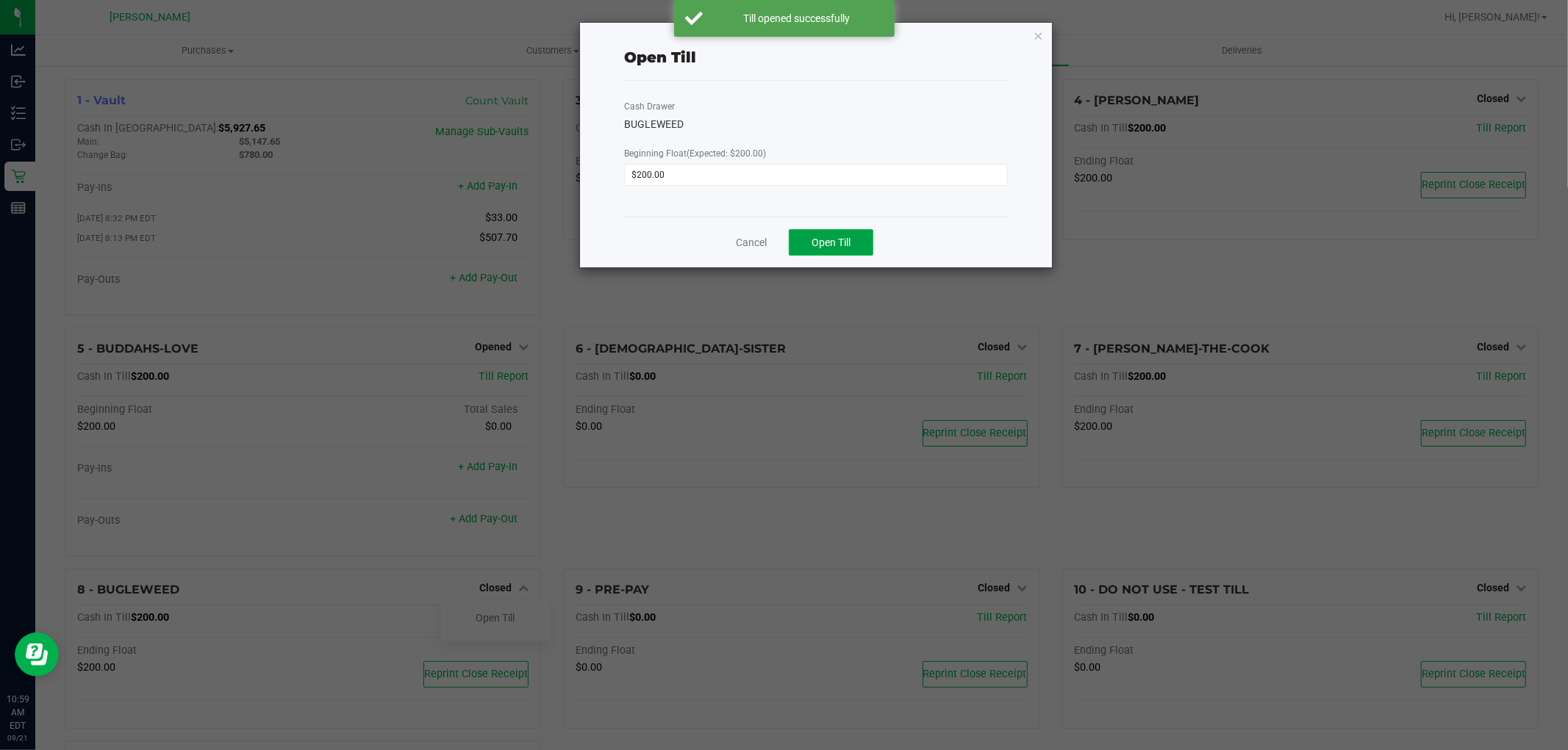
click at [843, 239] on span "Open Till" at bounding box center [831, 242] width 39 height 11
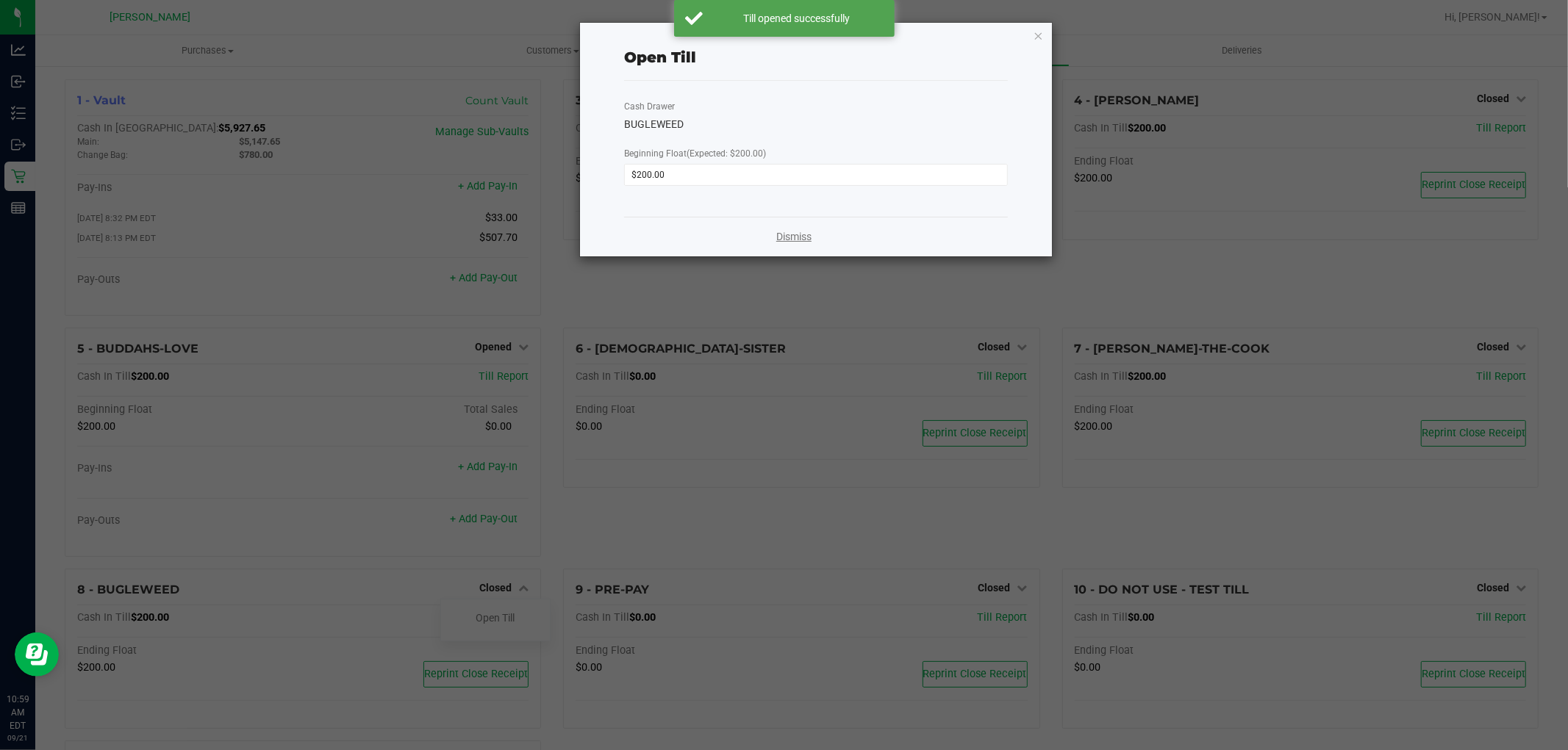
click at [792, 241] on link "Dismiss" at bounding box center [794, 237] width 35 height 16
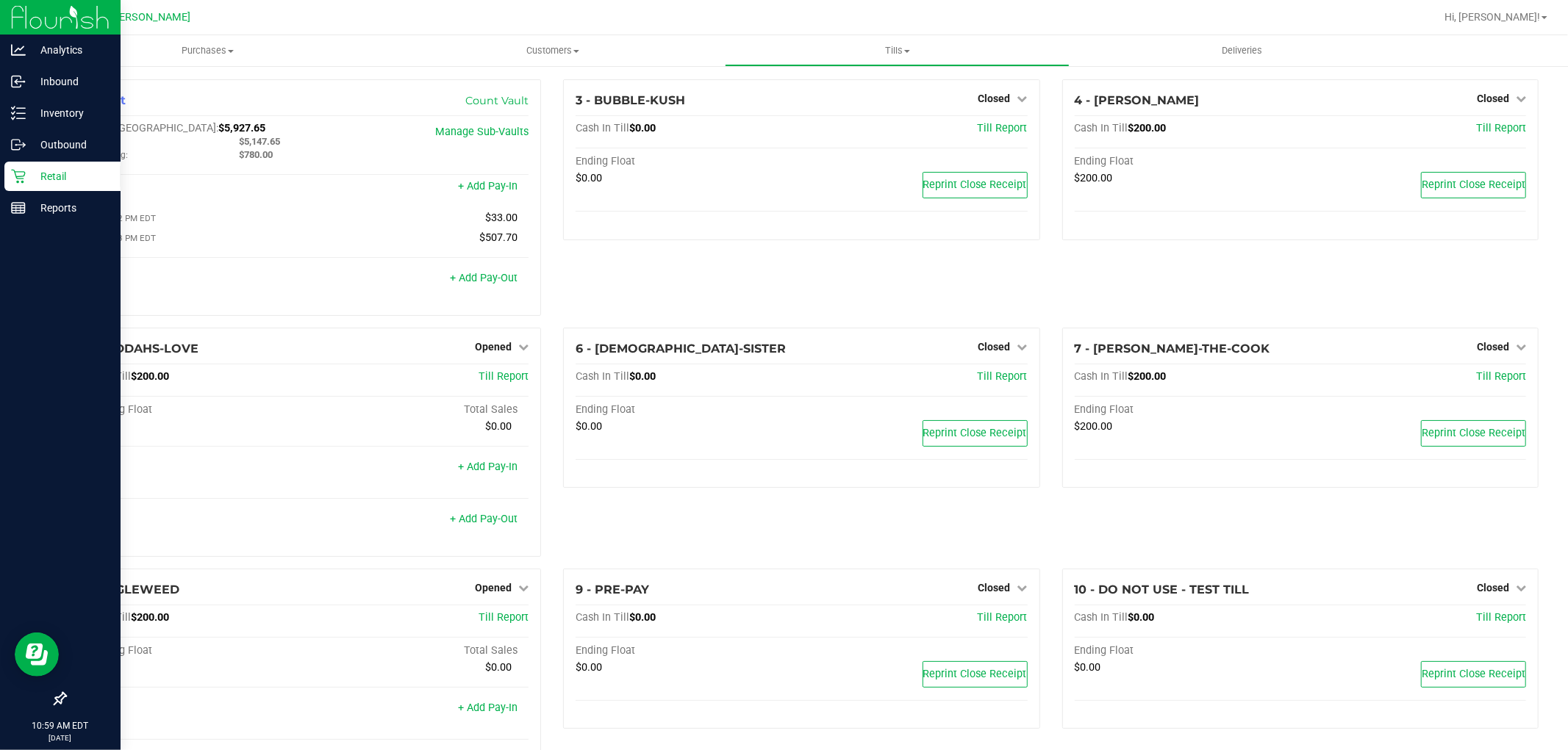
click at [18, 178] on icon at bounding box center [18, 176] width 15 height 15
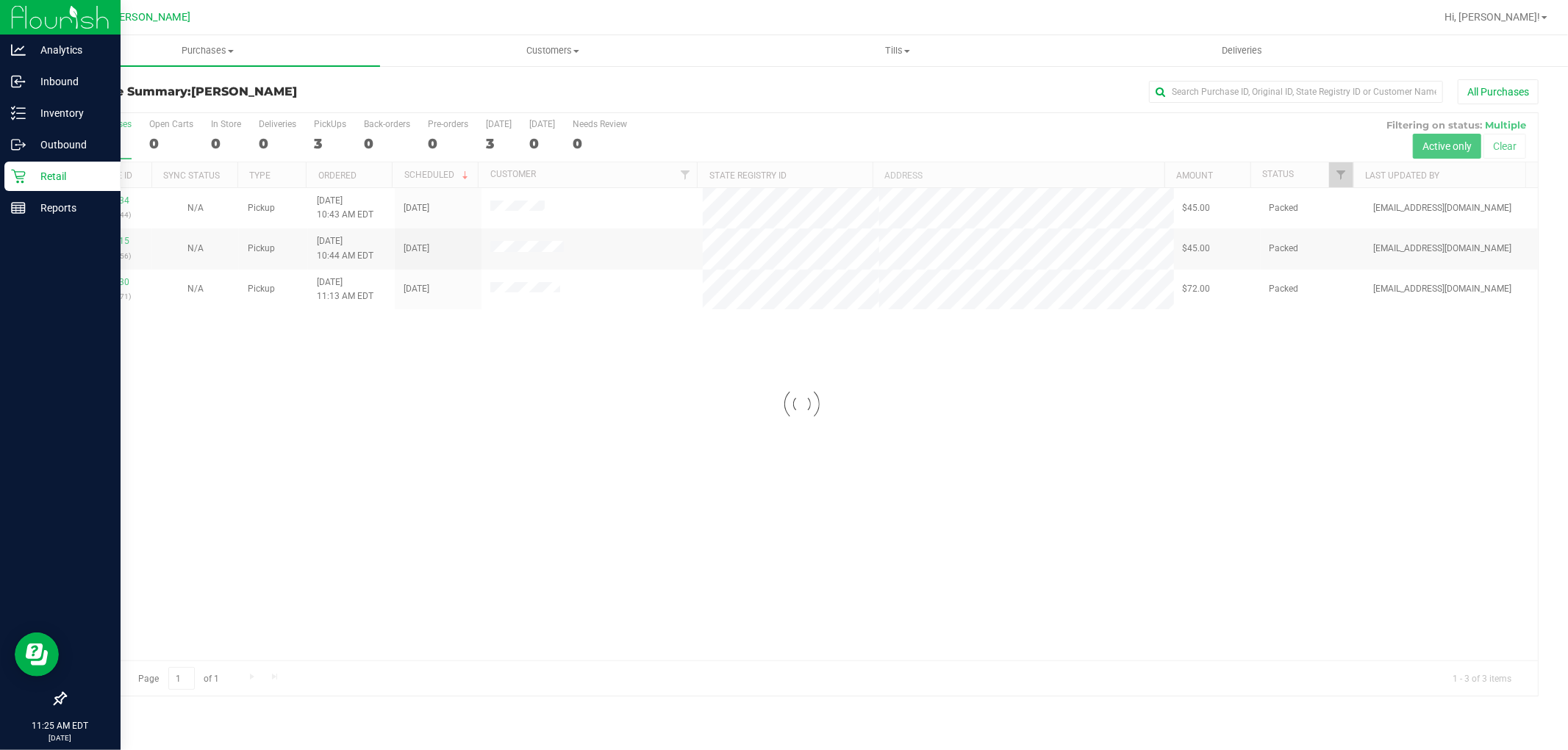
click at [24, 182] on icon at bounding box center [18, 176] width 15 height 15
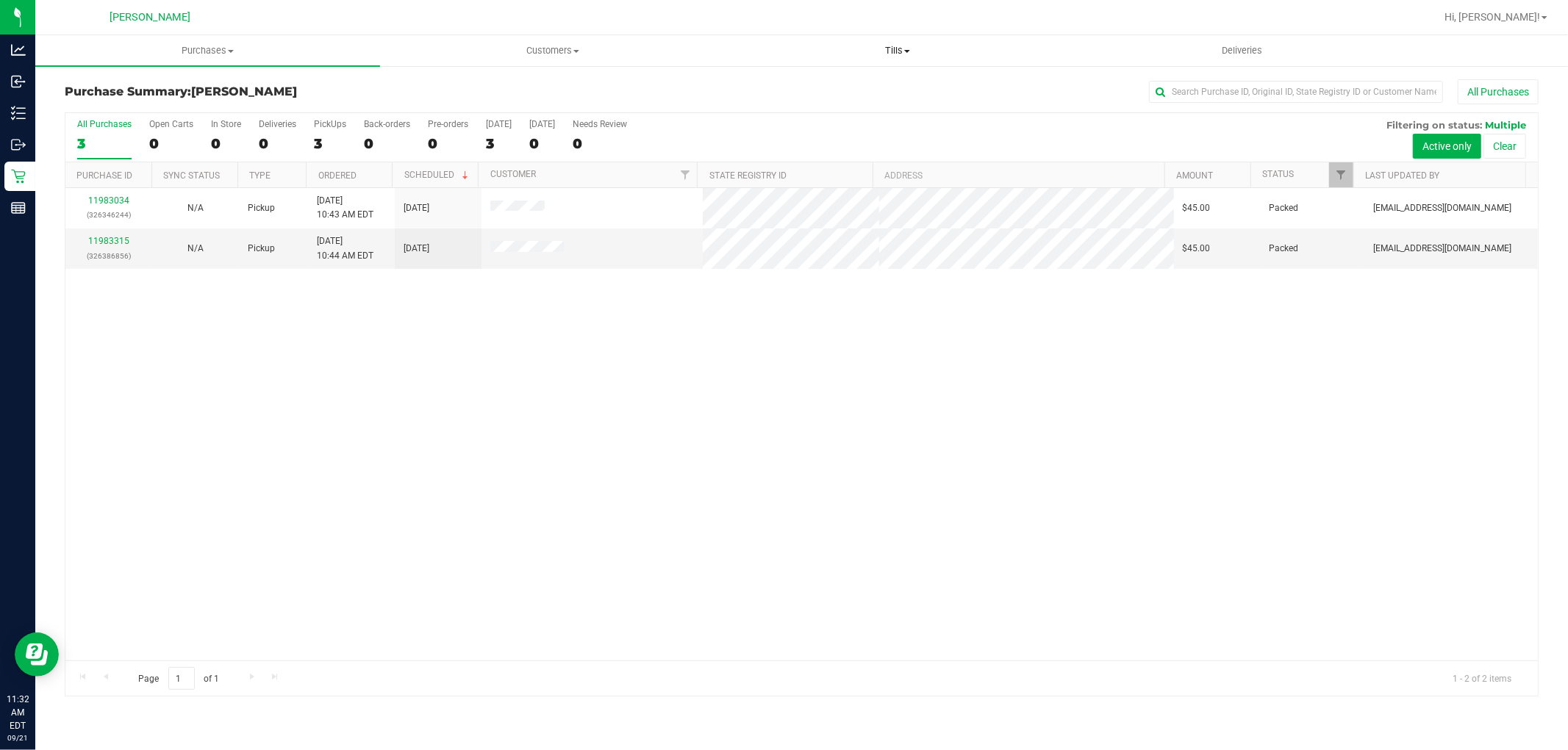
click at [890, 42] on uib-tab-heading "Tills Manage tills Reconcile e-payments" at bounding box center [897, 51] width 343 height 30
click at [748, 84] on span "Manage tills" at bounding box center [775, 88] width 100 height 12
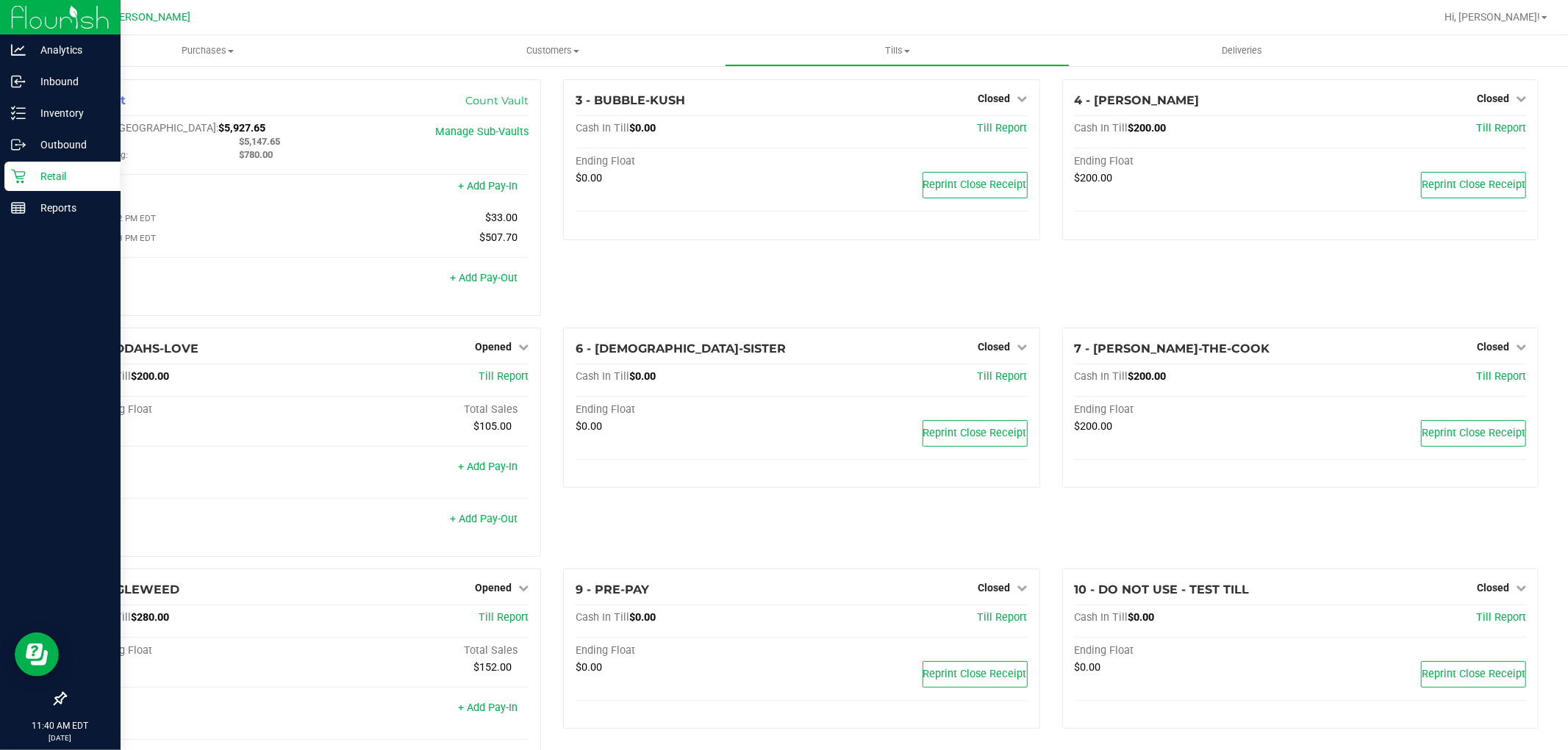
click at [2, 169] on link "Retail" at bounding box center [60, 177] width 121 height 31
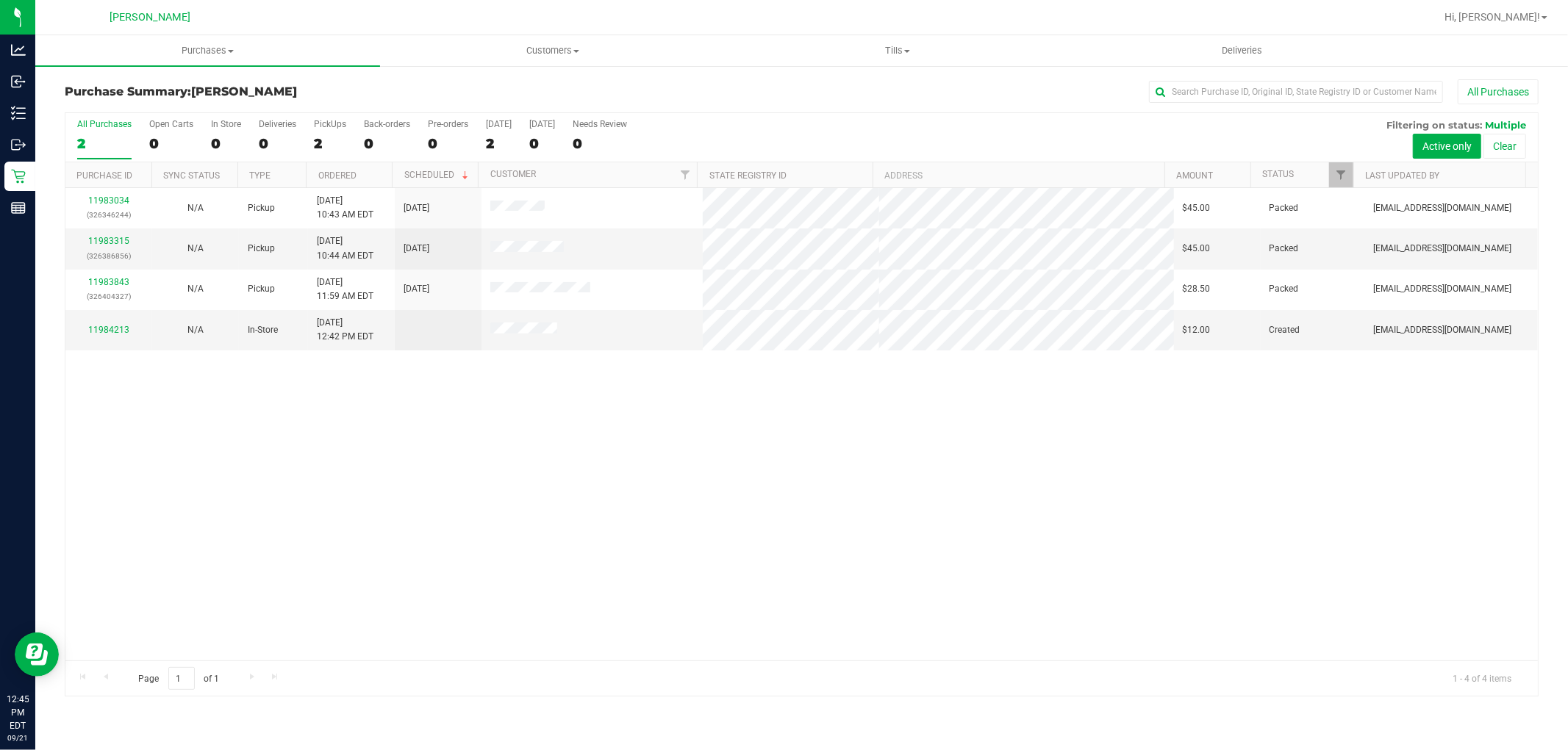
click at [529, 489] on div "11983034 (326346244) N/A Pickup 9/21/2025 10:43 AM EDT 9/21/2025 $45.00 Packed …" at bounding box center [802, 423] width 1473 height 472
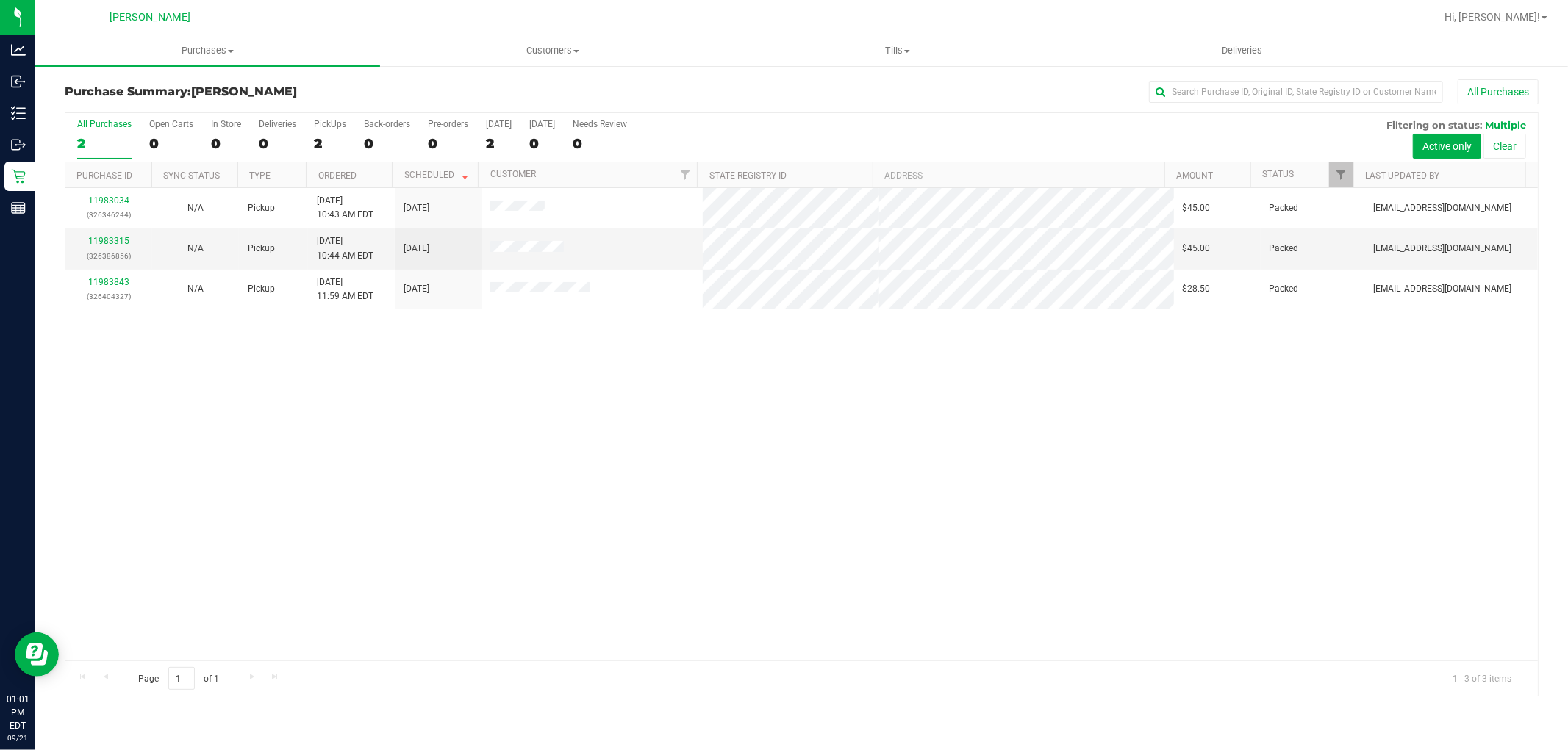
click at [502, 746] on div "Purchases Summary of purchases Fulfillment All purchases Customers All customer…" at bounding box center [801, 392] width 1533 height 715
